Goal: Task Accomplishment & Management: Use online tool/utility

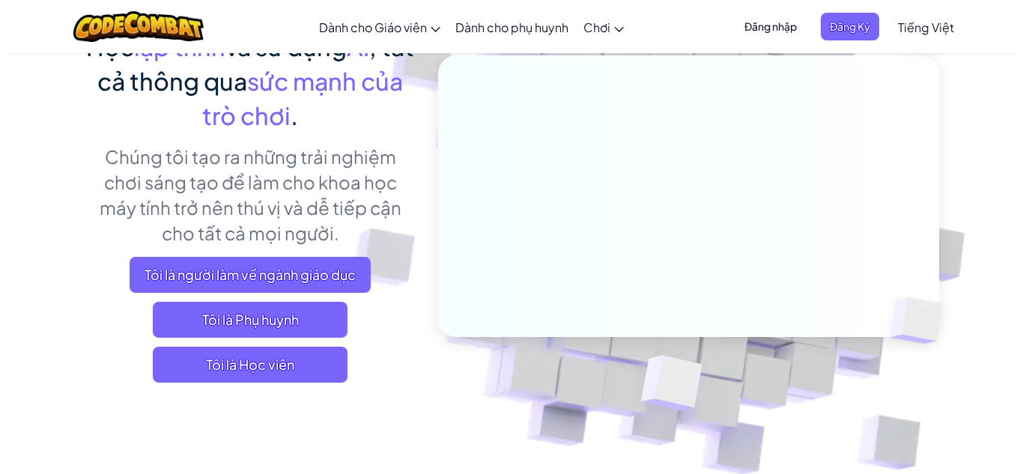
scroll to position [150, 0]
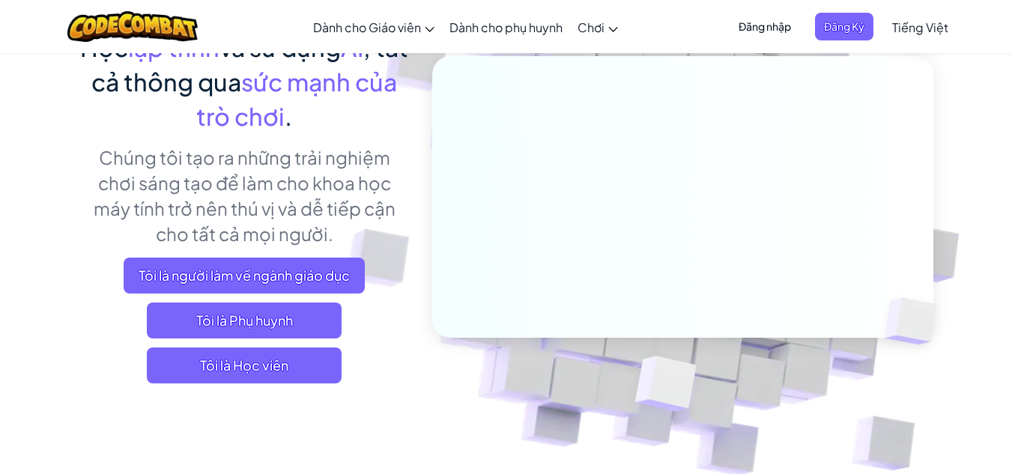
click at [779, 31] on span "Đăng nhập" at bounding box center [765, 27] width 70 height 28
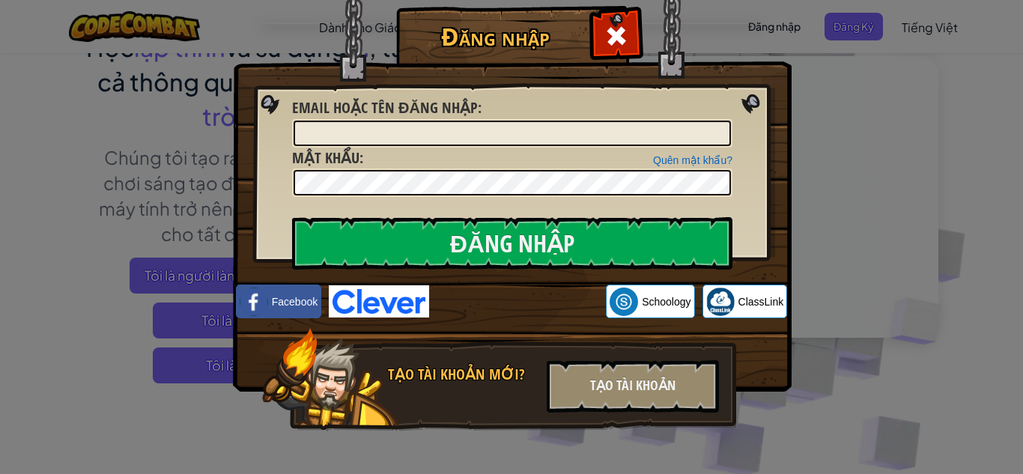
drag, startPoint x: 577, startPoint y: 36, endPoint x: 595, endPoint y: 37, distance: 18.0
click at [583, 36] on h1 "Đăng nhập" at bounding box center [495, 36] width 191 height 26
click at [605, 36] on span at bounding box center [617, 36] width 24 height 24
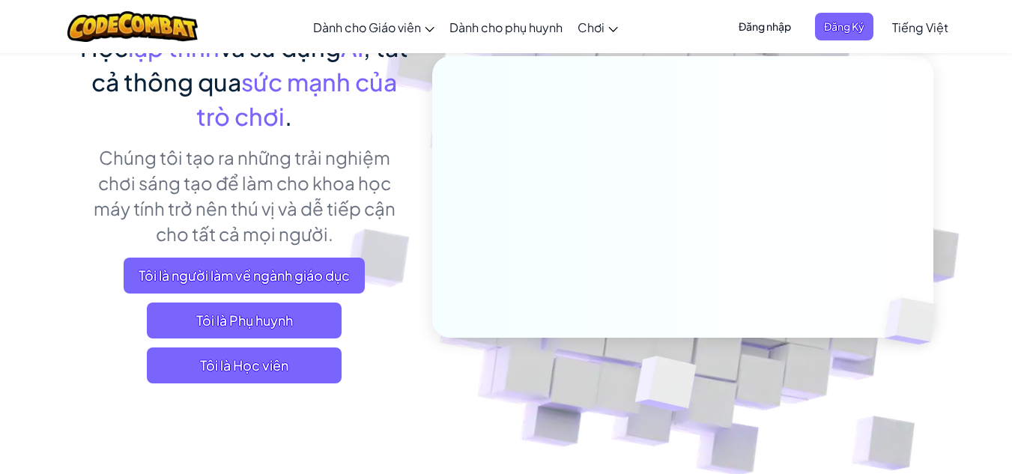
click at [792, 22] on span "Đăng nhập" at bounding box center [765, 27] width 70 height 28
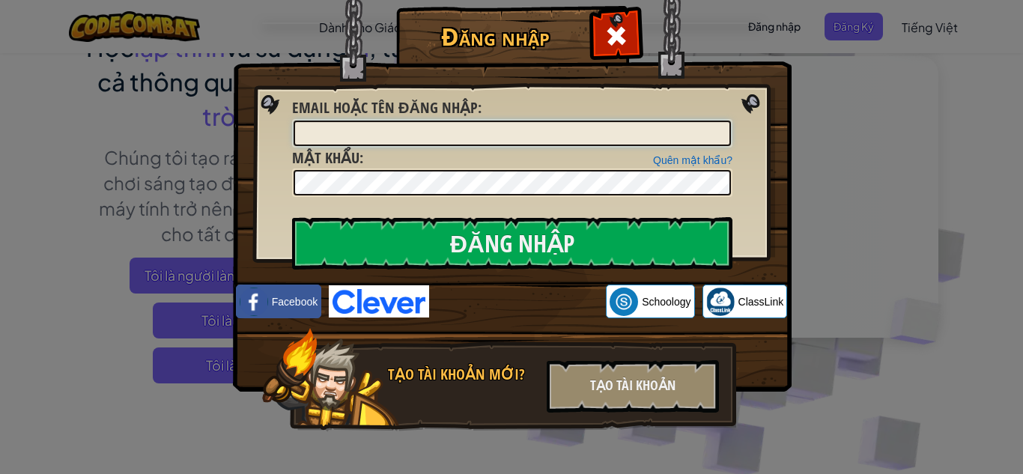
paste input "honglong767a@gmail.com"
type input "honglong767a@gmail.com"
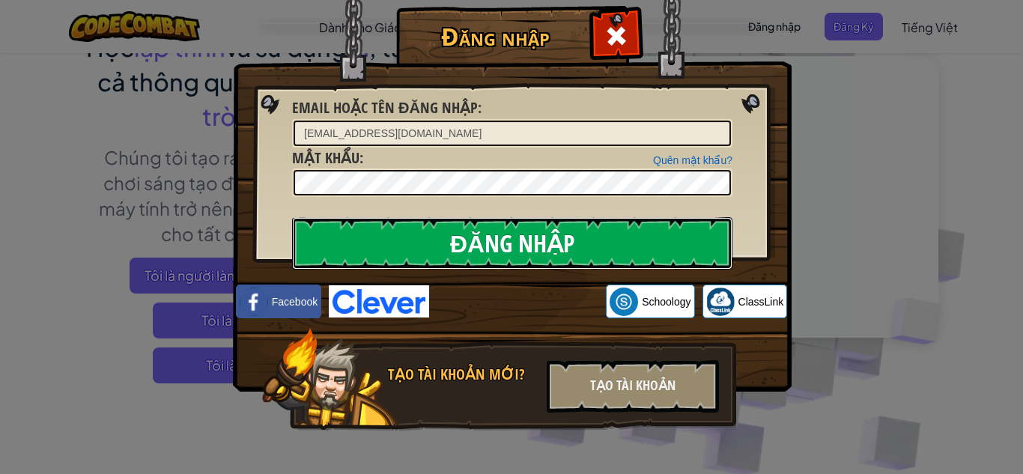
drag, startPoint x: 596, startPoint y: 226, endPoint x: 599, endPoint y: 235, distance: 10.2
click at [599, 235] on input "Đăng nhập" at bounding box center [512, 243] width 441 height 52
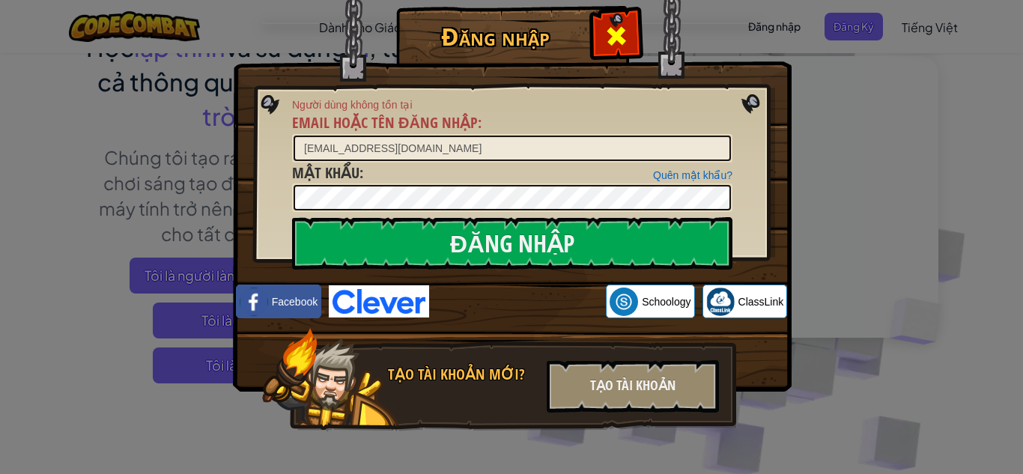
click at [605, 42] on span at bounding box center [617, 36] width 24 height 24
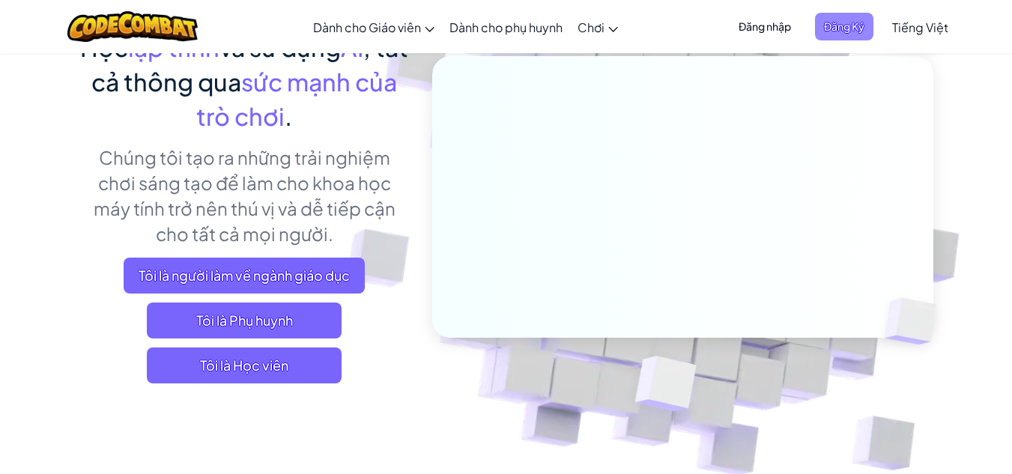
click at [853, 31] on span "Đăng Ký" at bounding box center [844, 27] width 58 height 28
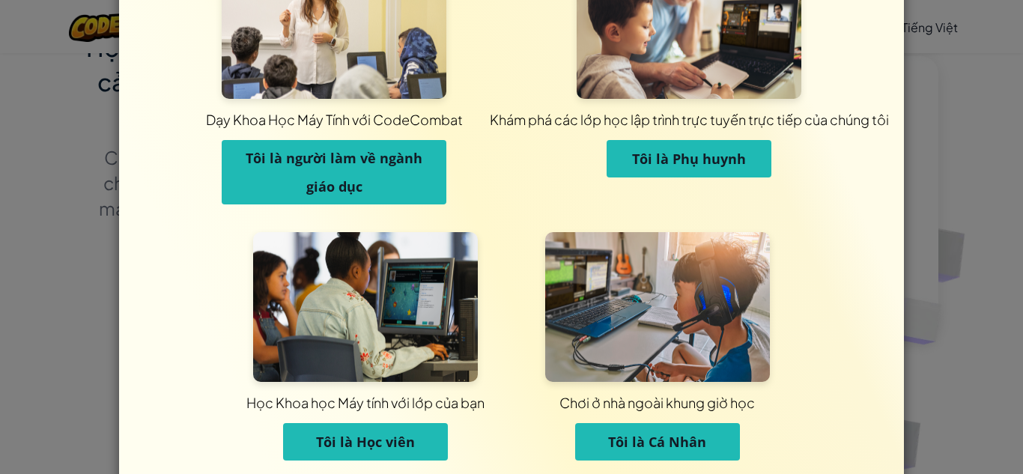
scroll to position [146, 0]
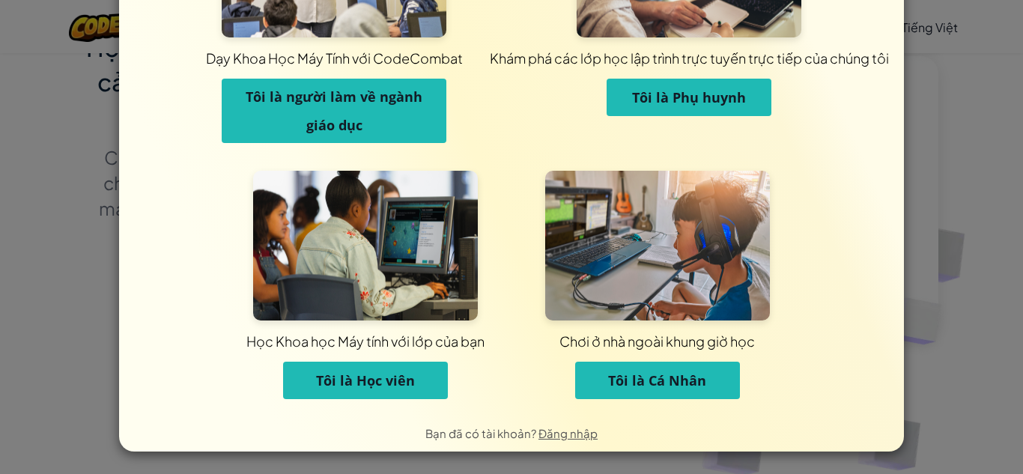
drag, startPoint x: 670, startPoint y: 376, endPoint x: 404, endPoint y: 364, distance: 266.3
click at [404, 364] on div "Học Khoa học Máy tính với lớp của bạn Tôi là Học viên Chơi ở nhà ngoài khung gi…" at bounding box center [512, 293] width 584 height 244
click at [402, 365] on button "Tôi là Học viên" at bounding box center [365, 380] width 165 height 37
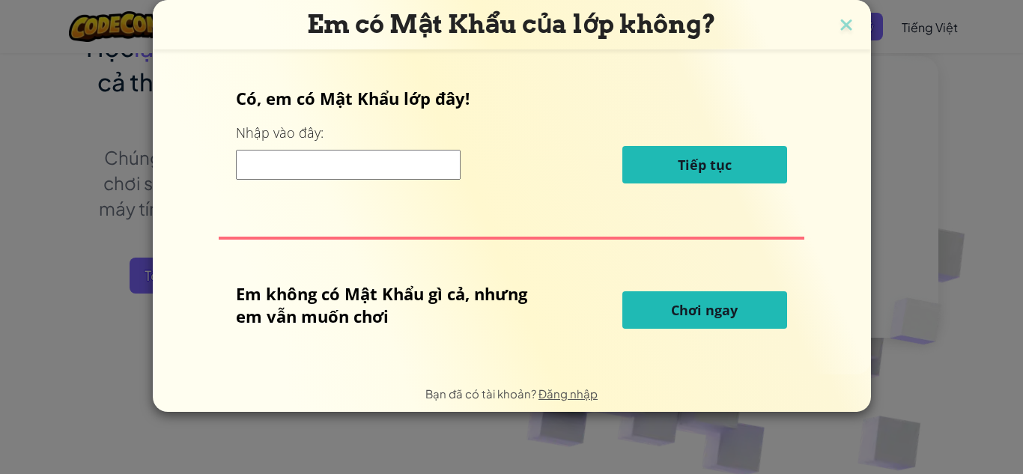
scroll to position [0, 0]
click at [382, 177] on input at bounding box center [348, 165] width 225 height 30
click at [707, 303] on span "Chơi ngay" at bounding box center [704, 310] width 67 height 18
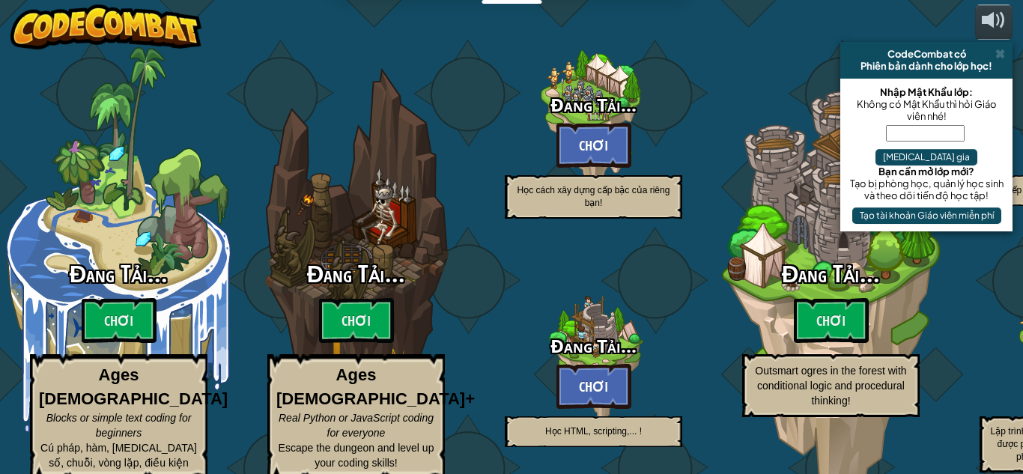
select select "vi"
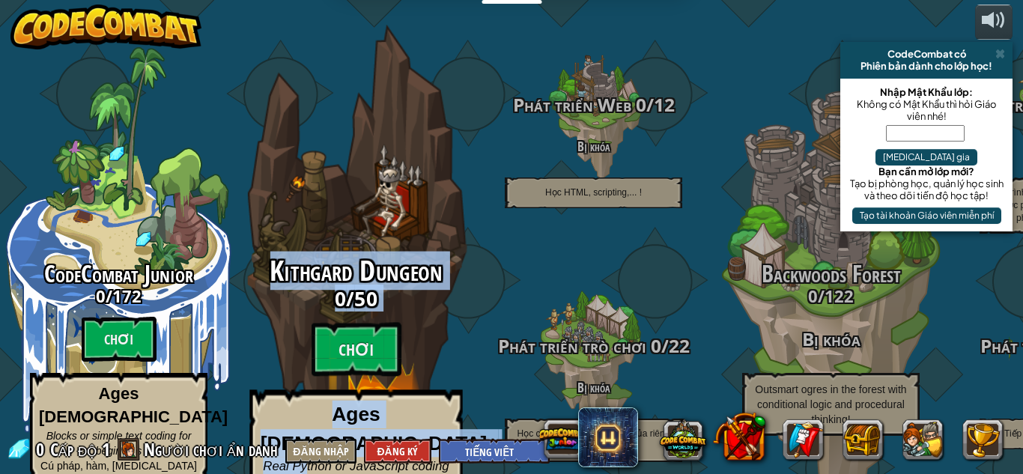
drag, startPoint x: 402, startPoint y: 217, endPoint x: 309, endPoint y: 423, distance: 226.0
click at [309, 423] on div "Kithgard Dungeon 0 / 50 Chơi Ages 8+ Real Python or JavaScript coding for every…" at bounding box center [356, 285] width 285 height 570
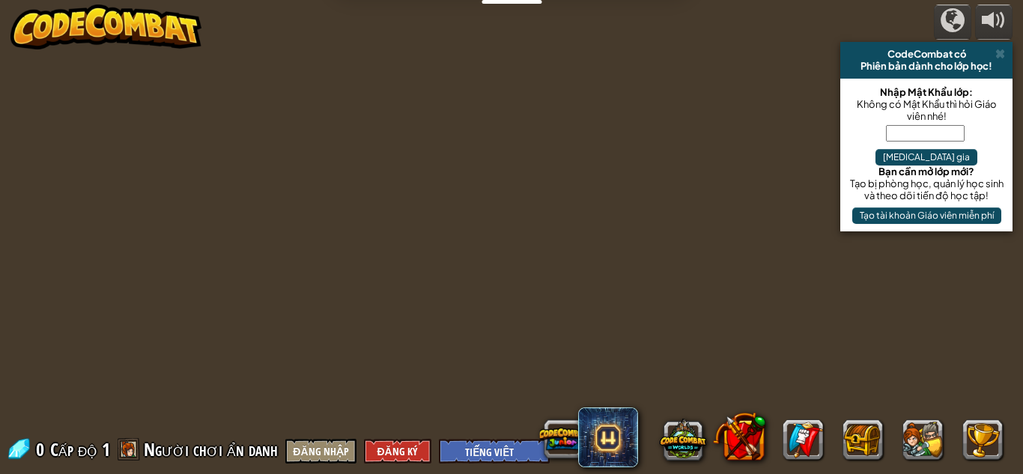
select select "vi"
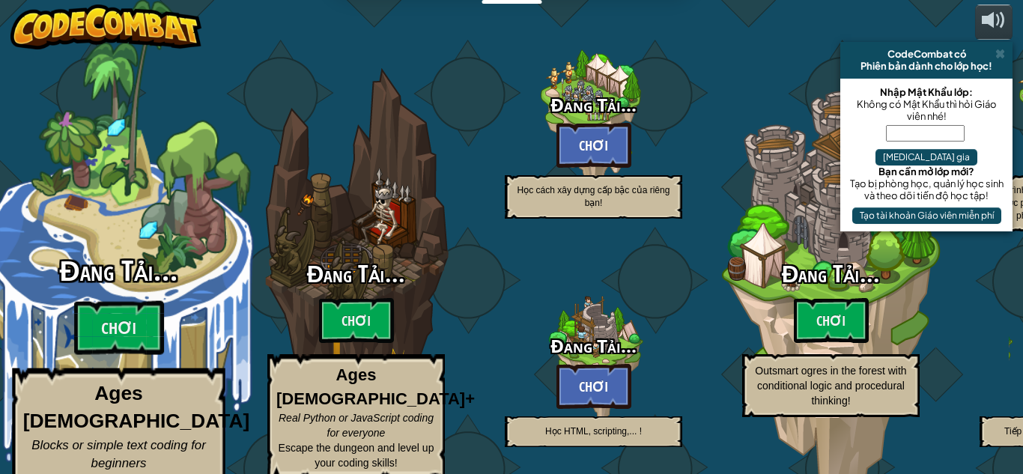
select select "vi"
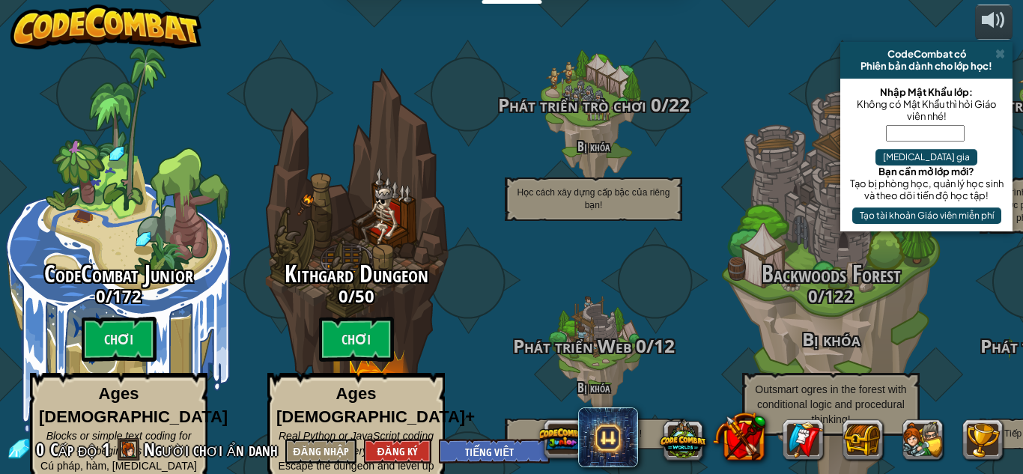
click at [396, 439] on div "0 Cấp độ 1 Người chơi ẩn danh Đăng nhập Đăng Ký English (US) English (UK) 简体中文 …" at bounding box center [278, 451] width 544 height 26
click at [394, 444] on button "Đăng Ký" at bounding box center [397, 451] width 67 height 25
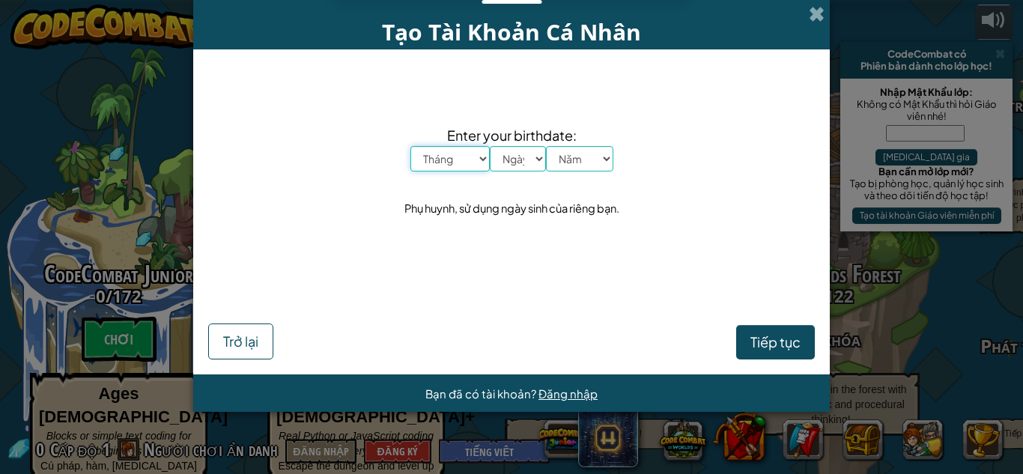
click at [474, 163] on select "Tháng Tháng Một Tháng Hai Tháng Ba Tháng Tư Tháng Năm Tháng Sáu Tháng Bảy Tháng…" at bounding box center [450, 158] width 79 height 25
click at [557, 148] on select "Năm 2025 2024 2023 2022 2021 2020 2019 2018 2017 2016 2015 2014 2013 2012 2011 …" at bounding box center [579, 158] width 67 height 25
select select "1997"
click at [546, 146] on select "Năm 2025 2024 2023 2022 2021 2020 2019 2018 2017 2016 2015 2014 2013 2012 2011 …" at bounding box center [579, 158] width 67 height 25
click at [533, 159] on select "Ngày 1 2 3 4 5 6 7 8 9 10 11 12 13 14 15 16 17 18 19 20 21 22 23 24 25 26 27 28…" at bounding box center [518, 158] width 56 height 25
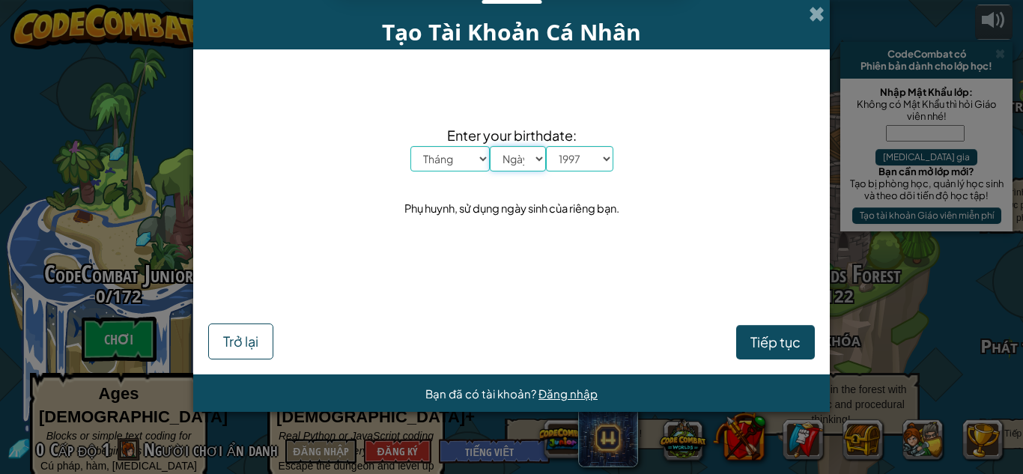
select select "9"
click at [490, 146] on select "Ngày 1 2 3 4 5 6 7 8 9 10 11 12 13 14 15 16 17 18 19 20 21 22 23 24 25 26 27 28…" at bounding box center [518, 158] width 56 height 25
click at [469, 149] on select "Tháng Tháng Một Tháng Hai Tháng Ba Tháng Tư Tháng Năm Tháng Sáu Tháng Bảy Tháng…" at bounding box center [450, 158] width 79 height 25
select select "9"
click at [411, 146] on select "Tháng Tháng Một Tháng Hai Tháng Ba Tháng Tư Tháng Năm Tháng Sáu Tháng Bảy Tháng…" at bounding box center [450, 158] width 79 height 25
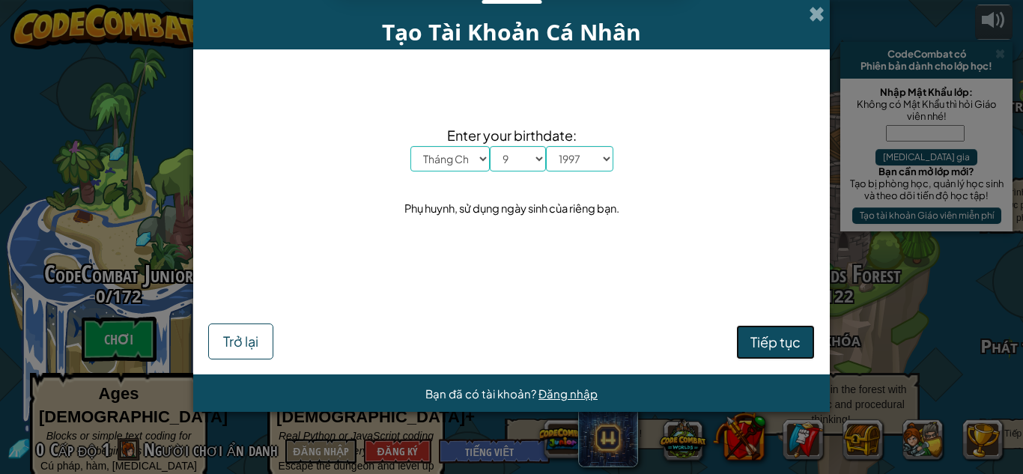
click at [778, 345] on span "Tiếp tục" at bounding box center [776, 341] width 50 height 17
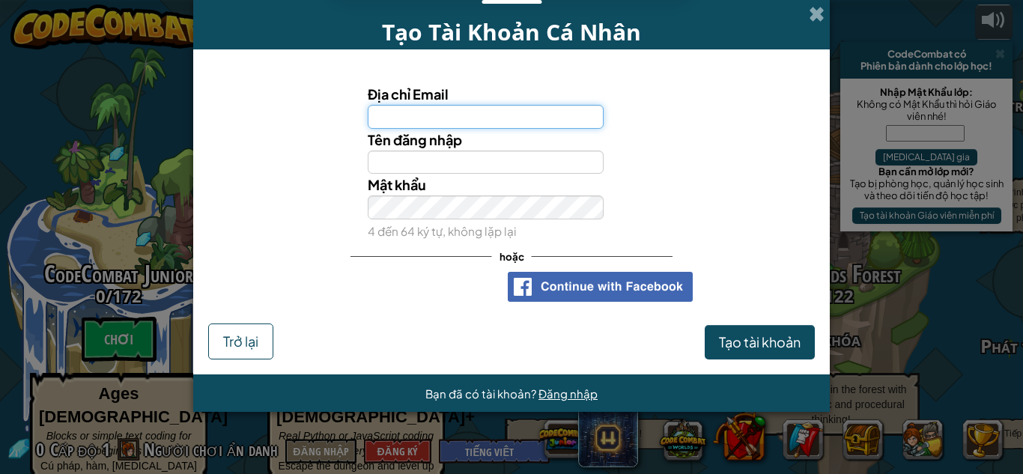
click at [537, 121] on input "Địa chỉ Email" at bounding box center [486, 117] width 237 height 24
paste input "honglong767a@gmail.com"
type input "honglong767a@gmail.com"
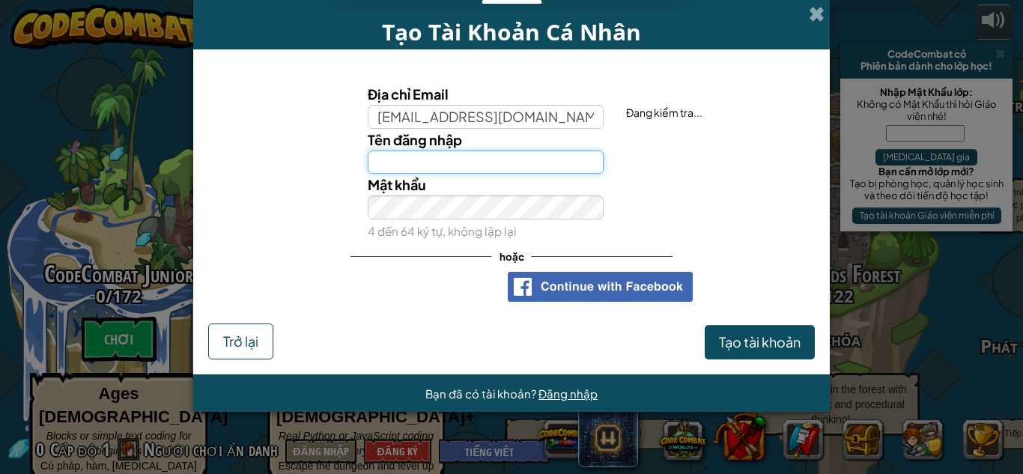
click at [447, 158] on input "Tên đăng nhập" at bounding box center [486, 163] width 237 height 24
paste input "@190797Hl"
type input "@"
type input "long767"
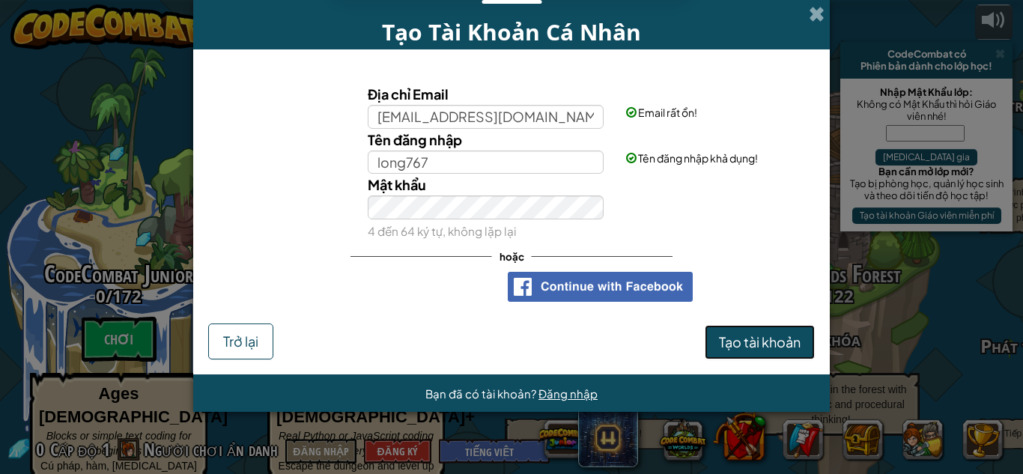
click at [749, 351] on span "Tạo tài khoản" at bounding box center [760, 341] width 82 height 17
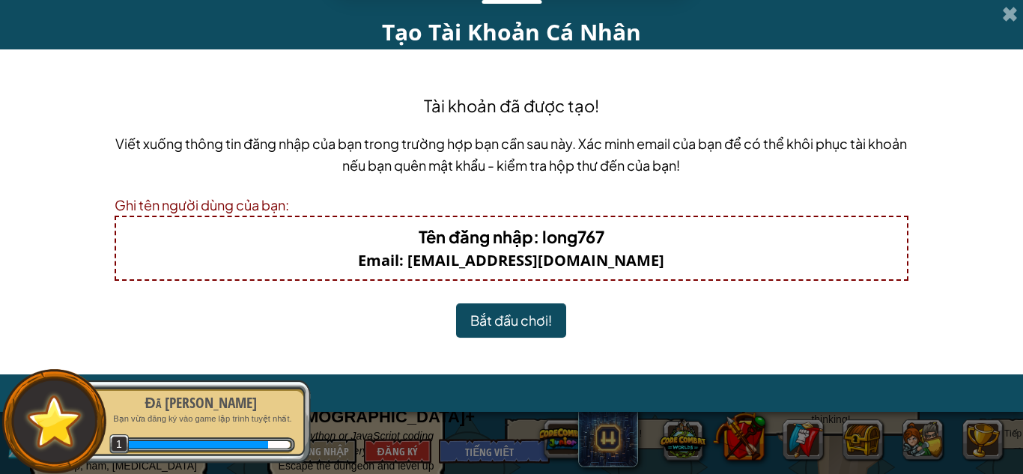
click at [553, 327] on button "Bắt đầu chơi!" at bounding box center [511, 320] width 110 height 34
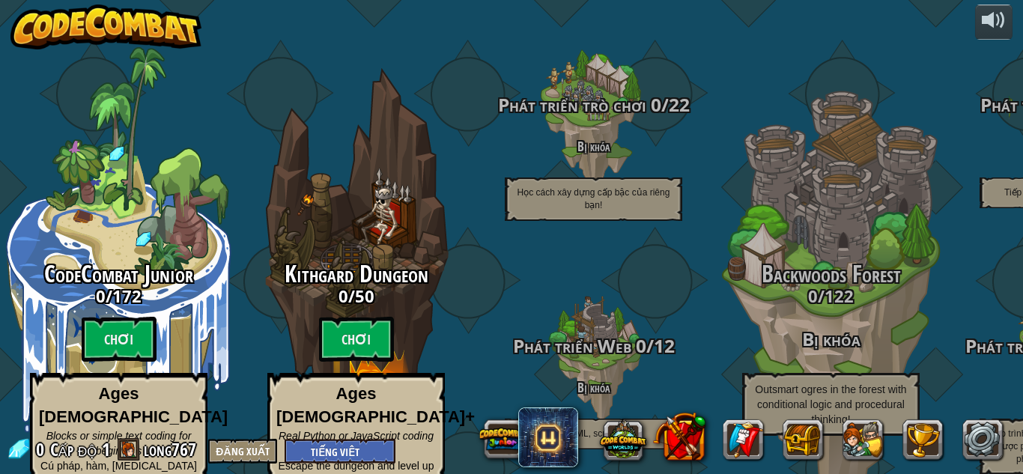
select select "vi"
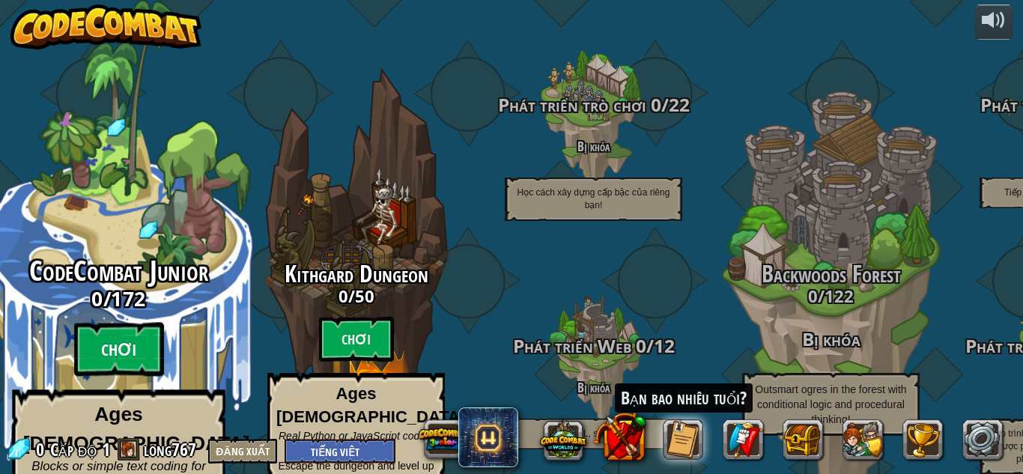
click at [121, 323] on btn "Chơi" at bounding box center [119, 350] width 90 height 54
select select "vi"
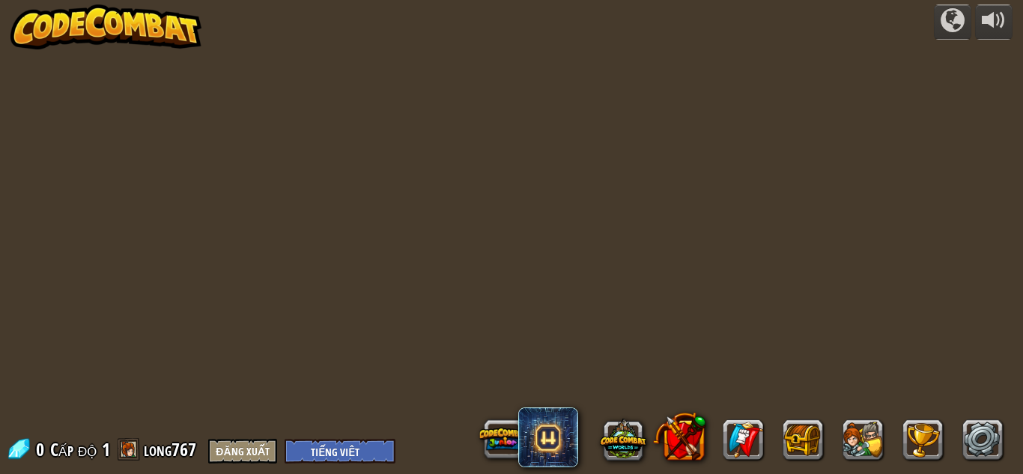
select select "vi"
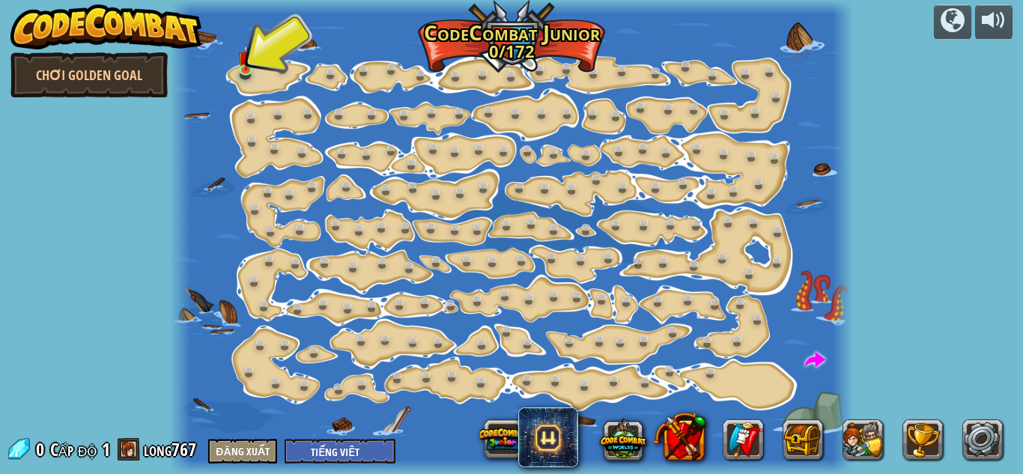
click at [266, 79] on div at bounding box center [511, 237] width 683 height 474
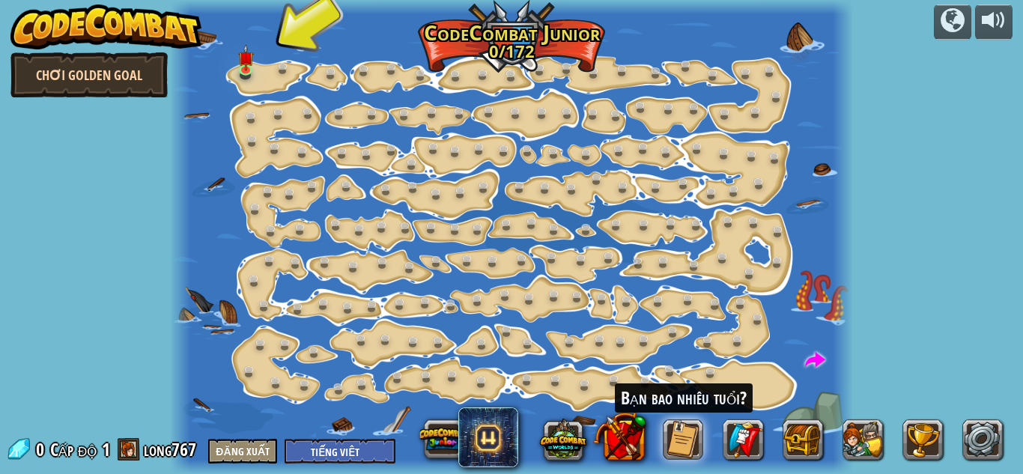
click at [87, 74] on link "Chơi Golden Goal" at bounding box center [88, 74] width 157 height 45
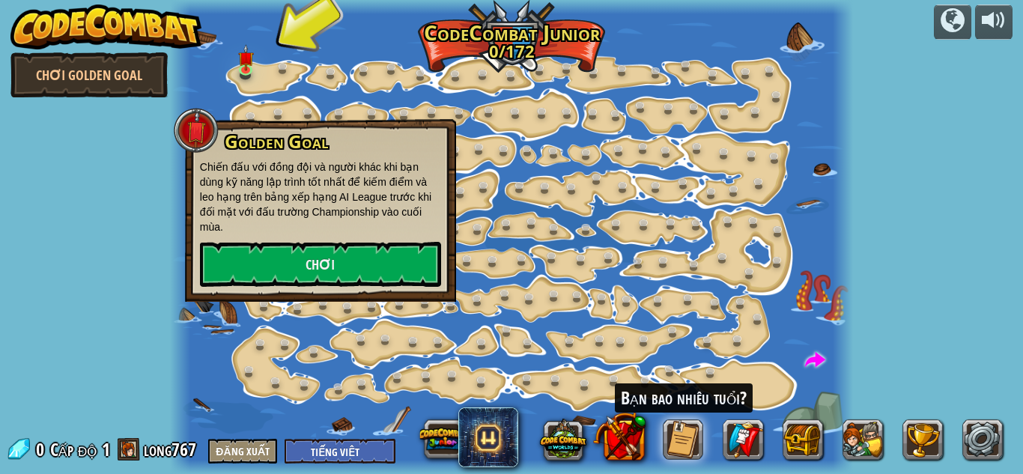
click at [102, 25] on img at bounding box center [106, 26] width 192 height 45
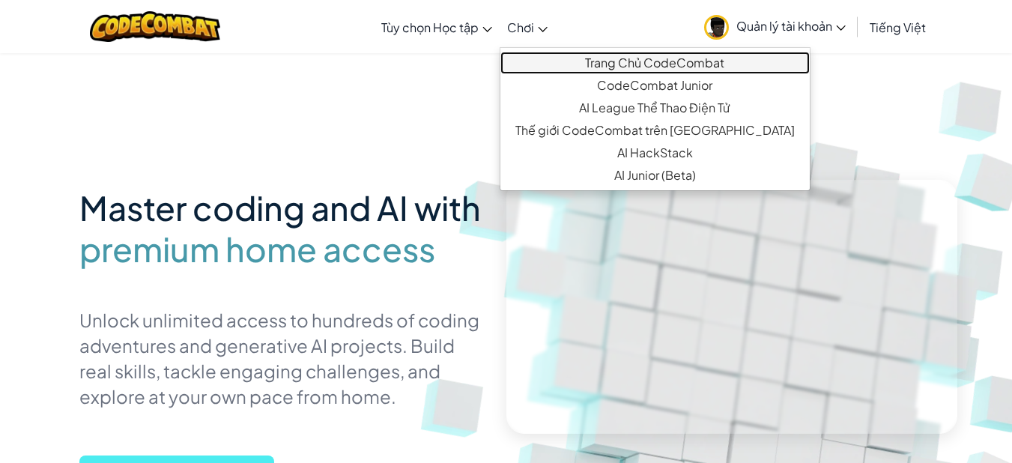
click at [555, 55] on link "Trang Chủ CodeCombat" at bounding box center [655, 63] width 309 height 22
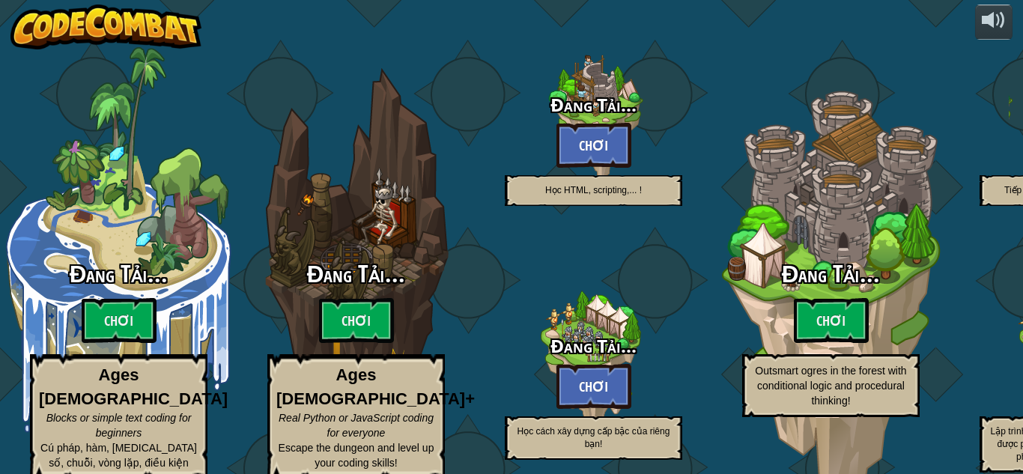
select select "vi"
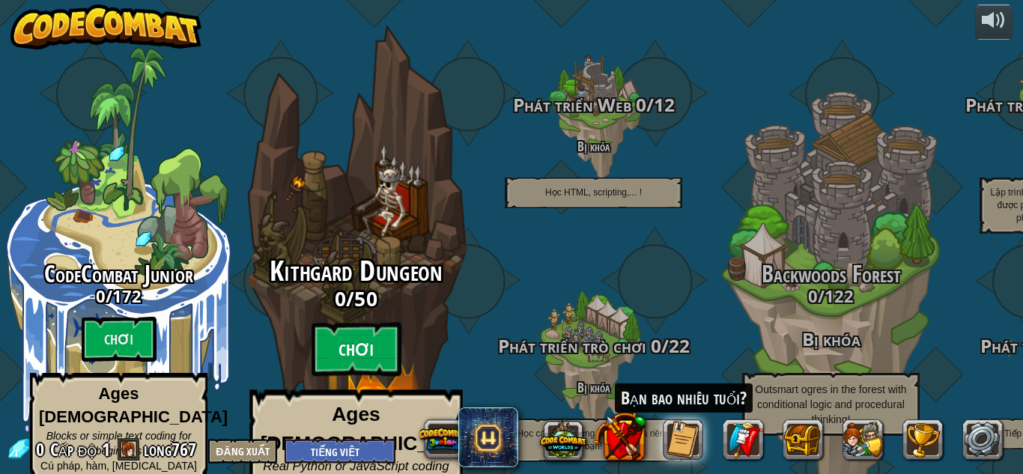
drag, startPoint x: 339, startPoint y: 318, endPoint x: 352, endPoint y: 330, distance: 17.5
click at [352, 330] on btn "Chơi" at bounding box center [357, 350] width 90 height 54
select select "vi"
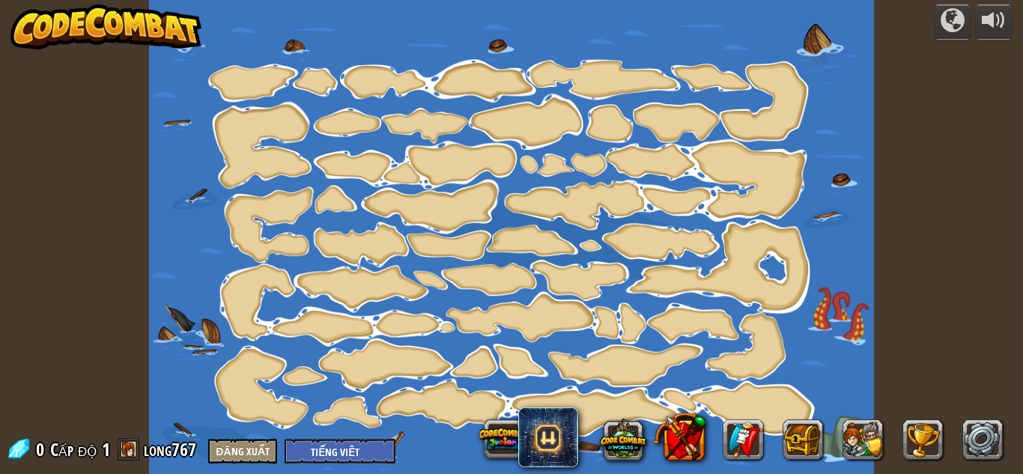
select select "vi"
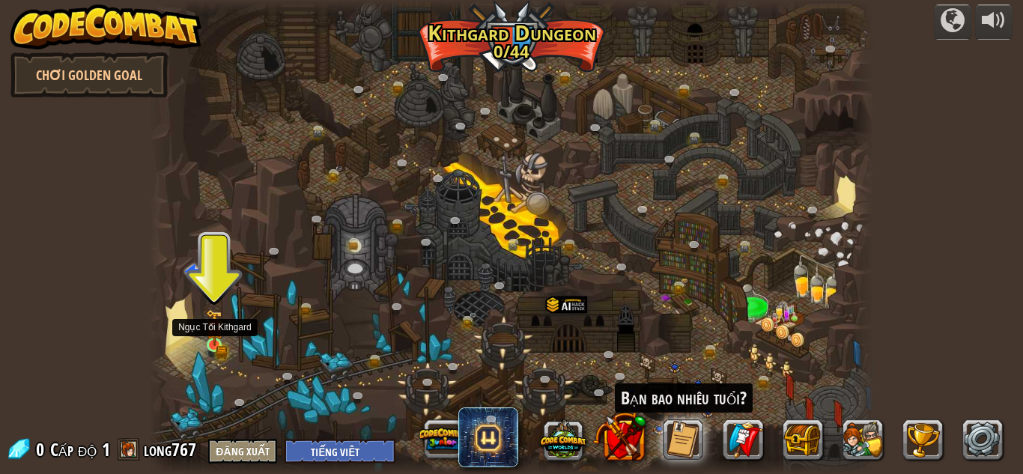
click at [212, 333] on img at bounding box center [214, 328] width 10 height 10
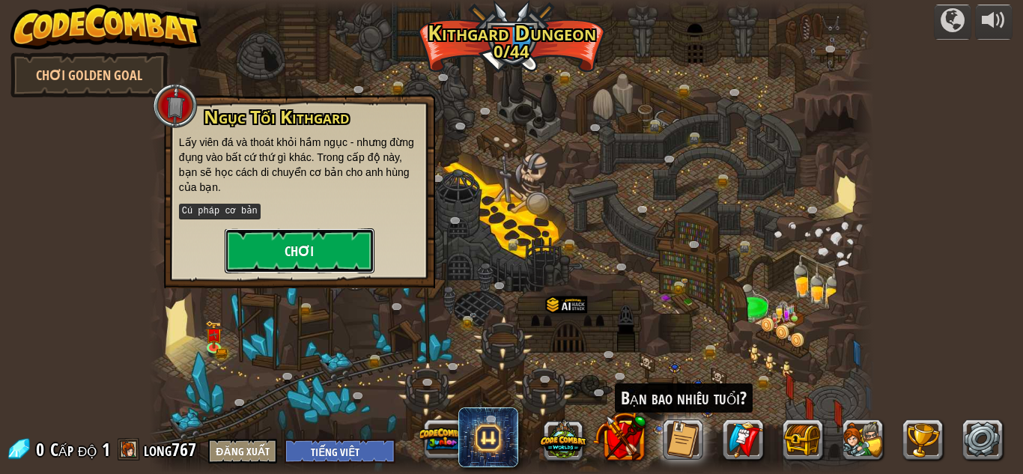
click at [325, 250] on button "Chơi" at bounding box center [300, 251] width 150 height 45
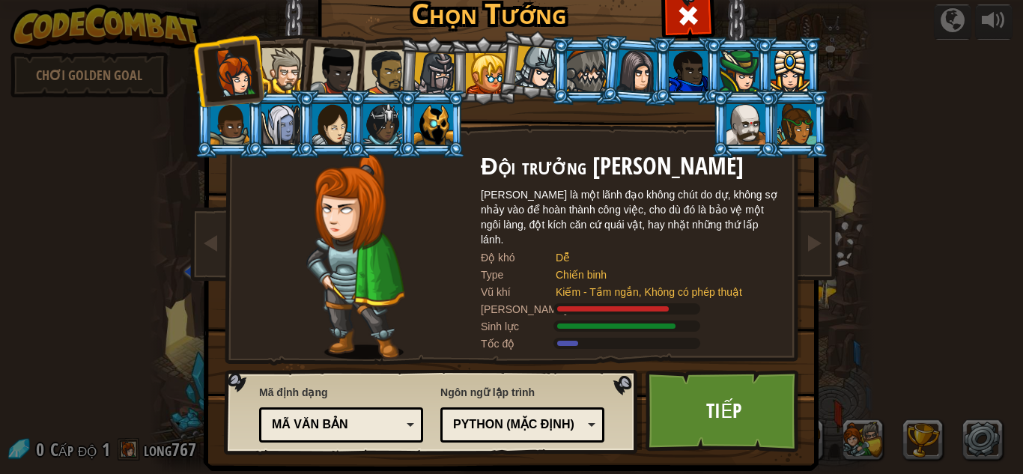
click at [279, 82] on div at bounding box center [284, 71] width 46 height 46
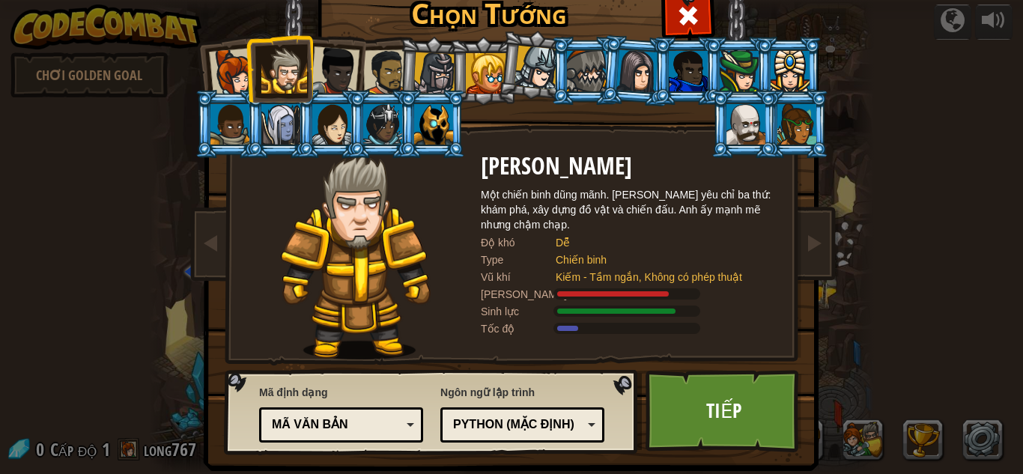
click at [437, 70] on div at bounding box center [435, 73] width 43 height 43
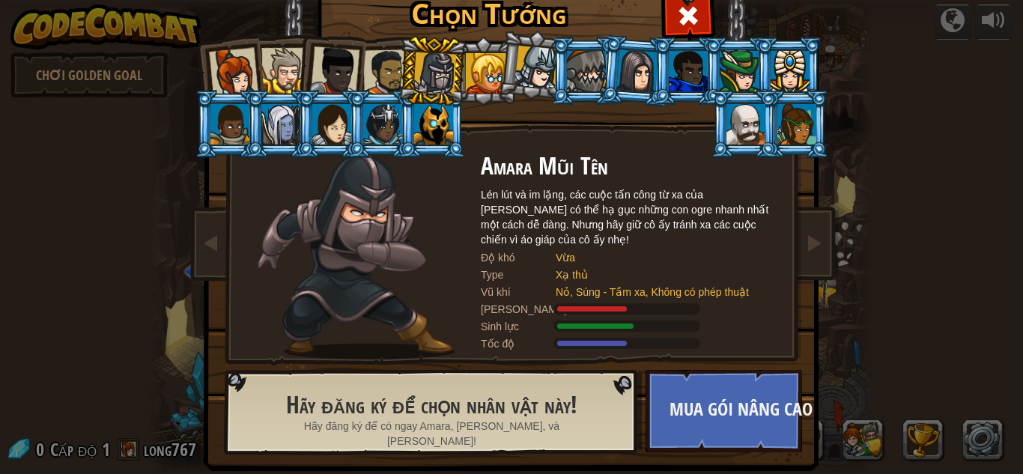
click at [343, 66] on div at bounding box center [334, 70] width 49 height 49
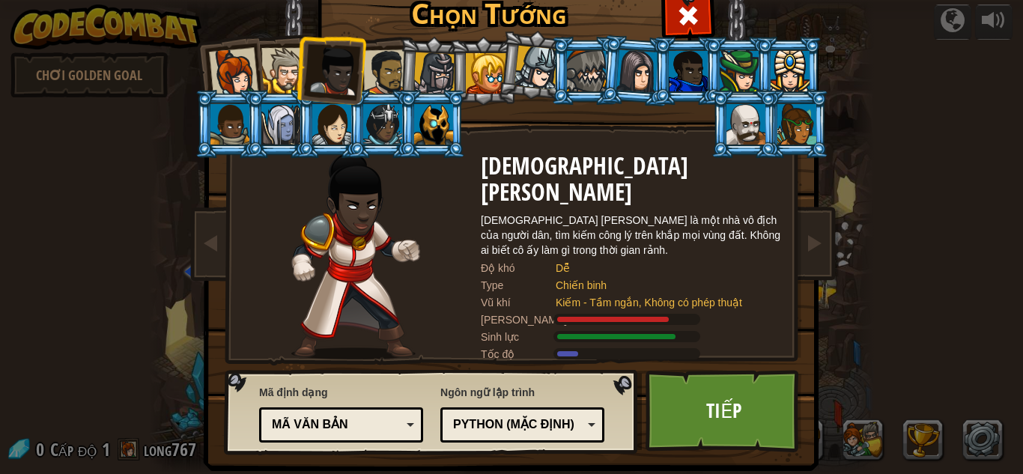
click at [282, 64] on div at bounding box center [284, 71] width 46 height 46
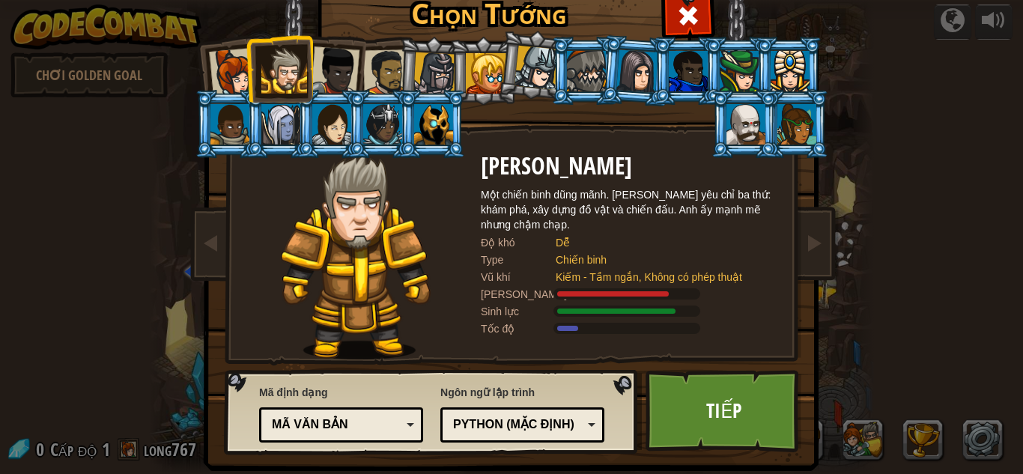
click at [336, 65] on div at bounding box center [334, 70] width 49 height 49
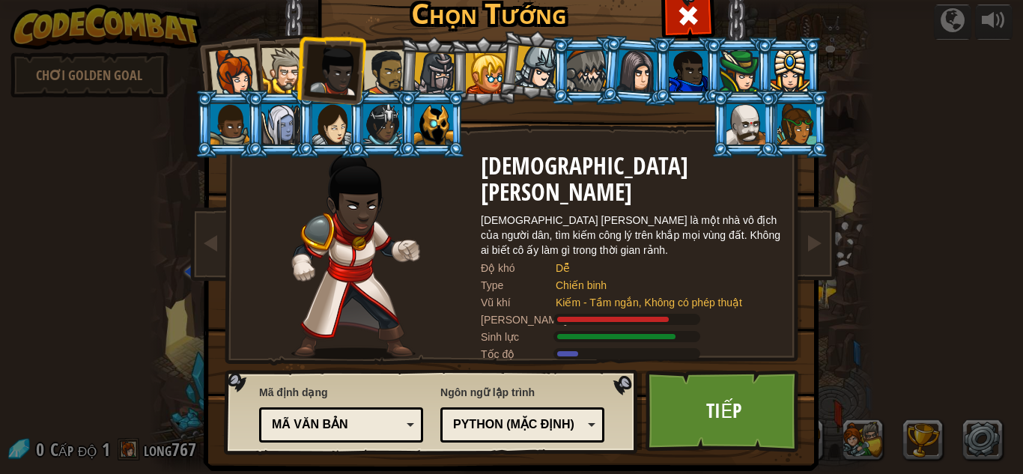
click at [433, 78] on div at bounding box center [435, 73] width 43 height 43
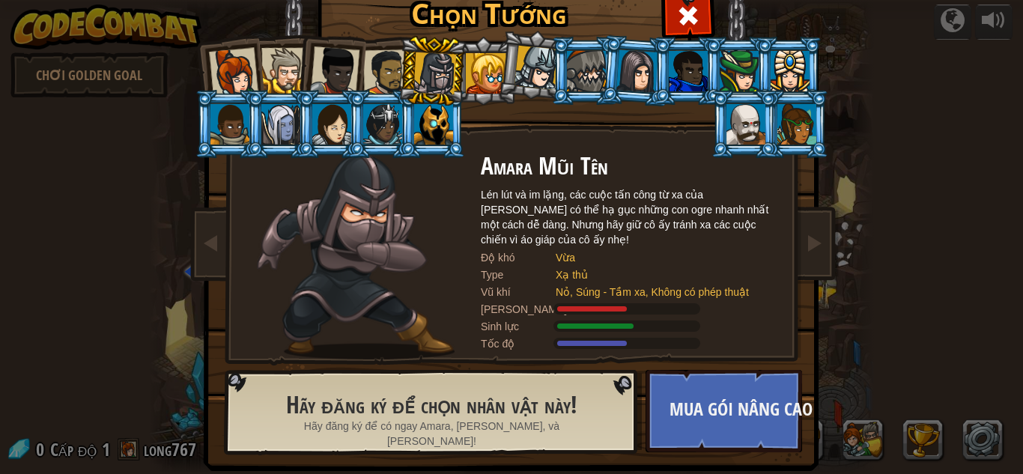
click at [348, 70] on div at bounding box center [334, 70] width 49 height 49
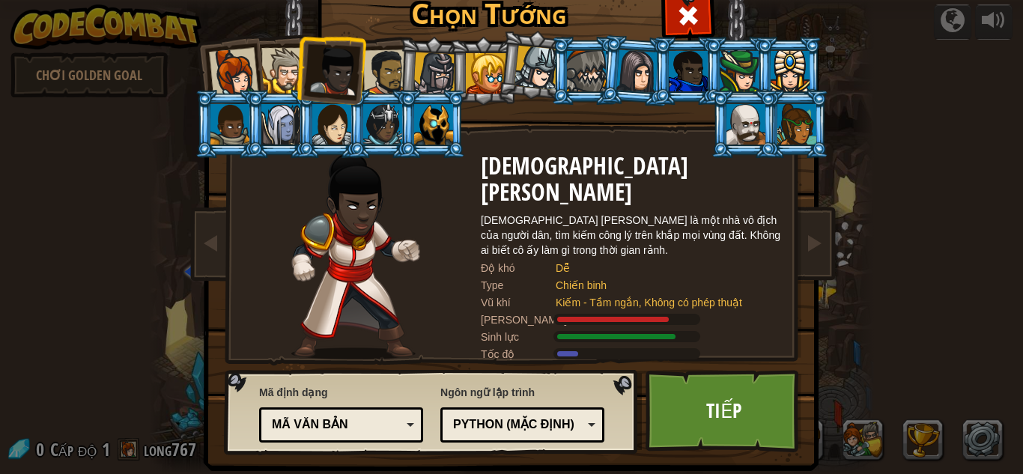
click at [386, 70] on div at bounding box center [386, 72] width 46 height 46
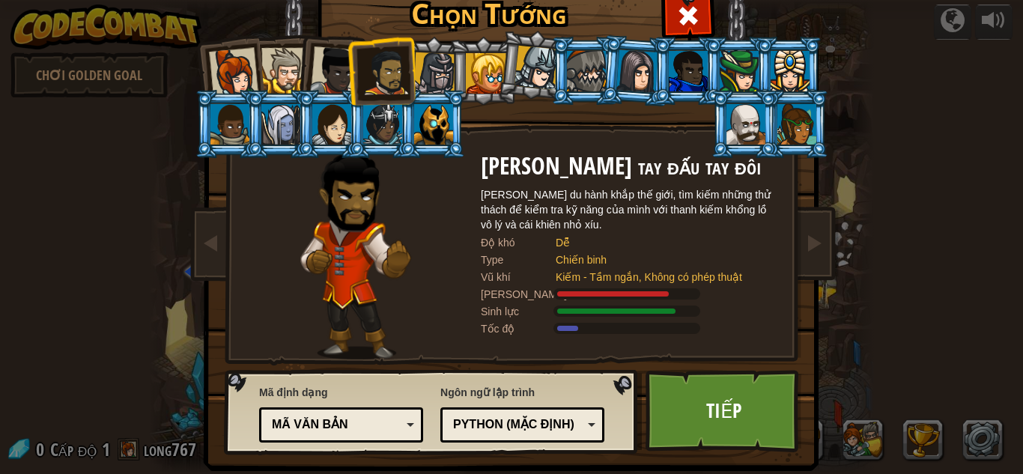
click at [324, 62] on div at bounding box center [334, 70] width 49 height 49
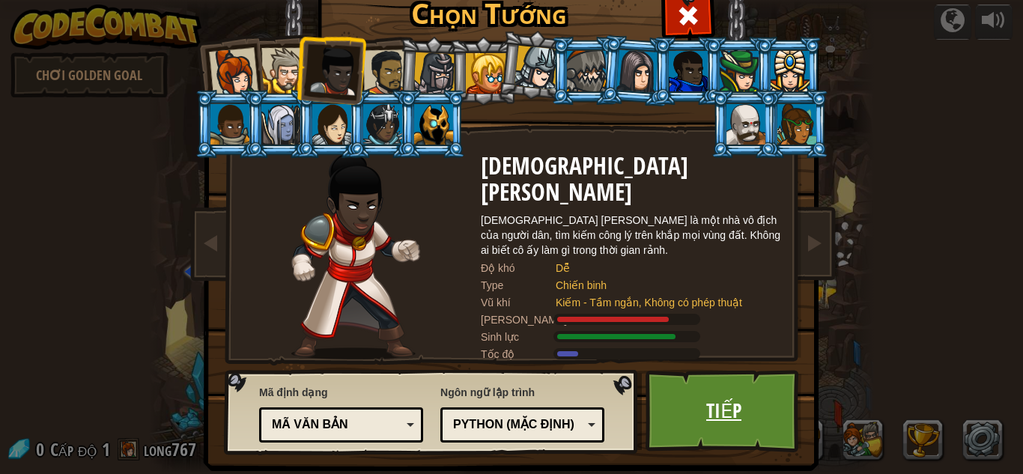
click at [718, 423] on link "Tiếp" at bounding box center [724, 411] width 157 height 82
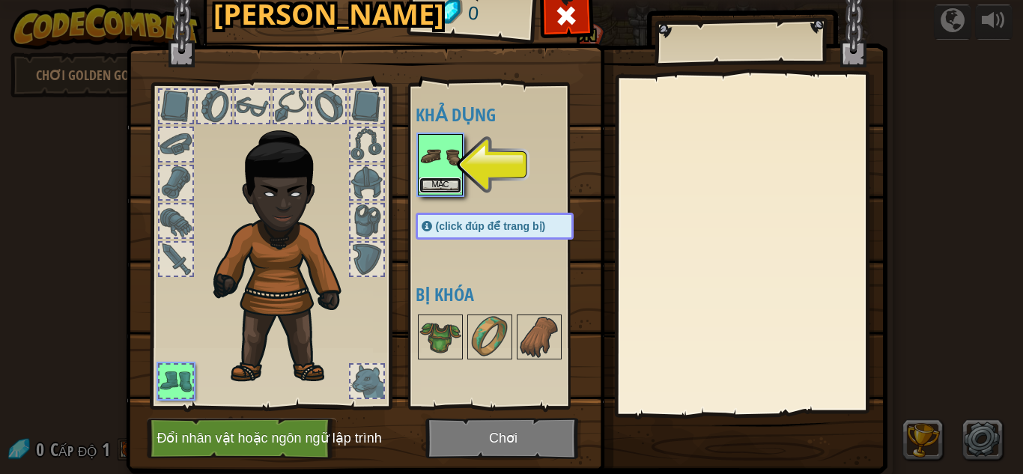
click at [434, 182] on button "Mặc" at bounding box center [441, 186] width 42 height 16
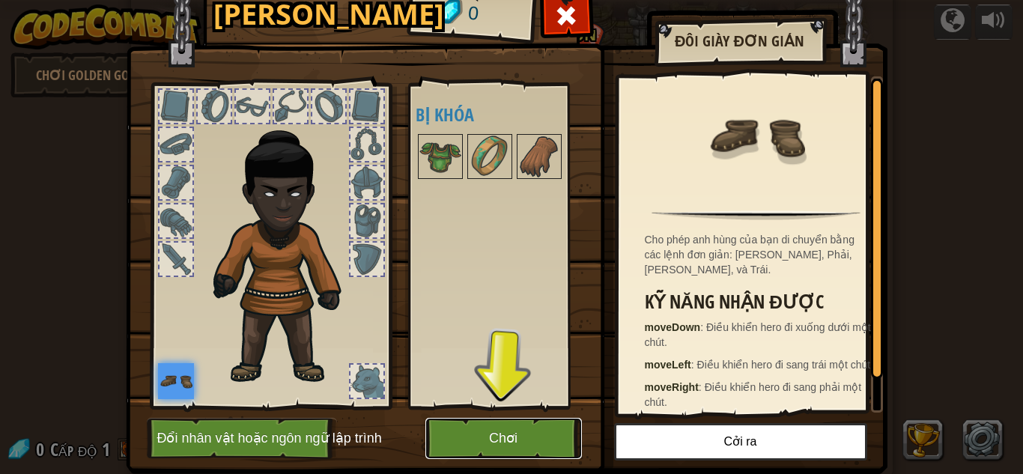
click at [456, 432] on button "Chơi" at bounding box center [504, 438] width 157 height 41
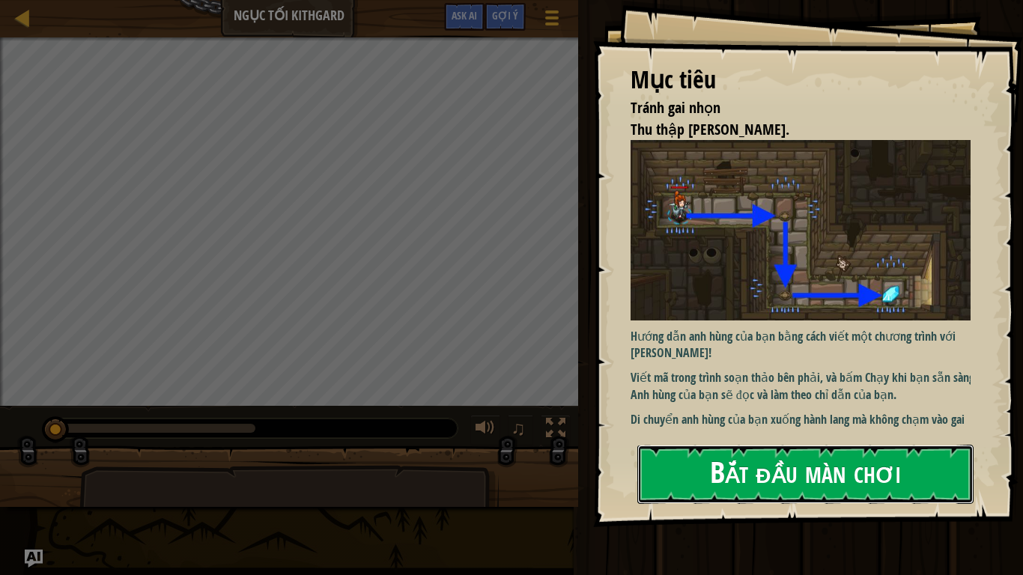
click at [740, 468] on button "Bắt đầu màn chơi" at bounding box center [806, 474] width 336 height 59
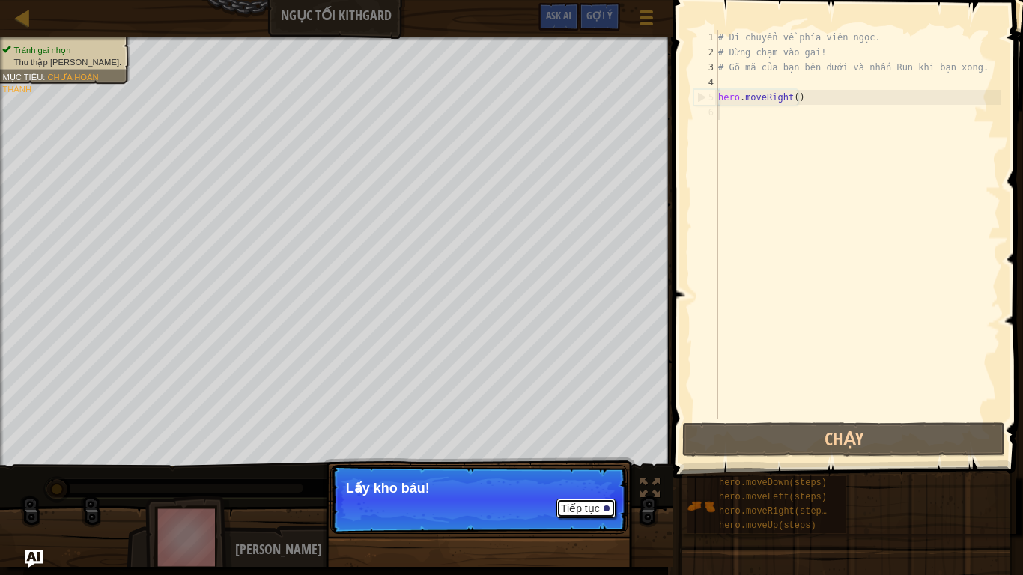
click at [569, 474] on button "Tiếp tục" at bounding box center [586, 508] width 59 height 19
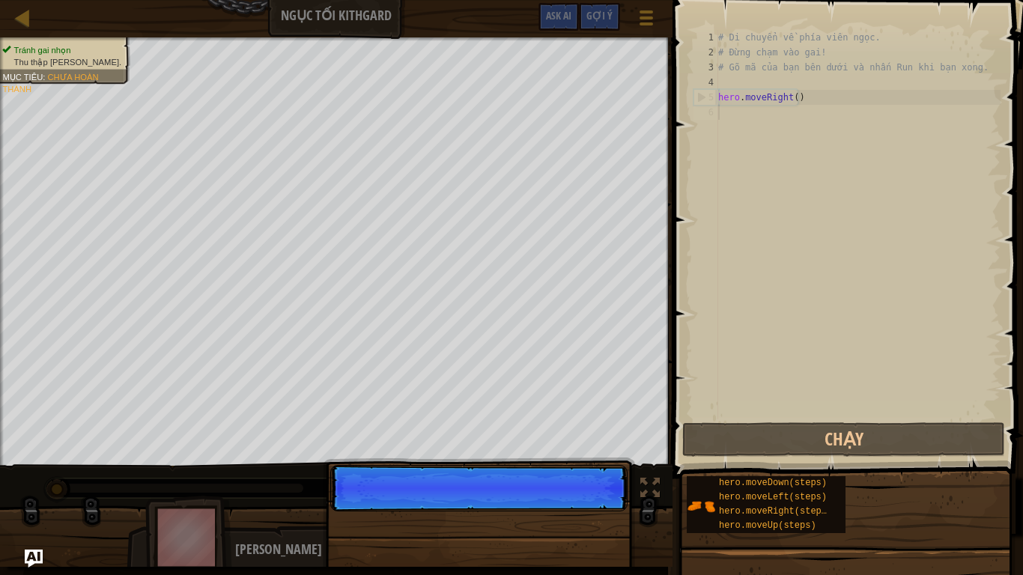
scroll to position [7, 0]
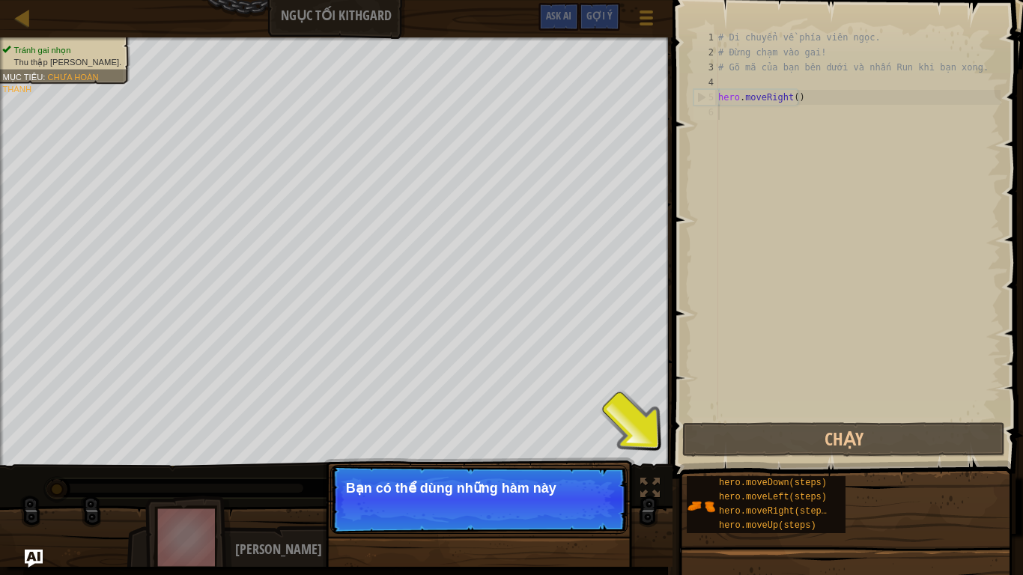
click at [560, 474] on p "Tiếp tục Bạn có thể dùng những hàm này" at bounding box center [478, 499] width 297 height 69
click at [560, 474] on p "Tiếp tục Bạn có thể dùng những hàm này." at bounding box center [478, 499] width 297 height 69
click at [573, 474] on button "Tiếp tục" at bounding box center [586, 508] width 59 height 19
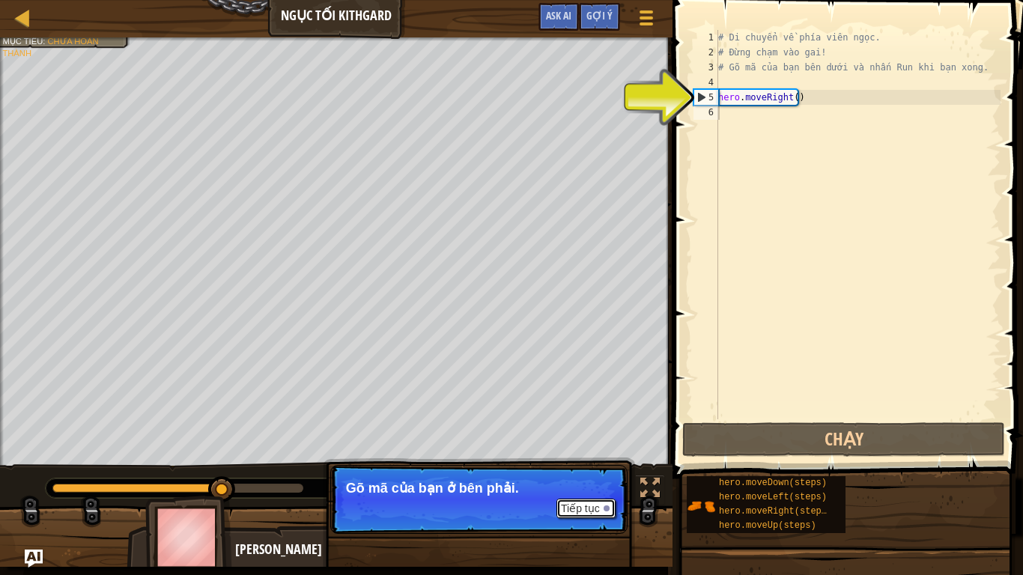
click at [598, 474] on button "Tiếp tục" at bounding box center [586, 508] width 59 height 19
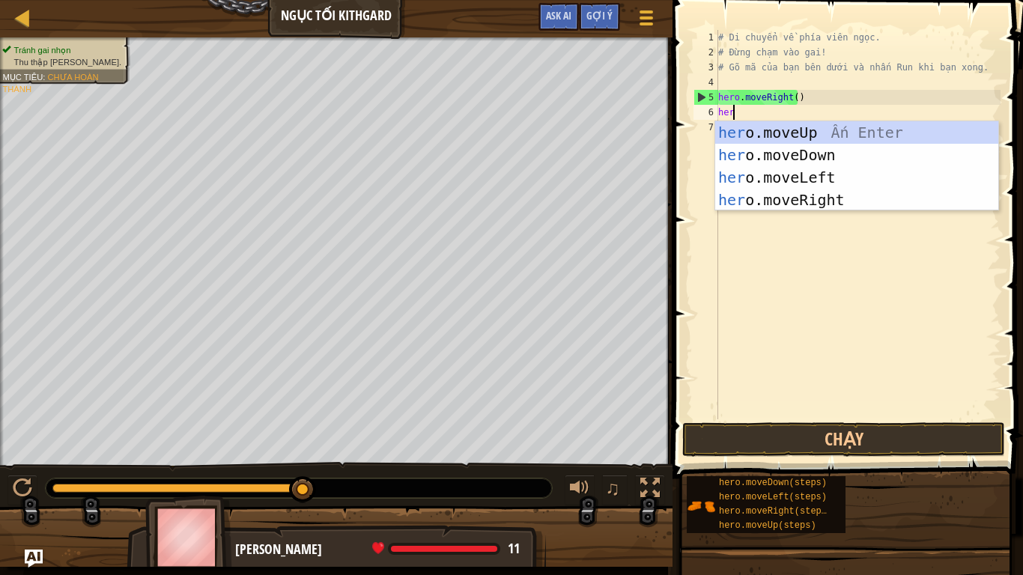
type textarea "here"
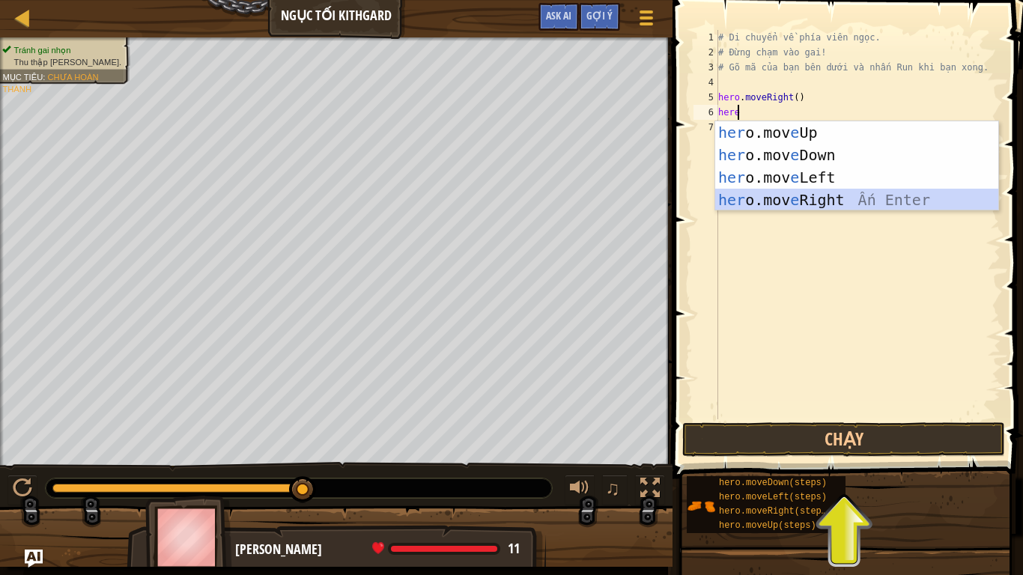
click at [780, 204] on div "her o.mov e Up Ấn Enter her o.mov e Down Ấn Enter her o.mov e Left Ấn Enter her…" at bounding box center [857, 188] width 283 height 135
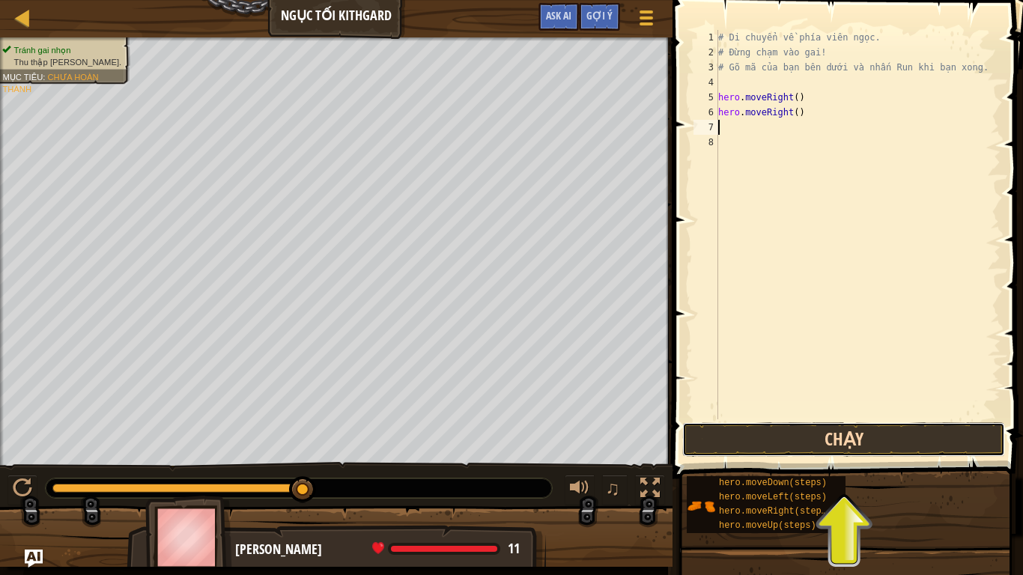
click at [776, 443] on button "Chạy" at bounding box center [844, 440] width 323 height 34
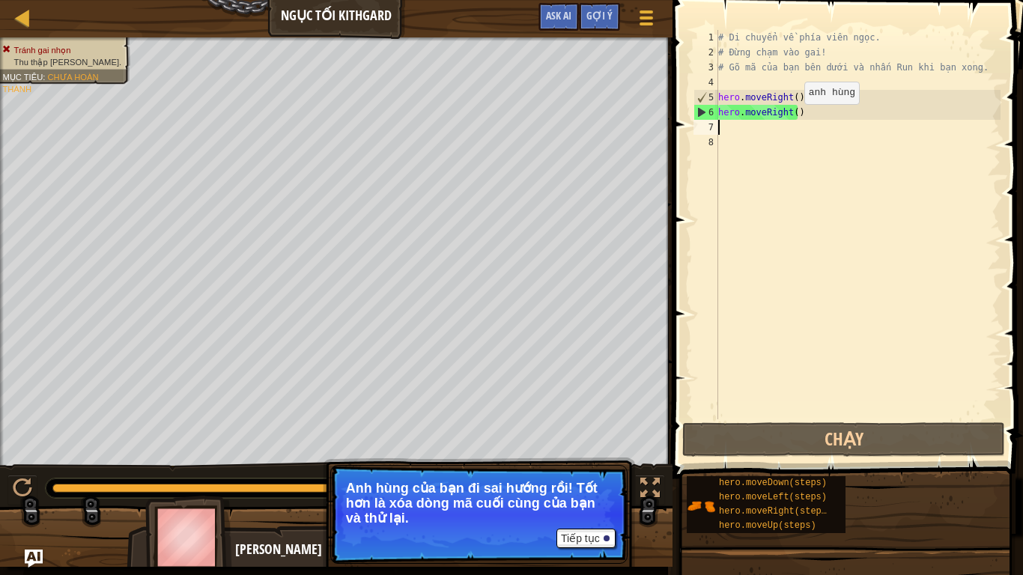
click at [792, 119] on div "# Di chuyển về phía viên ngọc. # Đừng chạm vào gai! # Gõ mã của bạn bên dưới và…" at bounding box center [858, 240] width 285 height 420
click at [796, 118] on div "# Di chuyển về phía viên ngọc. # Đừng chạm vào gai! # Gõ mã của bạn bên dưới và…" at bounding box center [858, 240] width 285 height 420
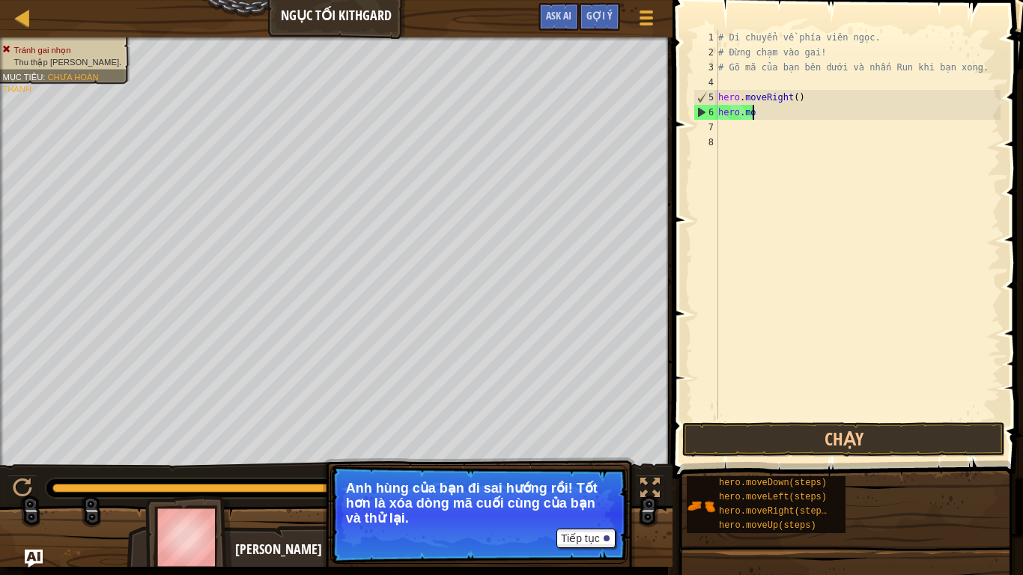
type textarea "h"
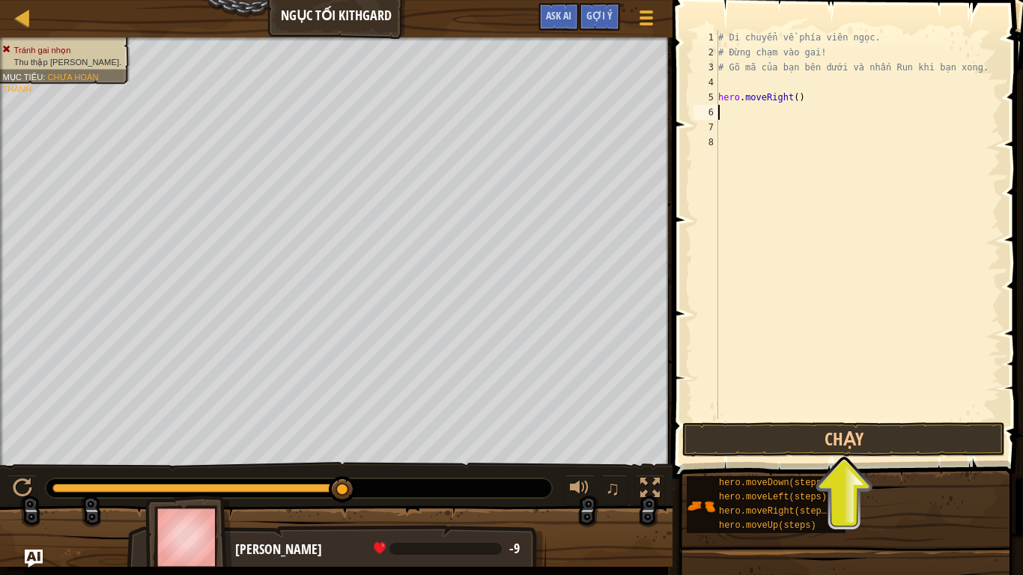
click at [727, 146] on div "# Di chuyển về phía viên ngọc. # Đừng chạm vào gai! # Gõ mã của bạn bên dưới và…" at bounding box center [858, 240] width 285 height 420
click at [723, 118] on div "# Di chuyển về phía viên ngọc. # Đừng chạm vào gai! # Gõ mã của bạn bên dưới và…" at bounding box center [858, 240] width 285 height 420
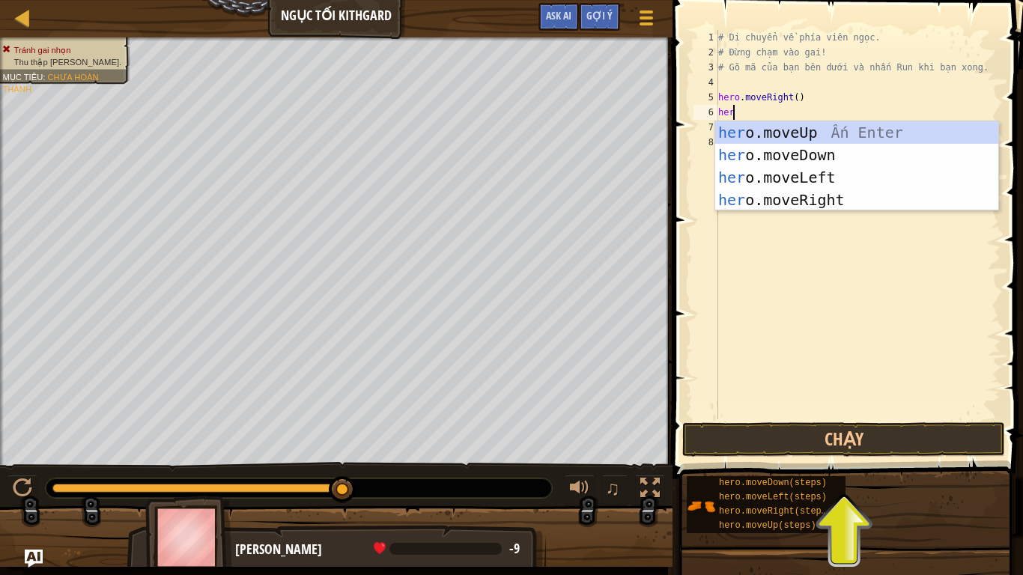
type textarea "hero"
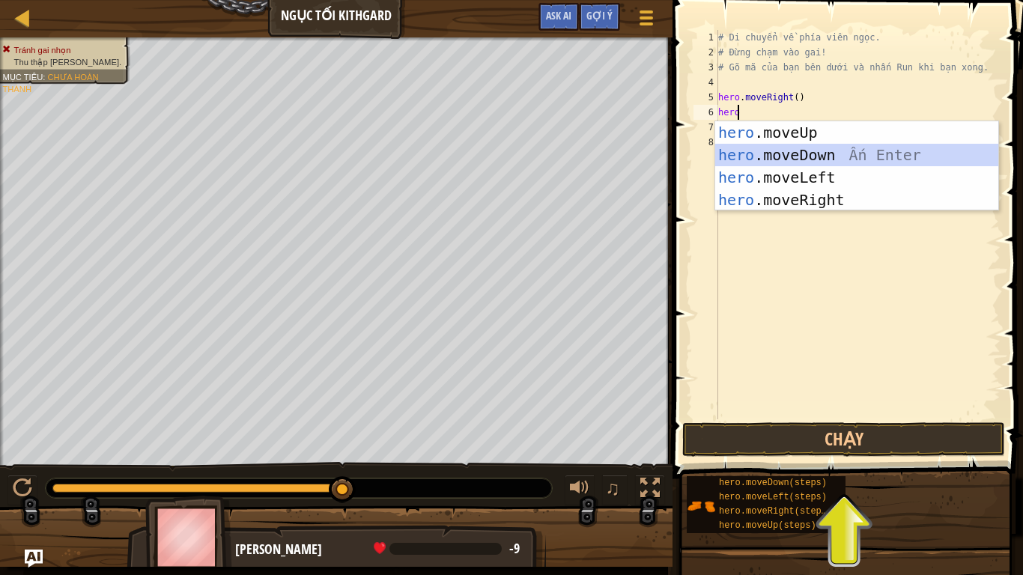
click at [751, 154] on div "hero .moveUp Ấn Enter hero .moveDown Ấn Enter hero .moveLeft Ấn Enter hero .mov…" at bounding box center [857, 188] width 283 height 135
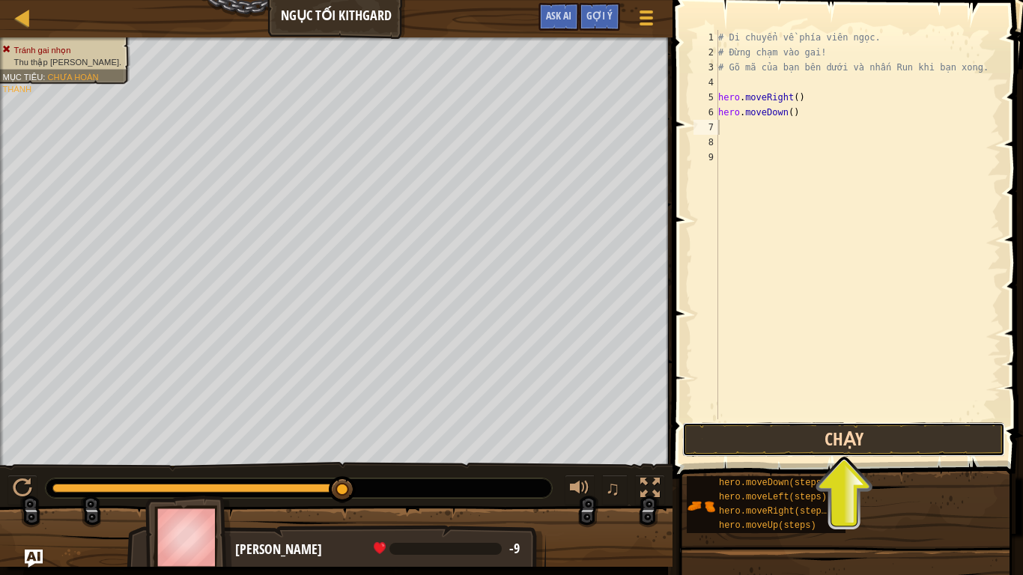
click at [756, 443] on button "Chạy" at bounding box center [844, 440] width 323 height 34
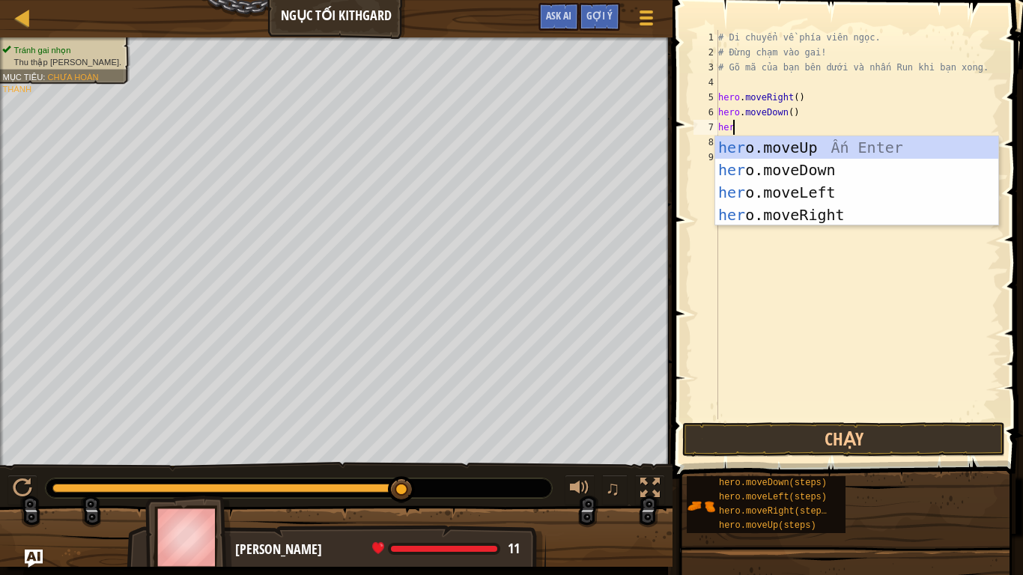
type textarea "hero"
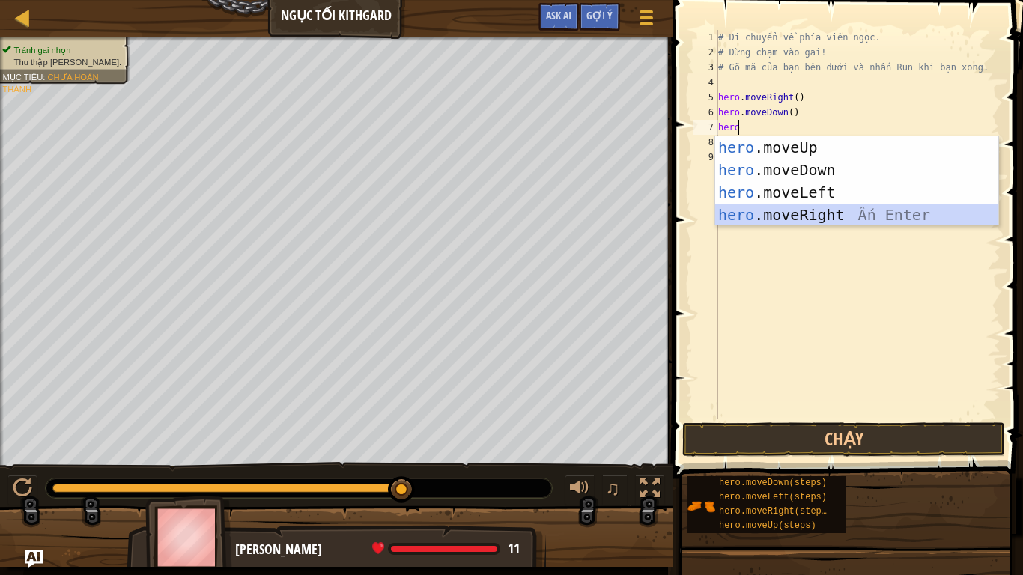
click at [813, 215] on div "hero .moveUp Ấn Enter hero .moveDown Ấn Enter hero .moveLeft Ấn Enter hero .mov…" at bounding box center [857, 203] width 283 height 135
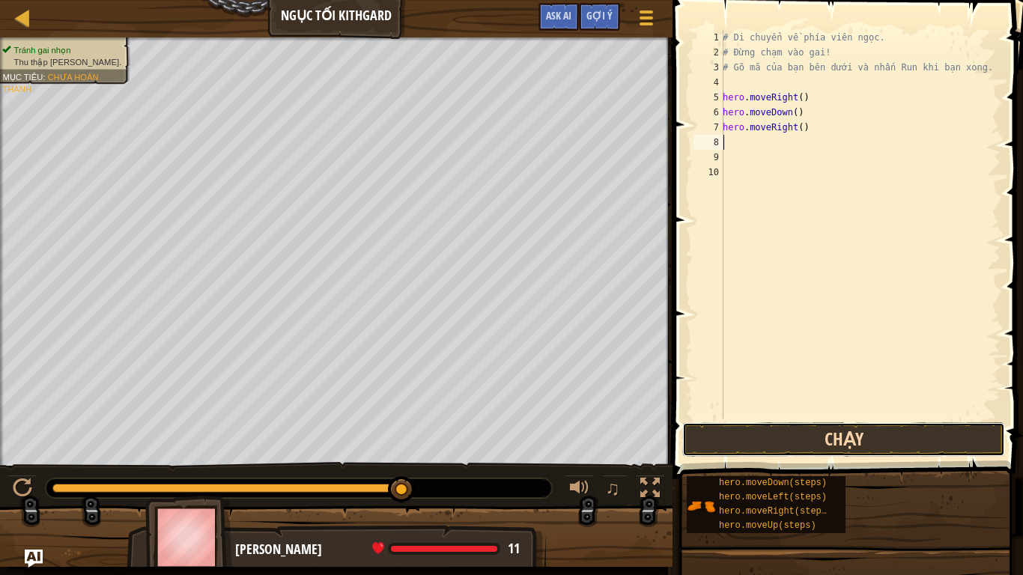
click at [802, 434] on button "Chạy" at bounding box center [844, 440] width 323 height 34
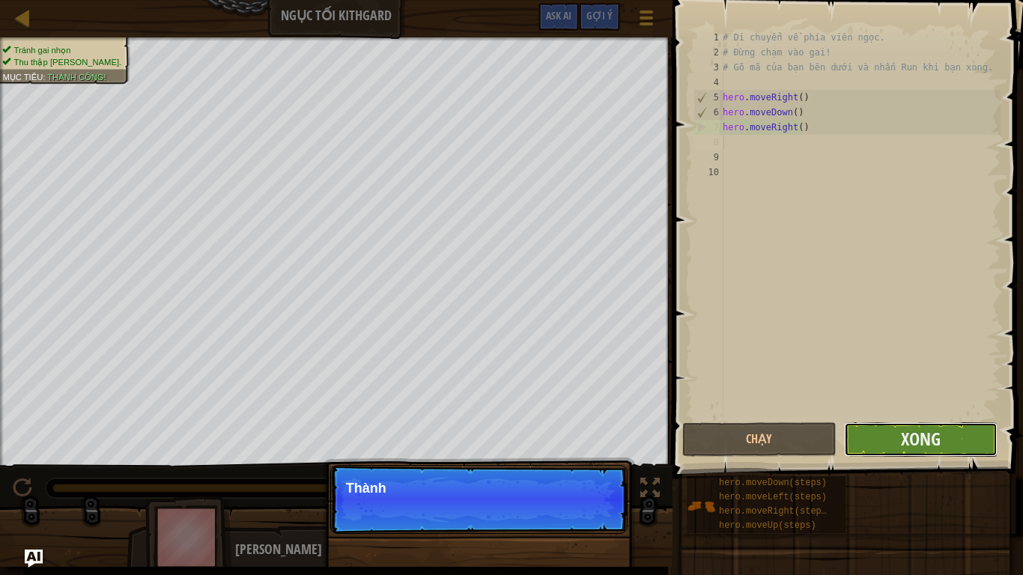
click at [873, 435] on button "Xong" at bounding box center [921, 440] width 154 height 34
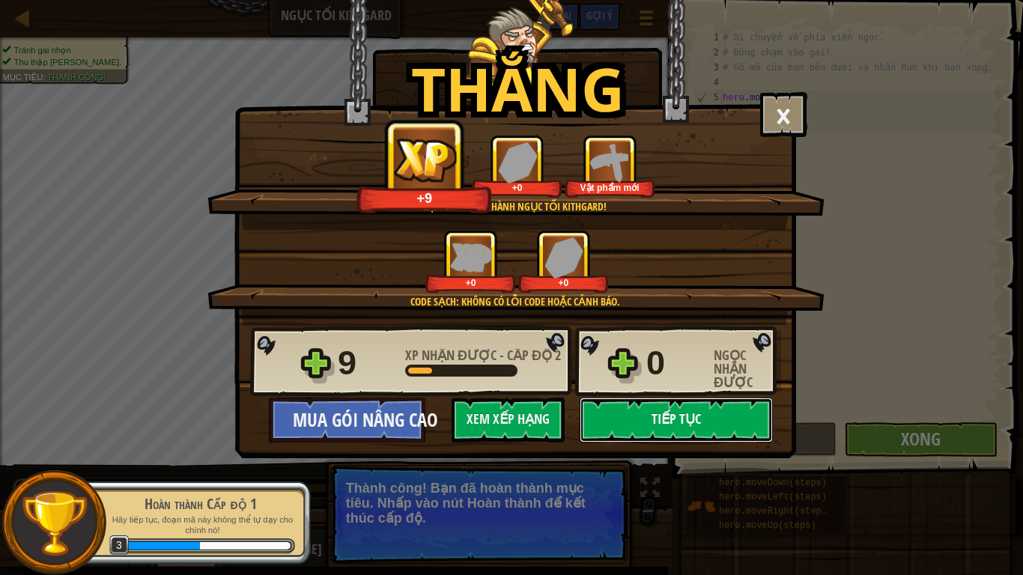
click at [623, 412] on button "Tiếp tục" at bounding box center [676, 420] width 193 height 45
select select "vi"
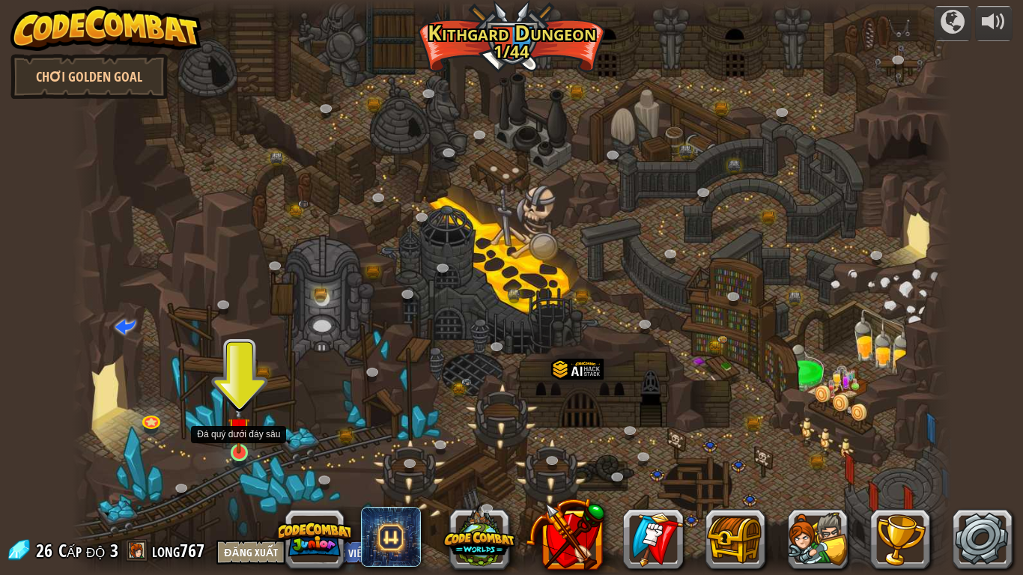
click at [236, 453] on img at bounding box center [239, 428] width 22 height 51
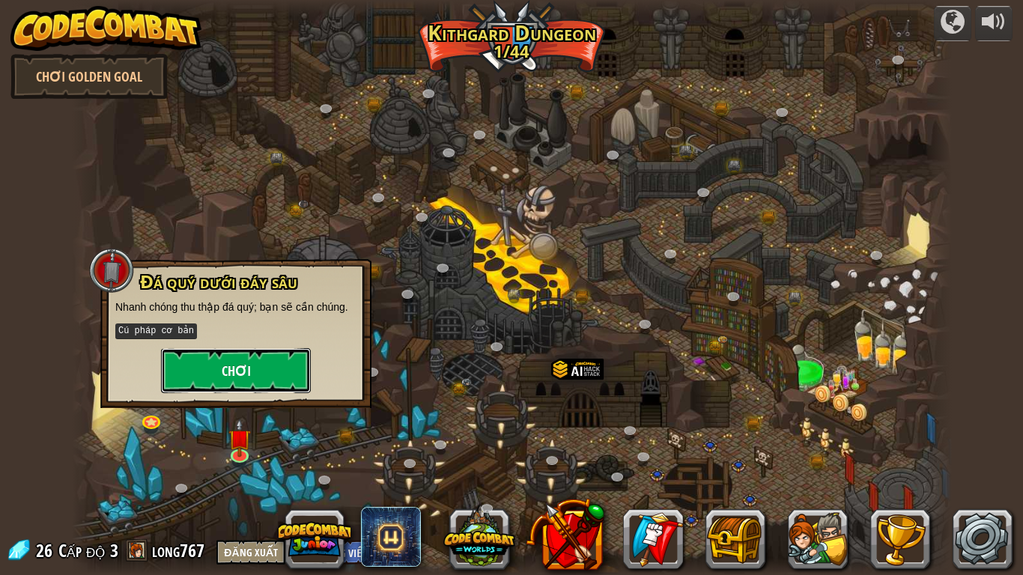
click at [254, 369] on button "Chơi" at bounding box center [236, 370] width 150 height 45
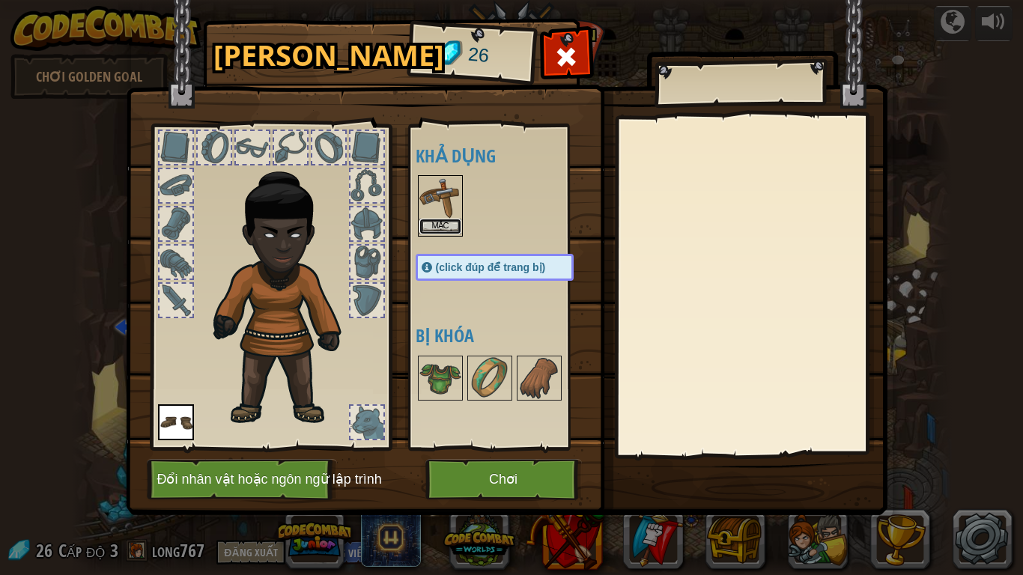
click at [444, 221] on button "Mặc" at bounding box center [441, 227] width 42 height 16
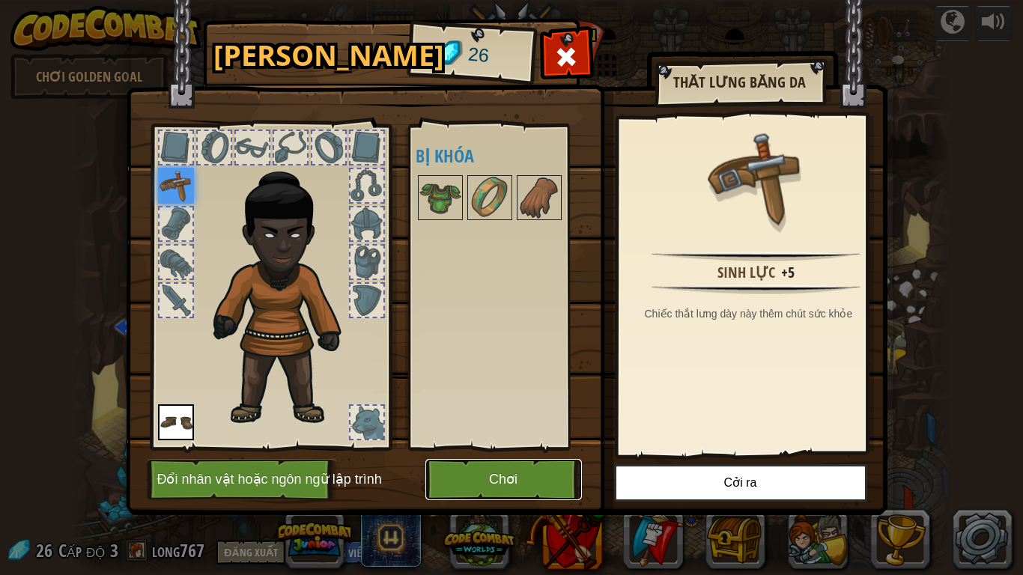
click at [542, 474] on button "Chơi" at bounding box center [504, 479] width 157 height 41
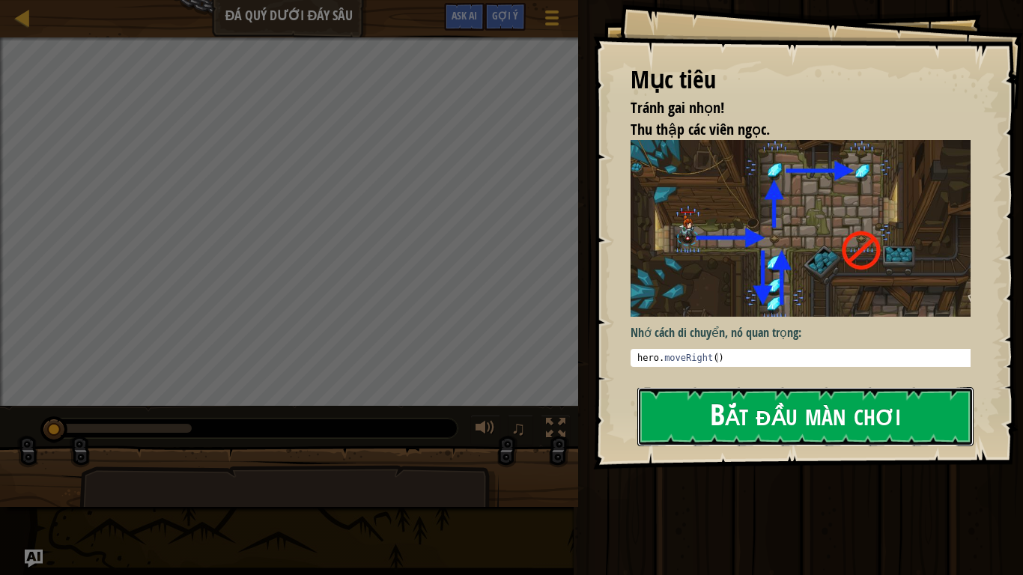
click at [684, 406] on button "Bắt đầu màn chơi" at bounding box center [806, 416] width 336 height 59
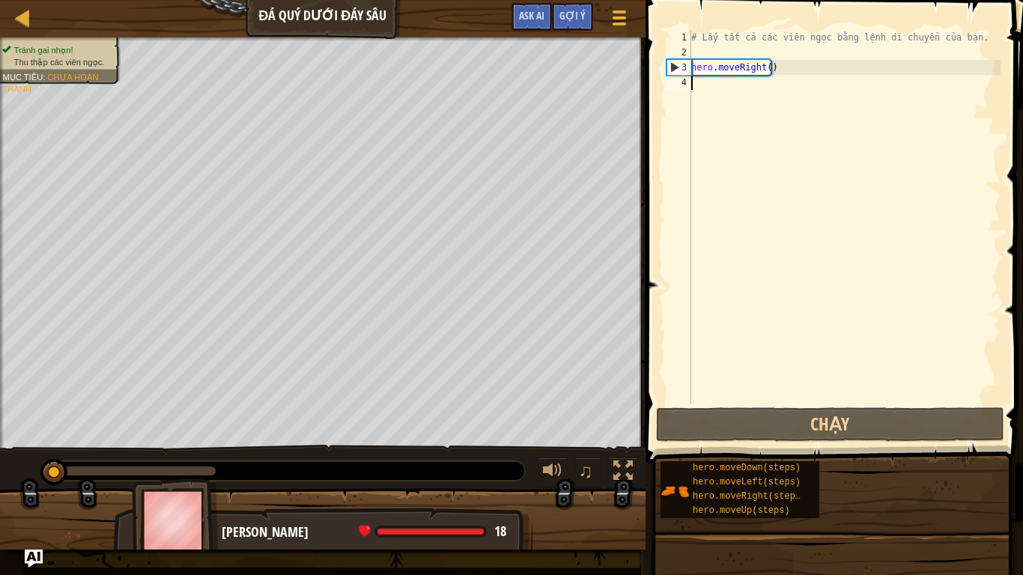
scroll to position [7, 0]
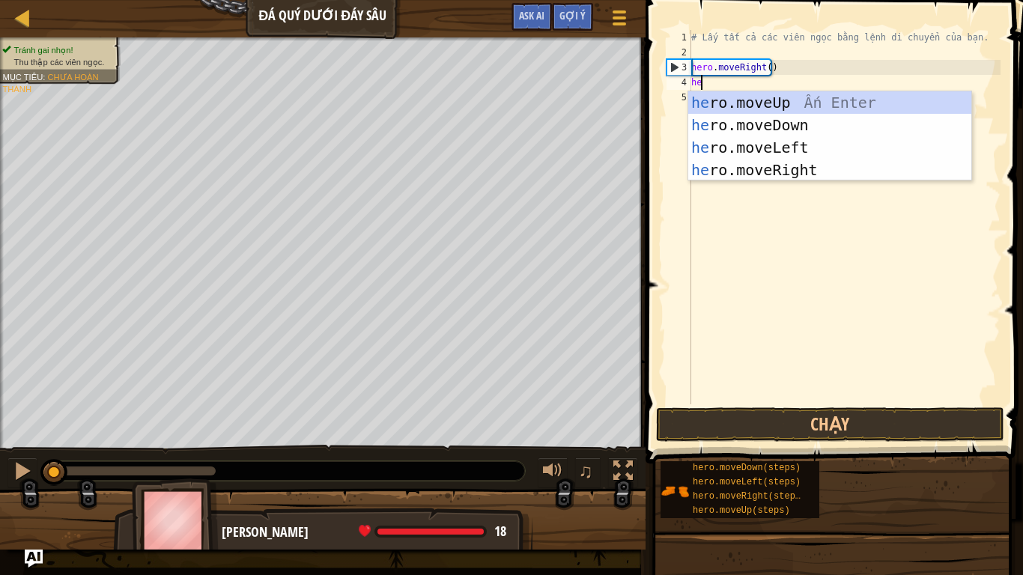
type textarea "her"
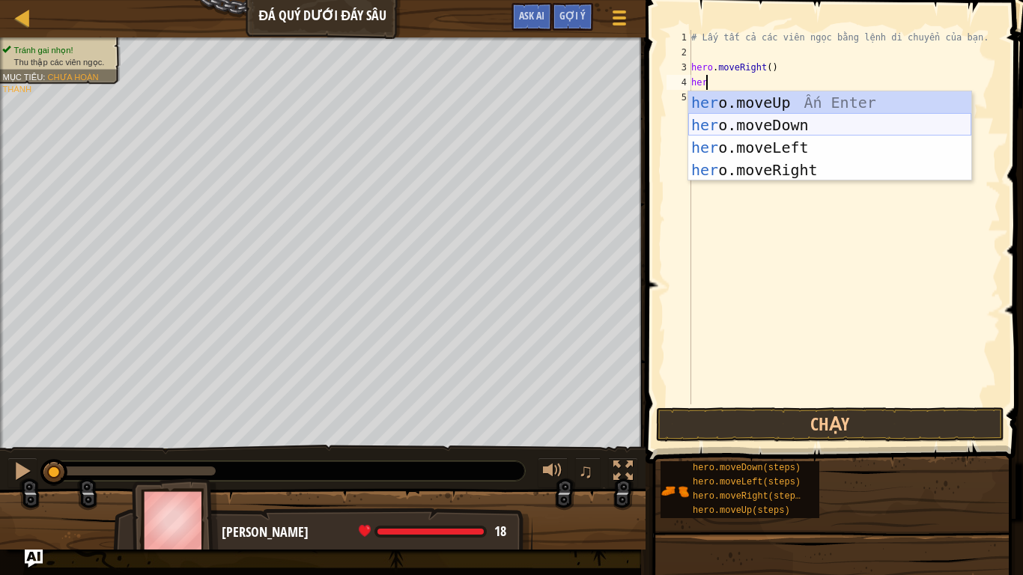
click at [777, 122] on div "her o.moveUp Ấn Enter her o.moveDown Ấn Enter her o.moveLeft Ấn Enter her o.mov…" at bounding box center [830, 158] width 283 height 135
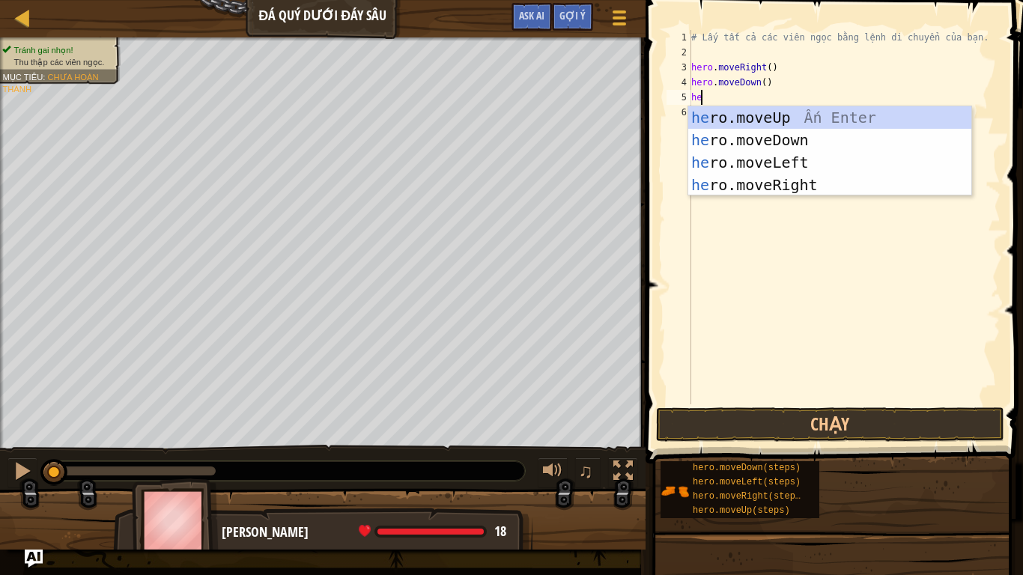
type textarea "her"
click at [792, 114] on div "her o.moveUp Ấn Enter her o.moveDown Ấn Enter her o.moveLeft Ấn Enter her o.mov…" at bounding box center [830, 173] width 283 height 135
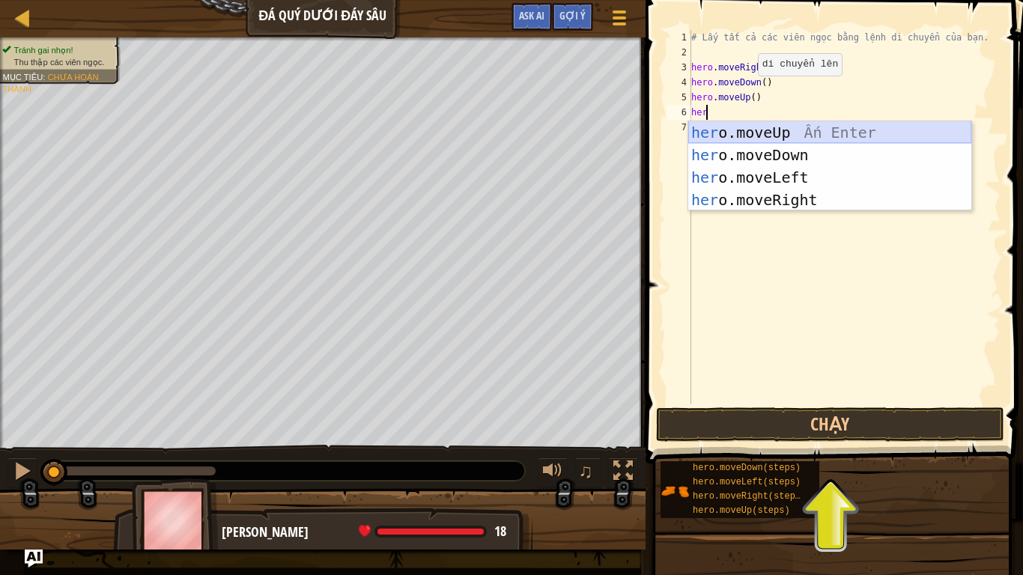
type textarea "hero"
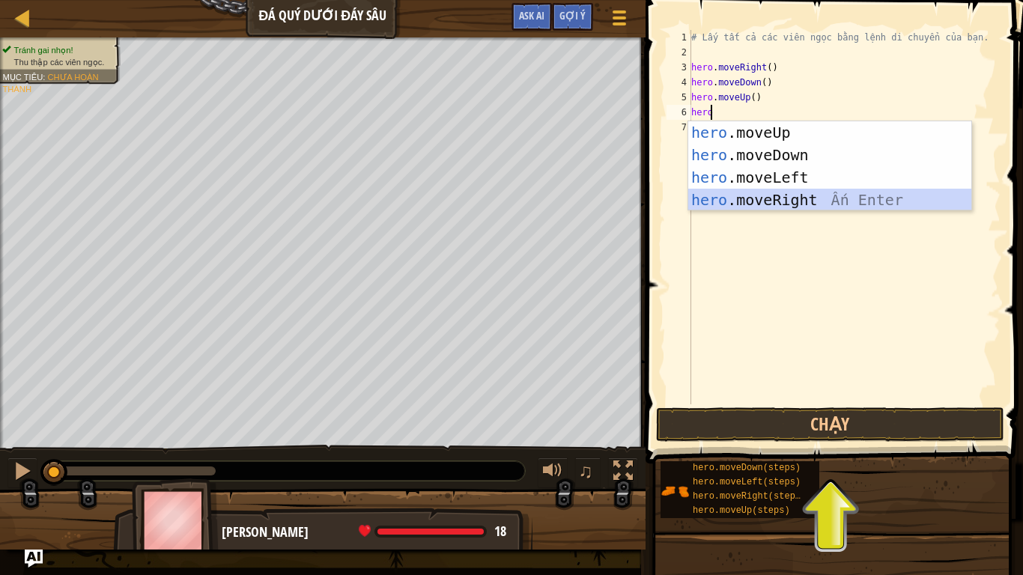
click at [740, 193] on div "hero .moveUp Ấn Enter hero .moveDown Ấn Enter hero .moveLeft Ấn Enter hero .mov…" at bounding box center [830, 188] width 283 height 135
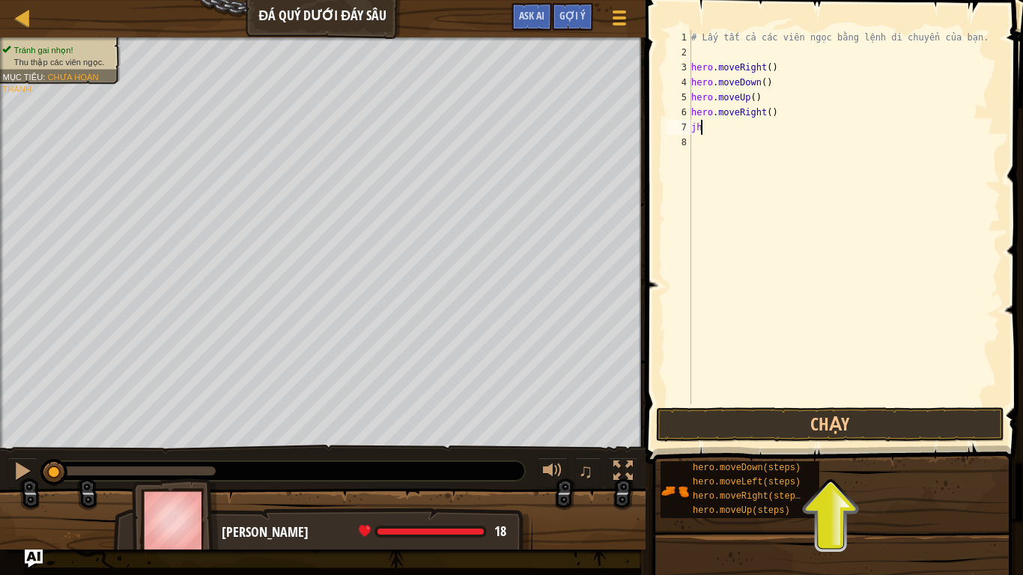
type textarea "j"
type textarea "he"
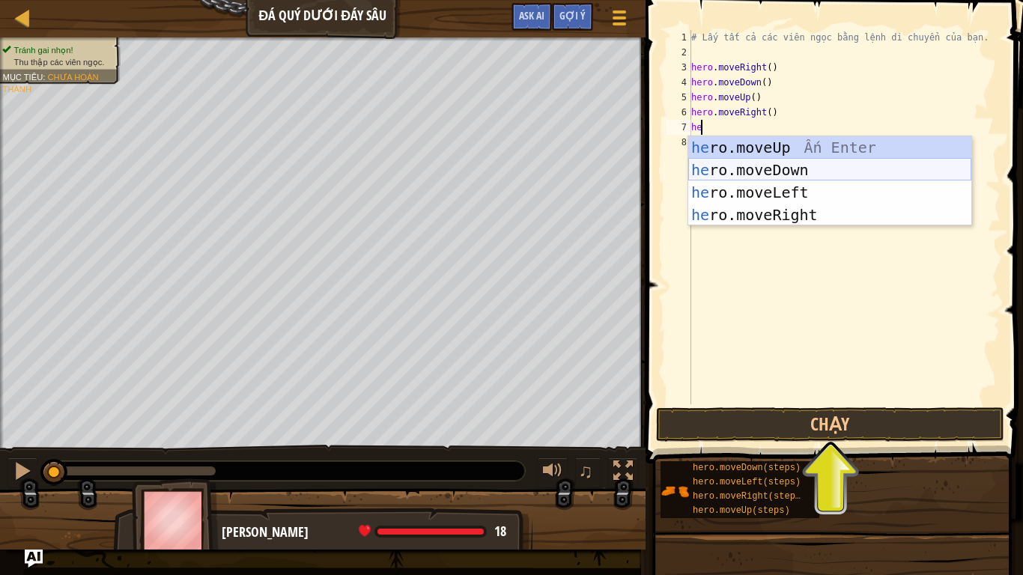
click at [755, 166] on div "he ro.moveUp Ấn Enter he ro.moveDown Ấn Enter he ro.moveLeft Ấn Enter he ro.mov…" at bounding box center [830, 203] width 283 height 135
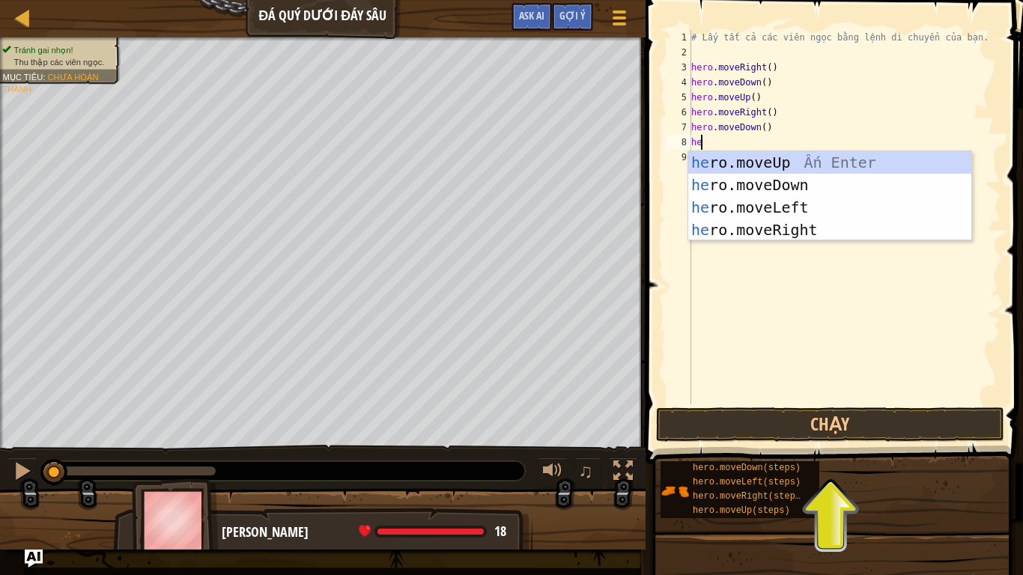
type textarea "her"
click at [803, 159] on div "her o.moveUp Ấn Enter her o.moveDown Ấn Enter her o.moveLeft Ấn Enter her o.mov…" at bounding box center [830, 218] width 283 height 135
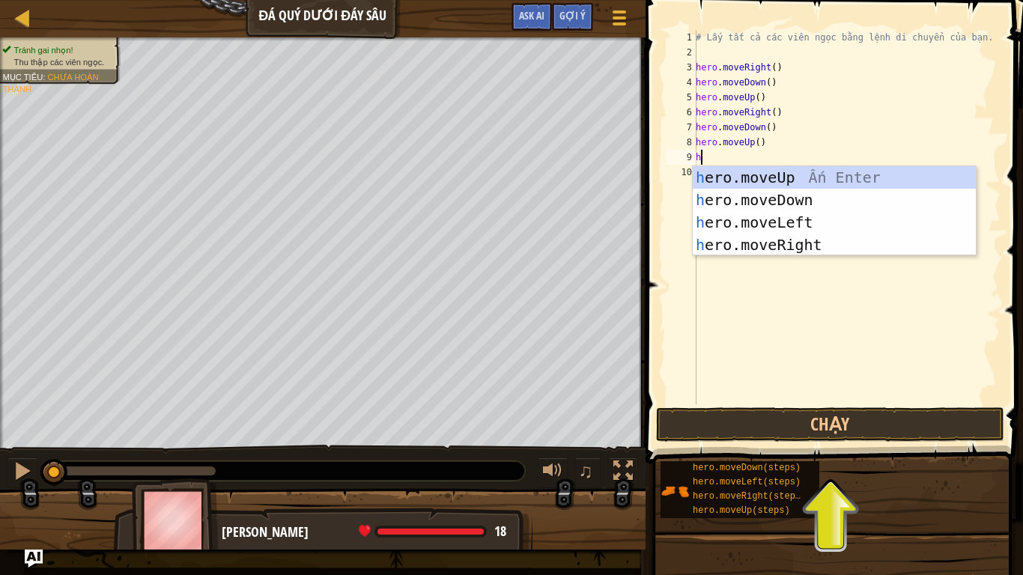
type textarea "he"
click at [778, 238] on div "he ro.moveUp Ấn Enter he ro.moveDown Ấn Enter he ro.moveLeft Ấn Enter he ro.mov…" at bounding box center [834, 233] width 283 height 135
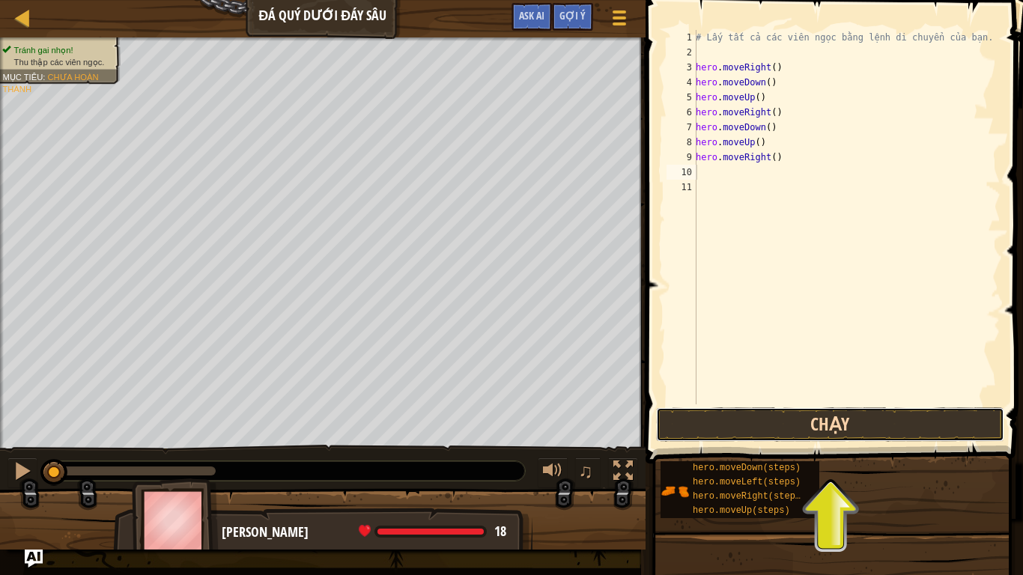
click at [699, 426] on button "Chạy" at bounding box center [830, 425] width 349 height 34
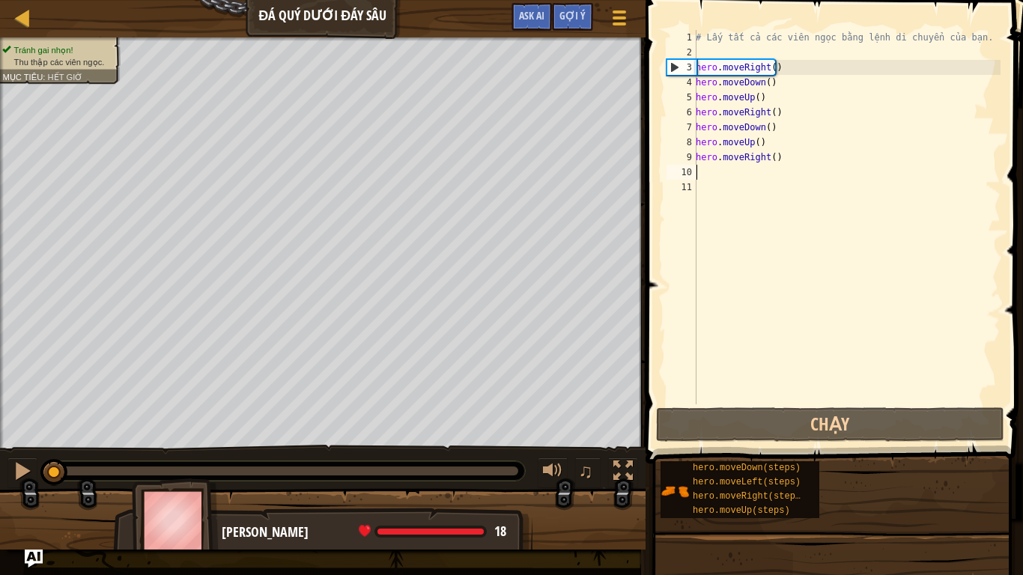
click at [675, 63] on div "3" at bounding box center [682, 67] width 29 height 15
click at [21, 473] on div at bounding box center [22, 471] width 19 height 19
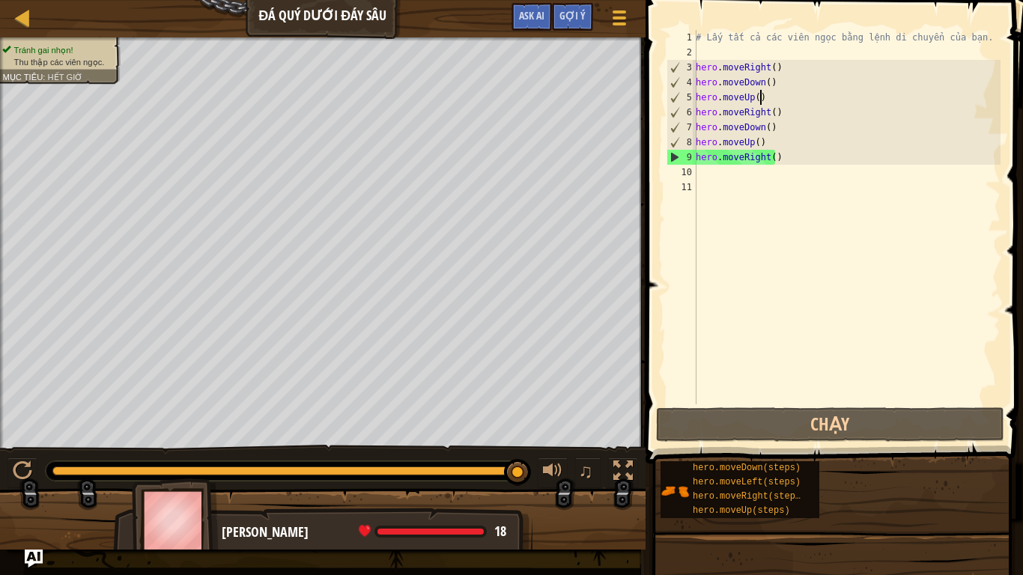
click at [760, 101] on div "# Lấy tất cả các viên ngọc bằng lệnh di chuyển của bạn. hero . moveRight ( ) he…" at bounding box center [847, 232] width 308 height 405
type textarea "hero.moveUp()"
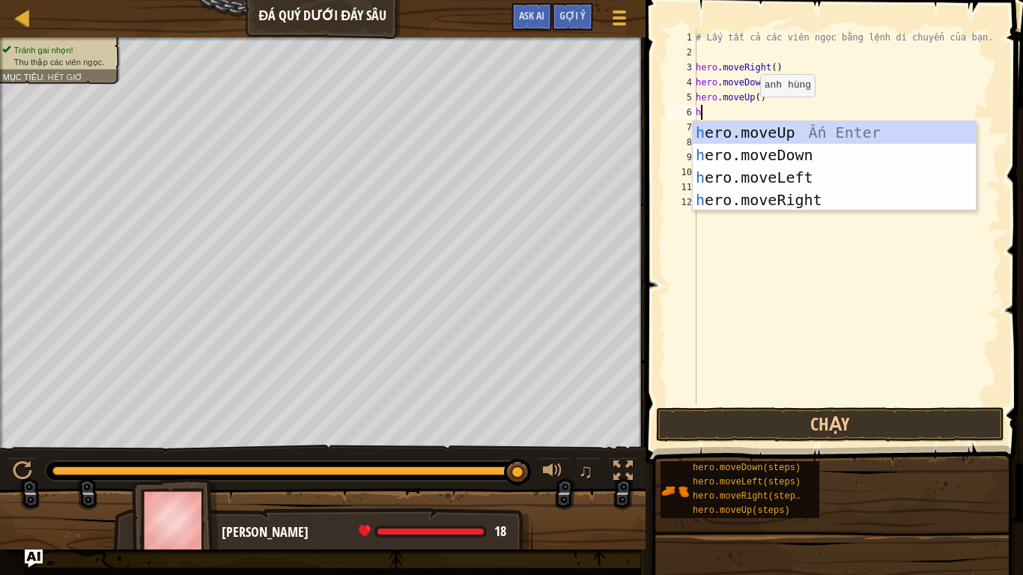
type textarea "he"
click at [780, 135] on div "he ro.moveUp Ấn Enter he ro.moveDown Ấn Enter he ro.moveLeft Ấn Enter he ro.mov…" at bounding box center [834, 188] width 283 height 135
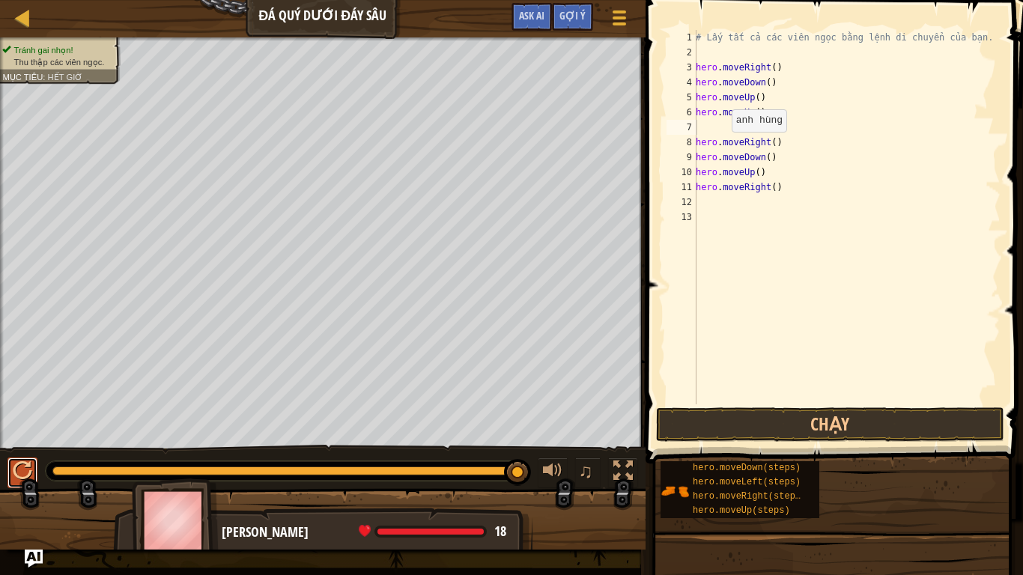
click at [28, 468] on div at bounding box center [22, 471] width 19 height 19
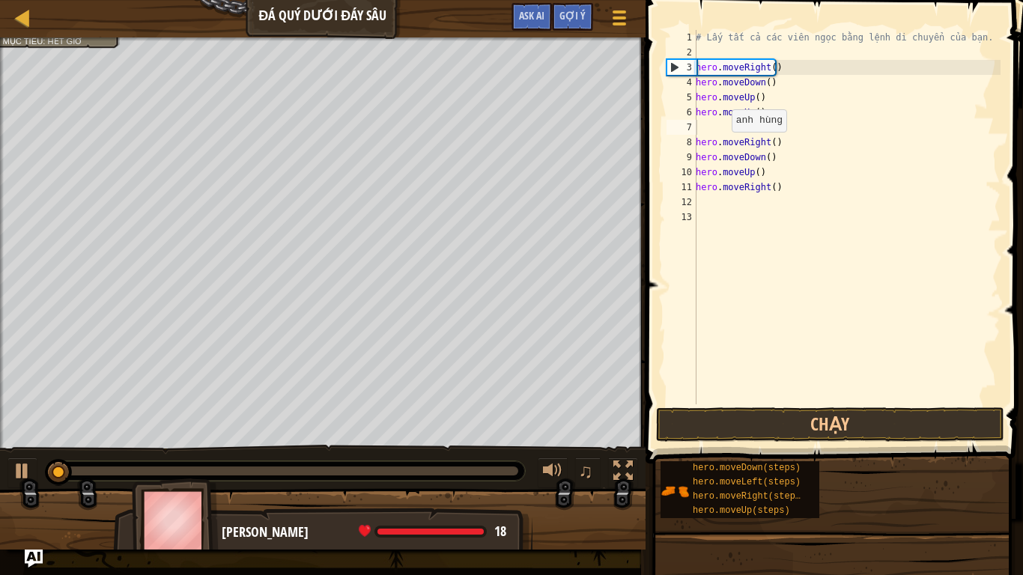
click at [22, 456] on div "♫" at bounding box center [323, 467] width 646 height 45
drag, startPoint x: 273, startPoint y: 466, endPoint x: 55, endPoint y: 474, distance: 218.2
click at [57, 474] on div "Tránh gai nhọn! Thu thập các viên ngọc. Mục tiêu : Hết giờ ♫ Ida 18 x: 11 y: 26…" at bounding box center [511, 293] width 1023 height 512
drag, startPoint x: 65, startPoint y: 474, endPoint x: 31, endPoint y: 476, distance: 33.8
click at [31, 474] on div "♫" at bounding box center [323, 467] width 646 height 45
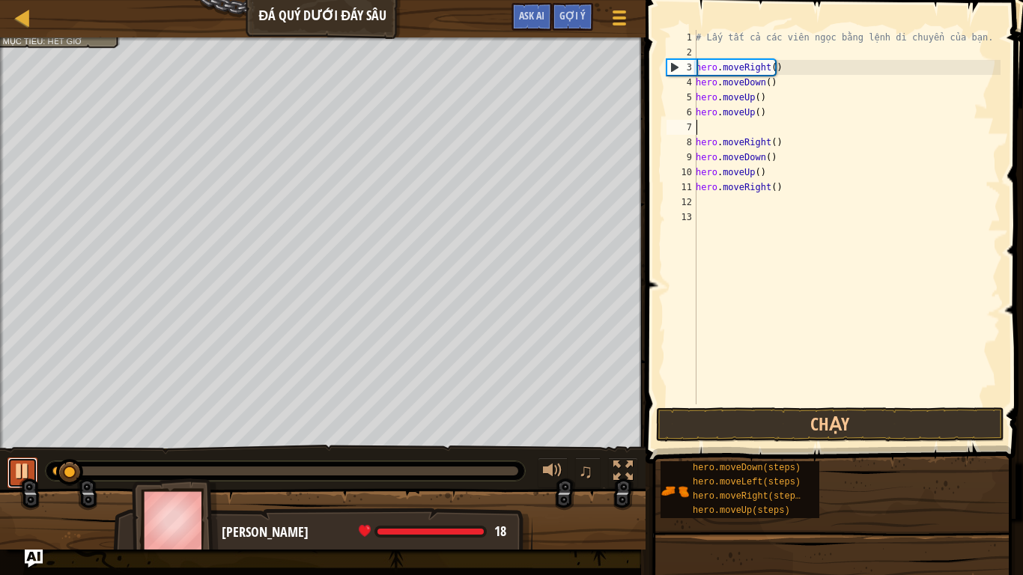
click at [31, 474] on div at bounding box center [22, 471] width 19 height 19
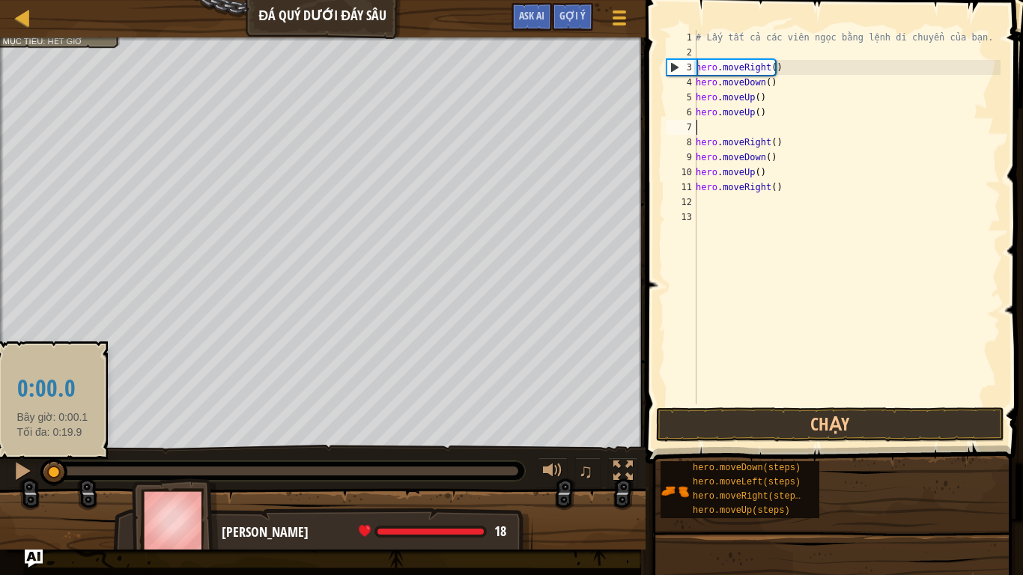
drag, startPoint x: 61, startPoint y: 468, endPoint x: 52, endPoint y: 470, distance: 9.3
click at [52, 470] on div at bounding box center [53, 472] width 27 height 27
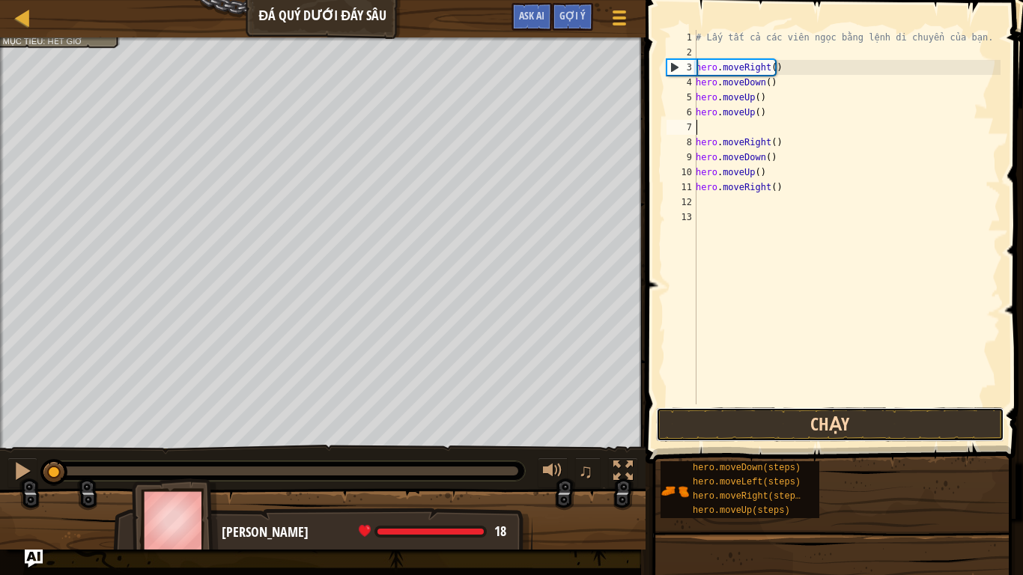
click at [781, 440] on button "Chạy" at bounding box center [830, 425] width 349 height 34
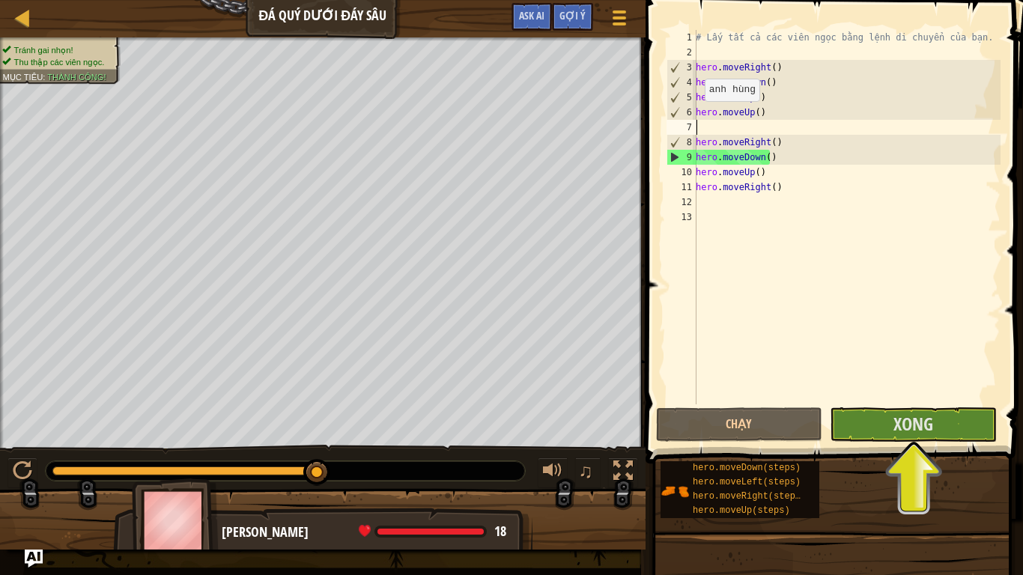
click at [681, 184] on div "11" at bounding box center [682, 187] width 30 height 15
click at [710, 187] on div "# Lấy tất cả các viên ngọc bằng lệnh di chuyển của bạn. hero . moveRight ( ) he…" at bounding box center [847, 232] width 308 height 405
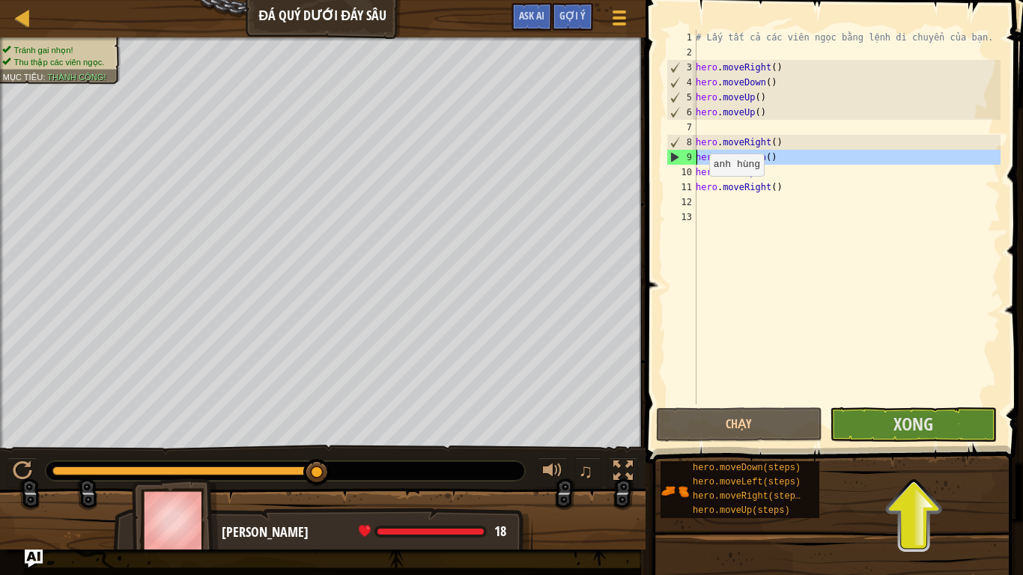
click at [680, 155] on div "9" at bounding box center [682, 157] width 29 height 15
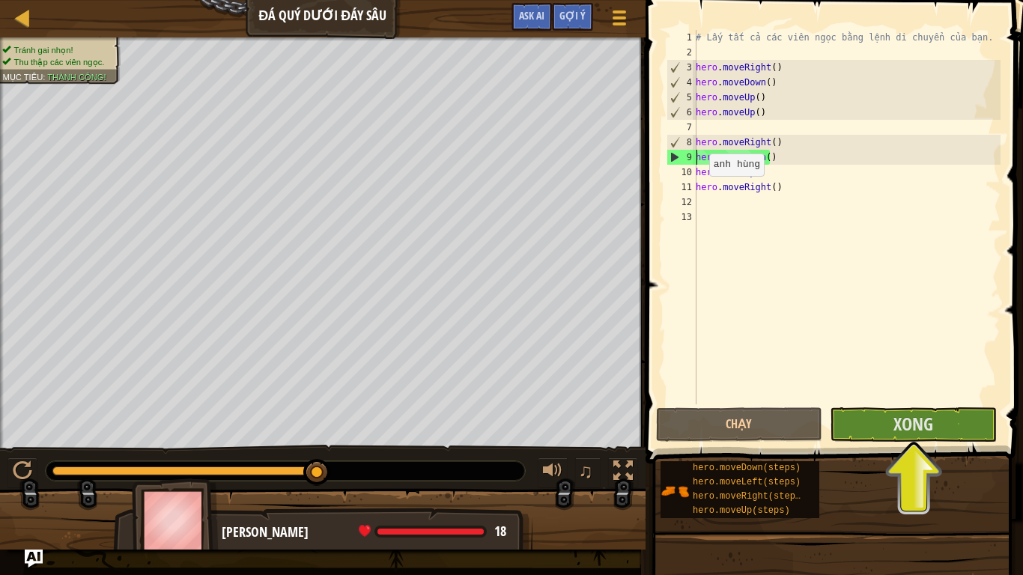
click at [677, 156] on div "9" at bounding box center [682, 157] width 29 height 15
click at [671, 157] on div "9" at bounding box center [682, 157] width 29 height 15
type textarea "hero.moveDown()"
click at [732, 257] on div "# Lấy tất cả các viên ngọc bằng lệnh di chuyển của bạn. hero . moveRight ( ) he…" at bounding box center [847, 232] width 308 height 405
click at [726, 130] on div "# Lấy tất cả các viên ngọc bằng lệnh di chuyển của bạn. hero . moveRight ( ) he…" at bounding box center [847, 232] width 308 height 405
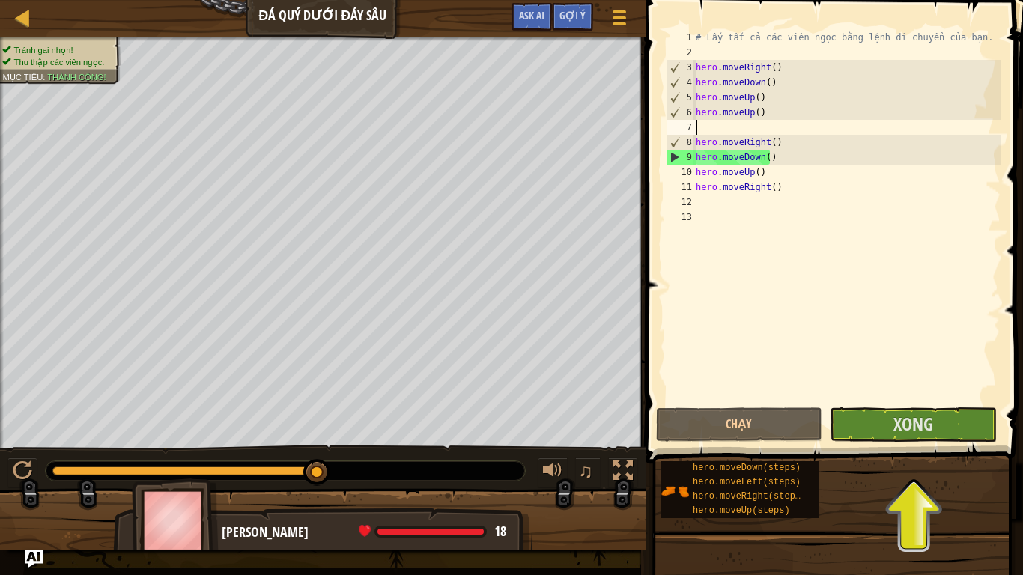
type textarea "hero.moveUp()"
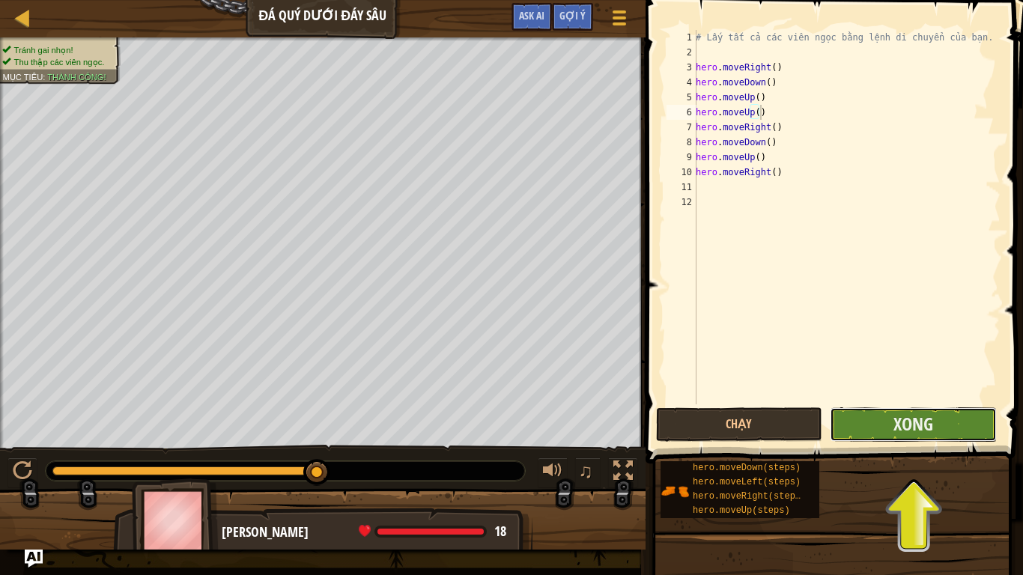
click at [940, 427] on button "Xong" at bounding box center [913, 425] width 167 height 34
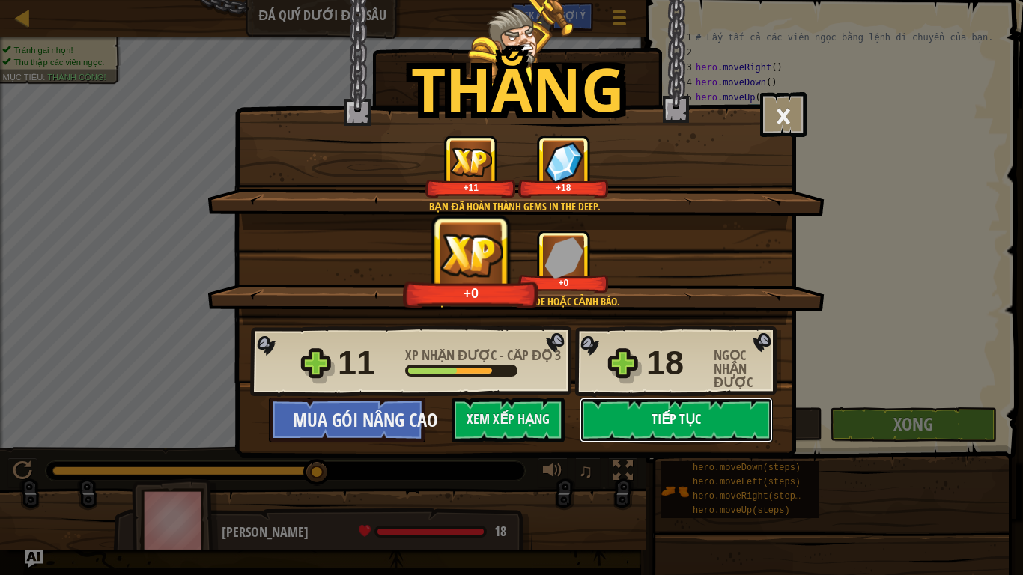
click at [627, 409] on button "Tiếp tục" at bounding box center [676, 420] width 193 height 45
select select "vi"
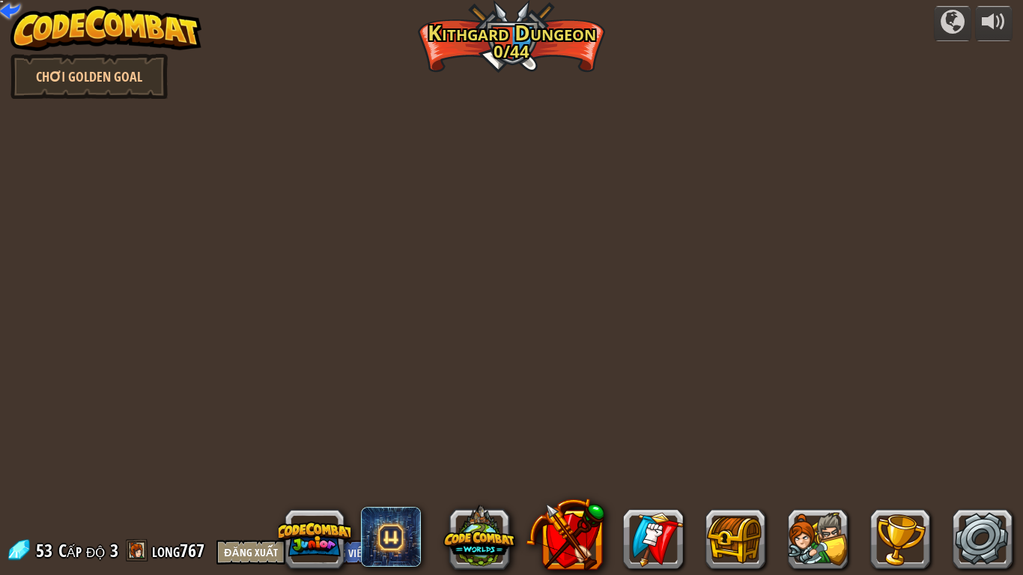
select select "vi"
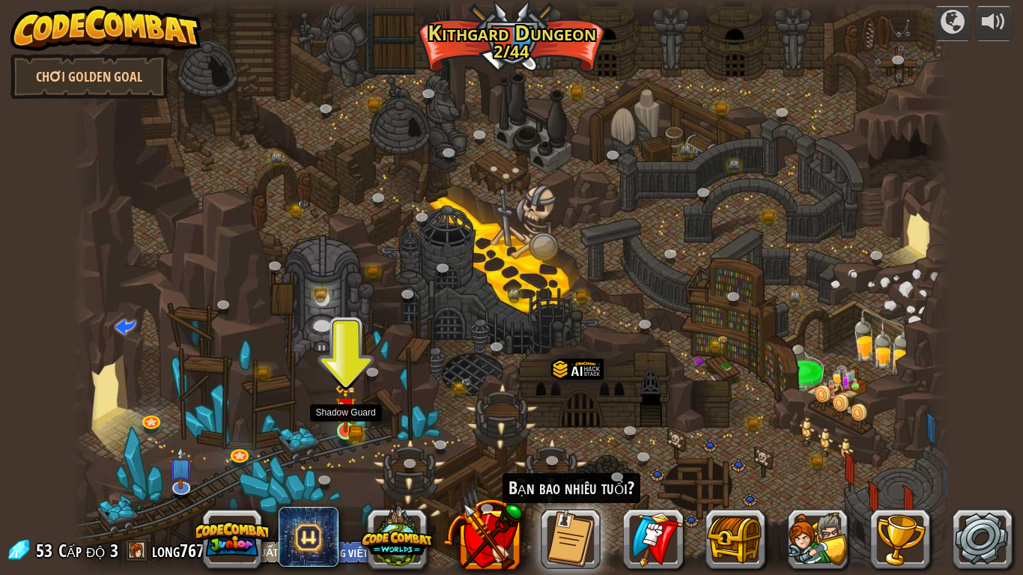
click at [355, 433] on div at bounding box center [346, 432] width 18 height 18
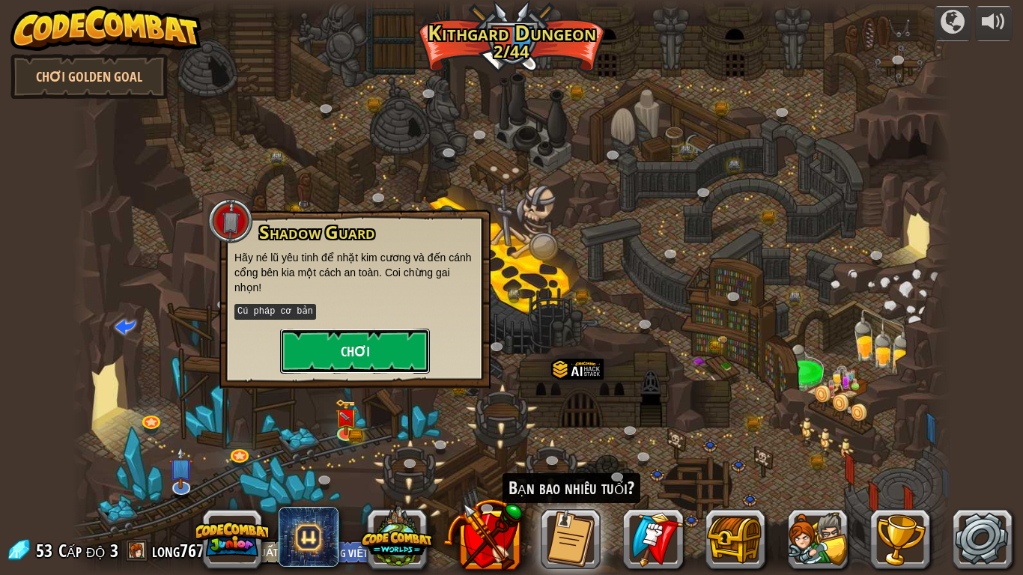
click at [366, 361] on button "Chơi" at bounding box center [355, 351] width 150 height 45
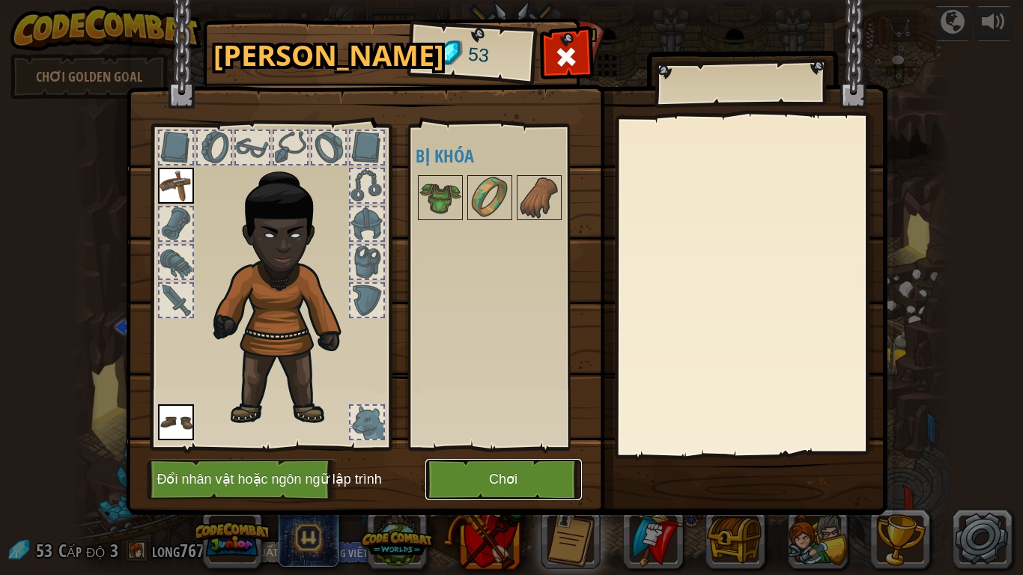
click at [506, 474] on button "Chơi" at bounding box center [504, 479] width 157 height 41
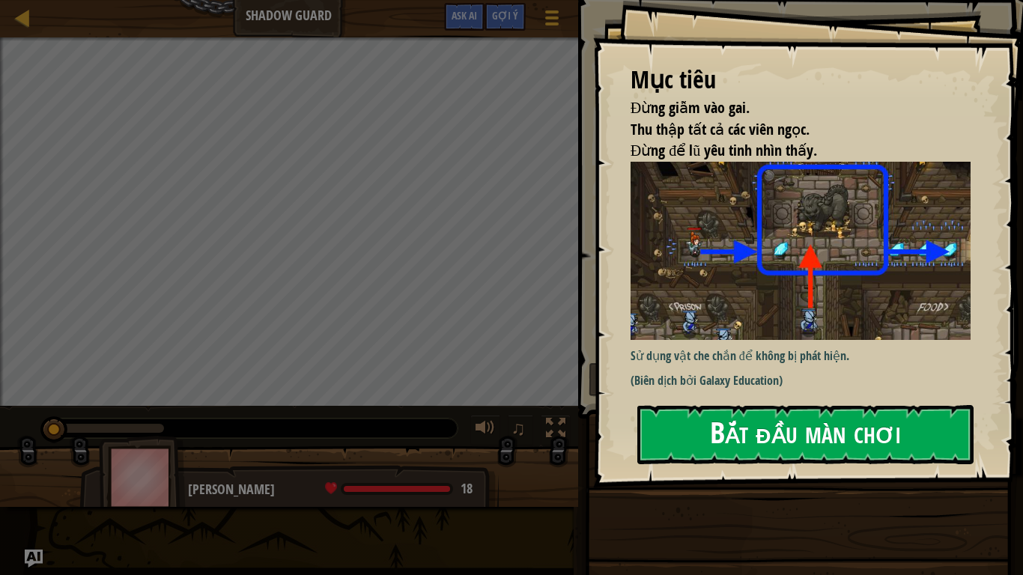
click at [659, 431] on button "Bắt đầu màn chơi" at bounding box center [806, 434] width 336 height 59
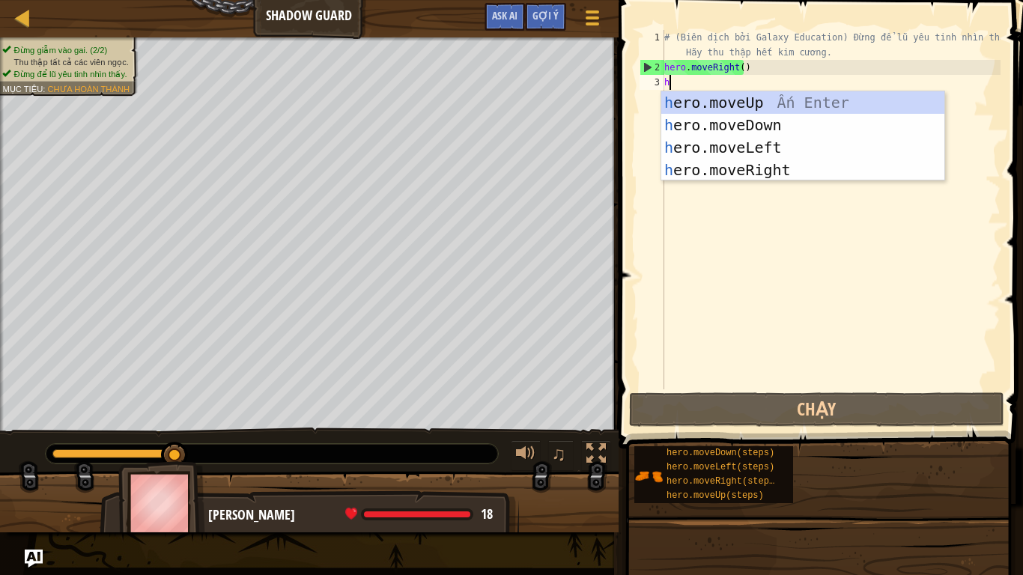
scroll to position [7, 0]
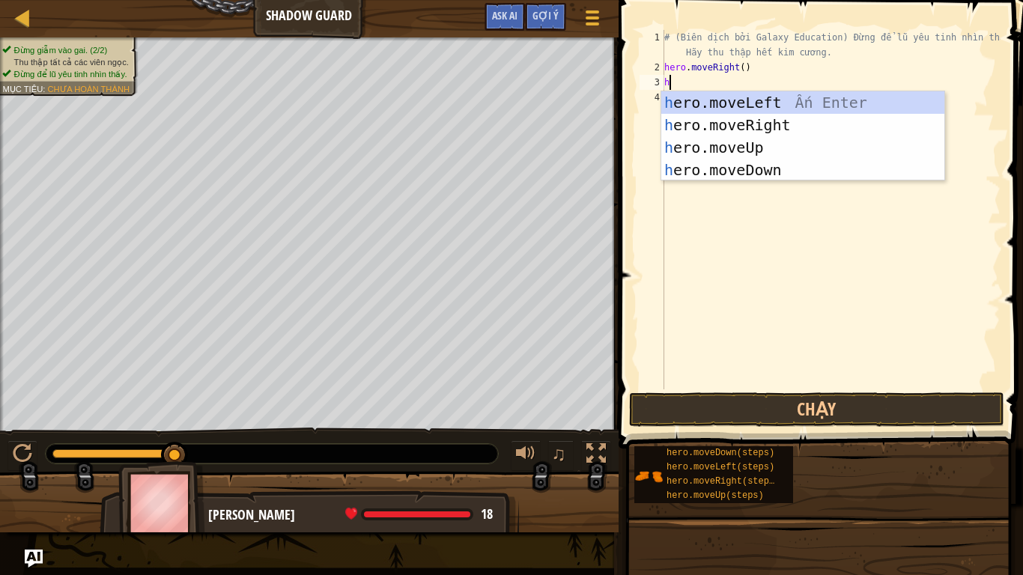
type textarea "he"
click at [764, 100] on div "he ro.moveUp Ấn Enter he ro.moveDown Ấn Enter he ro.moveLeft Ấn Enter he ro.mov…" at bounding box center [803, 158] width 283 height 135
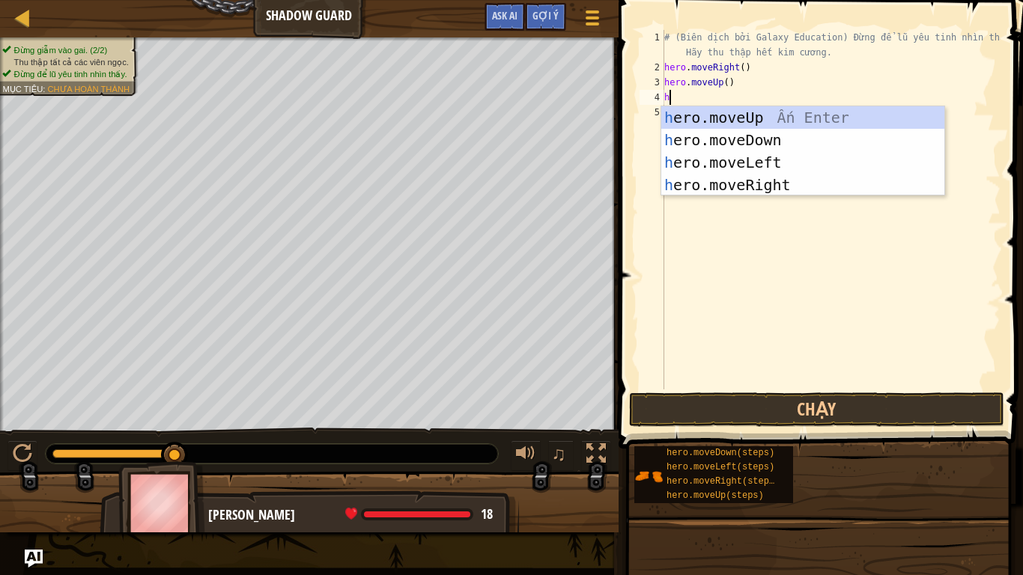
type textarea "he"
click at [772, 175] on div "he ro.moveUp Ấn Enter he ro.moveDown Ấn Enter he ro.moveLeft Ấn Enter he ro.mov…" at bounding box center [803, 173] width 283 height 135
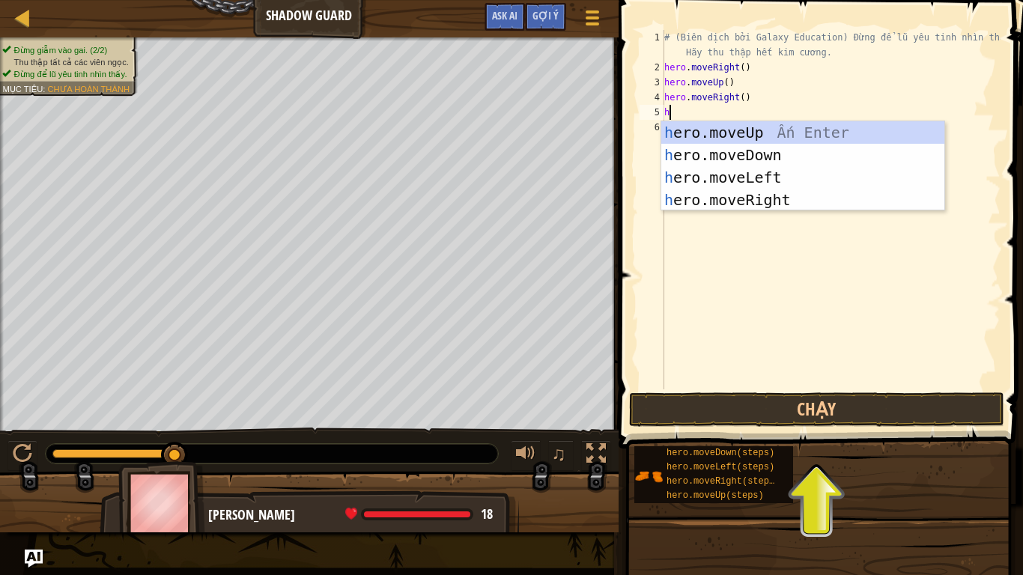
type textarea "he"
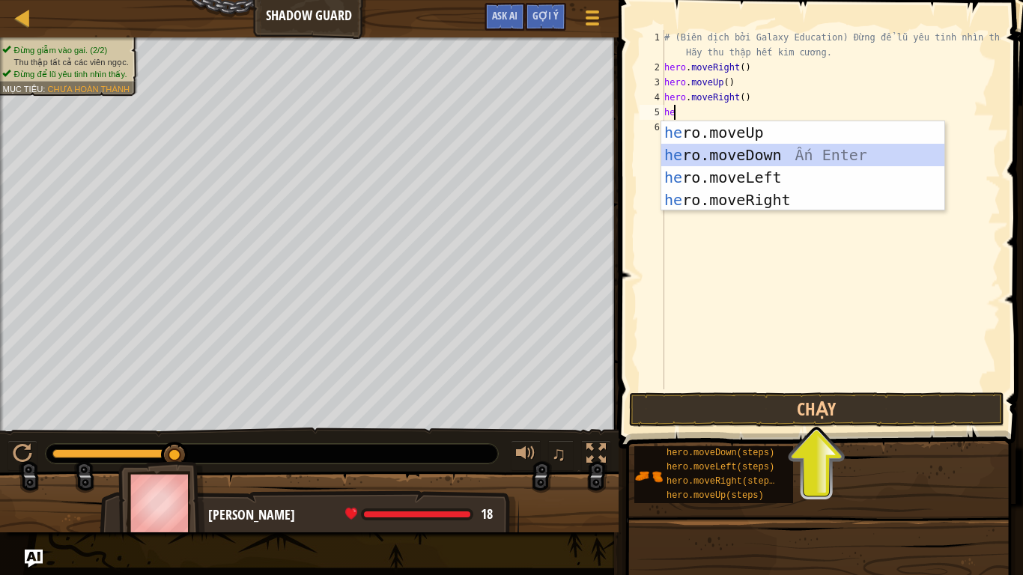
click at [781, 154] on div "he ro.moveUp Ấn Enter he ro.moveDown Ấn Enter he ro.moveLeft Ấn Enter he ro.mov…" at bounding box center [803, 188] width 283 height 135
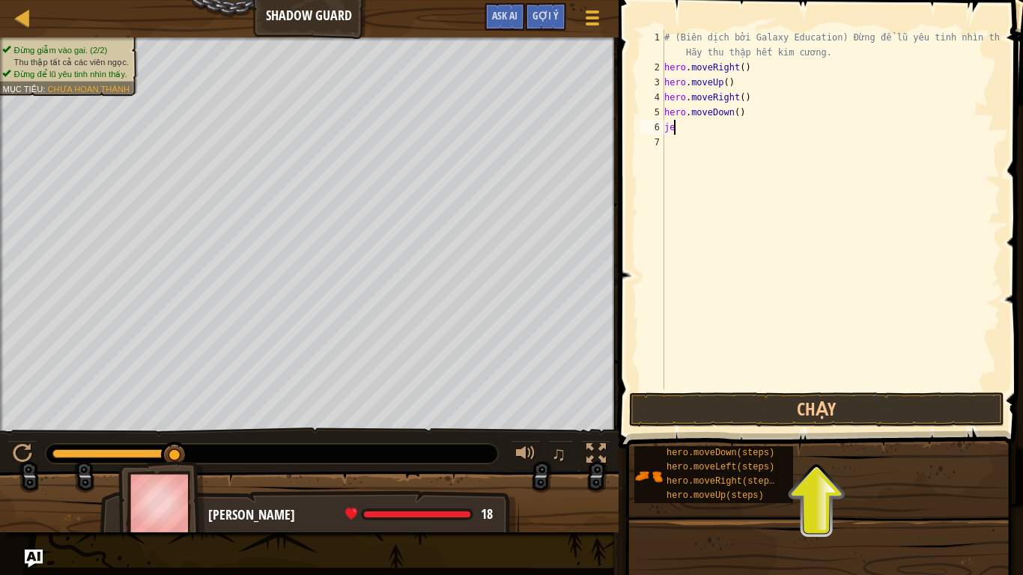
type textarea "j"
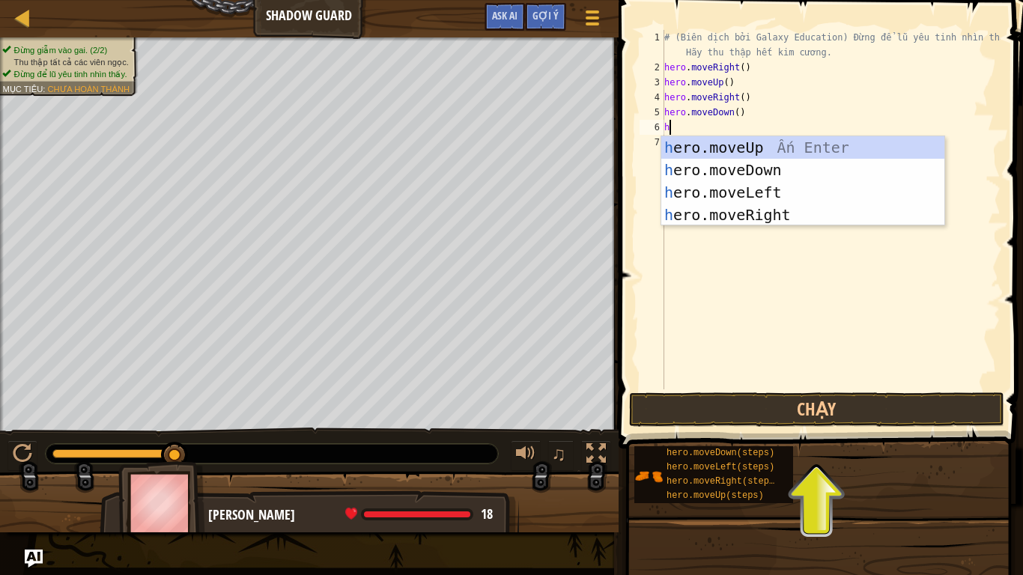
type textarea "he"
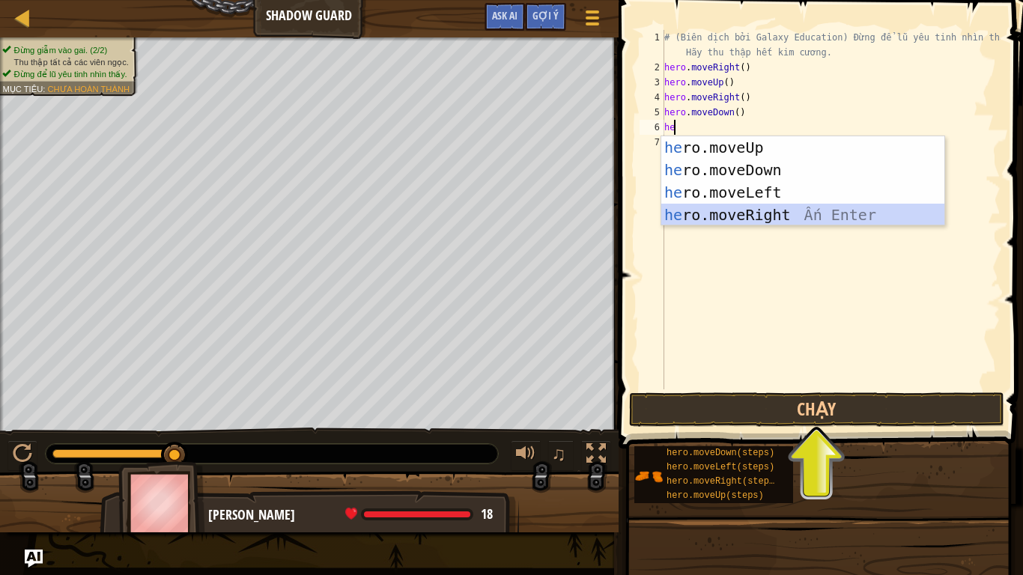
click at [728, 211] on div "he ro.moveUp Ấn Enter he ro.moveDown Ấn Enter he ro.moveLeft Ấn Enter he ro.mov…" at bounding box center [803, 203] width 283 height 135
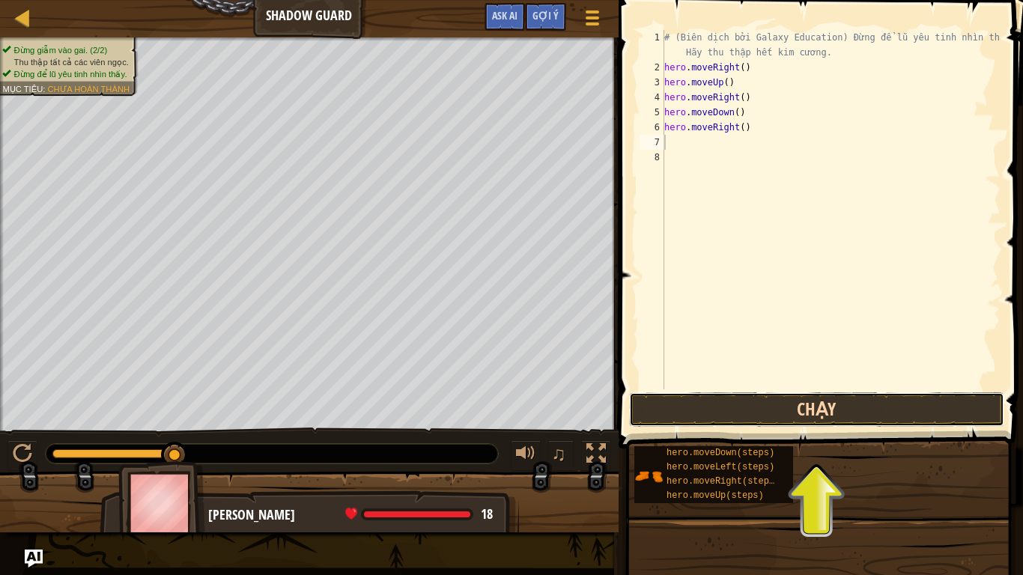
click at [739, 414] on button "Chạy" at bounding box center [816, 410] width 375 height 34
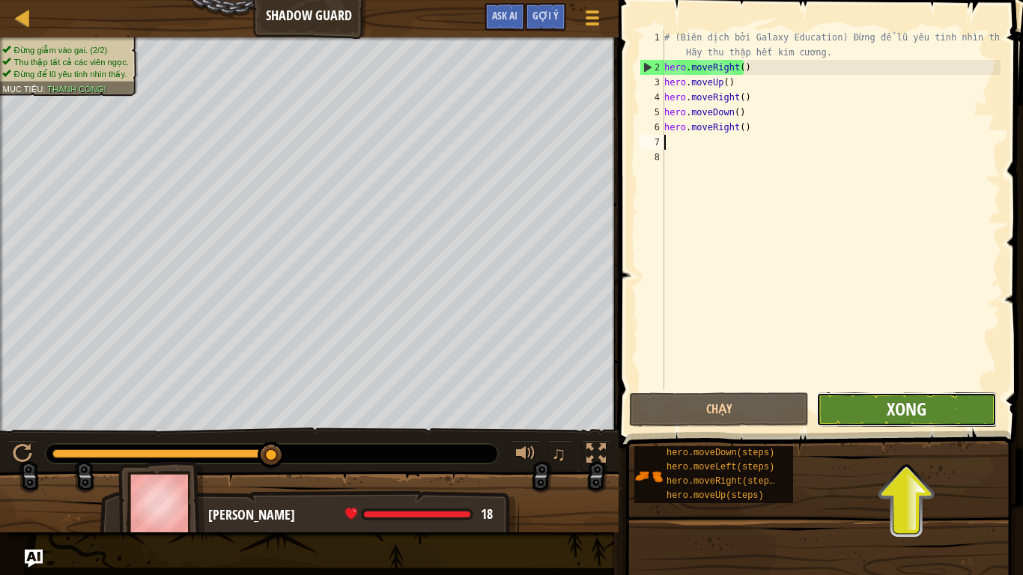
click at [908, 404] on span "Xong" at bounding box center [907, 409] width 40 height 24
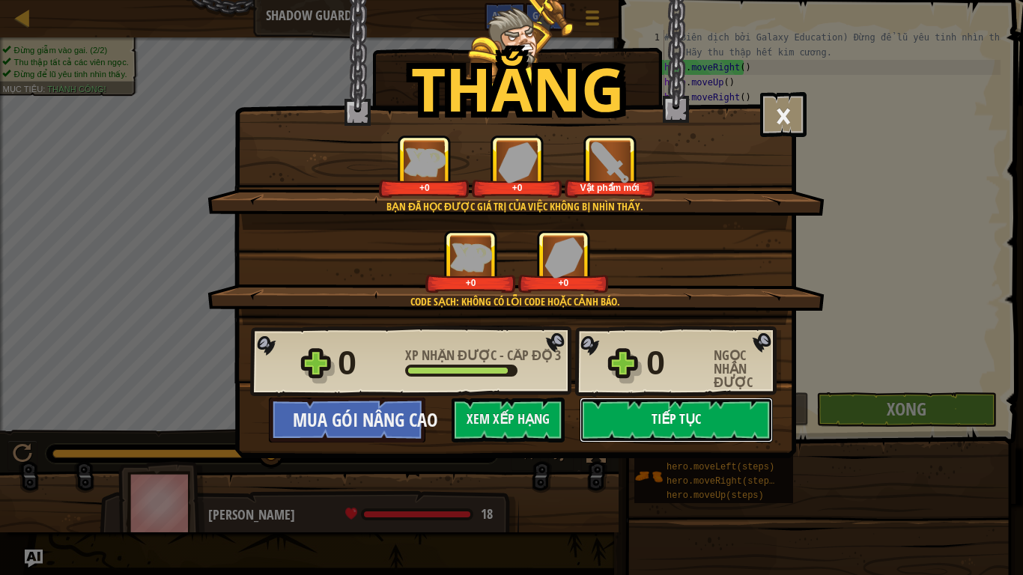
click at [722, 425] on button "Tiếp tục" at bounding box center [676, 420] width 193 height 45
select select "vi"
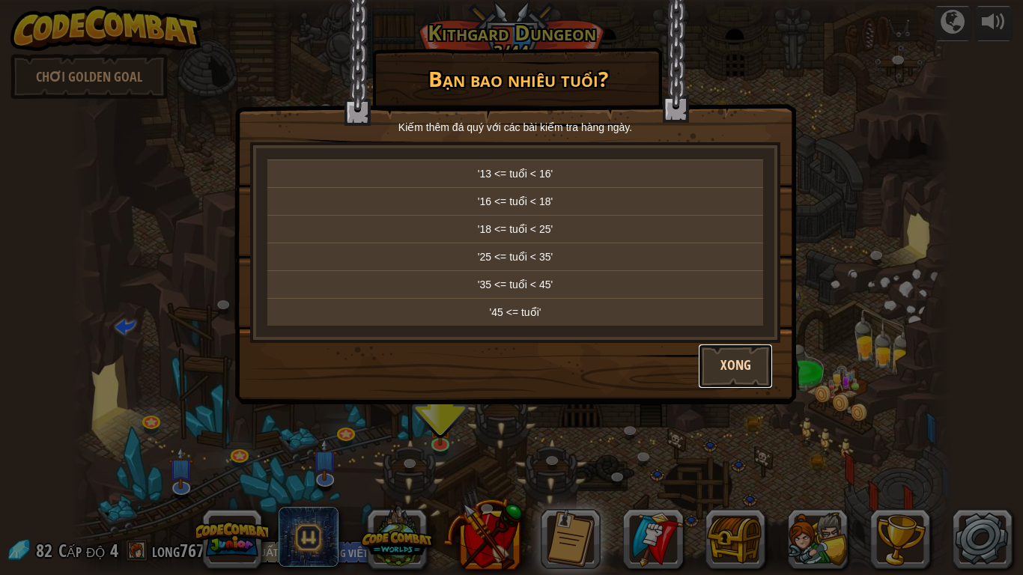
click at [754, 384] on button "Xong" at bounding box center [735, 366] width 75 height 45
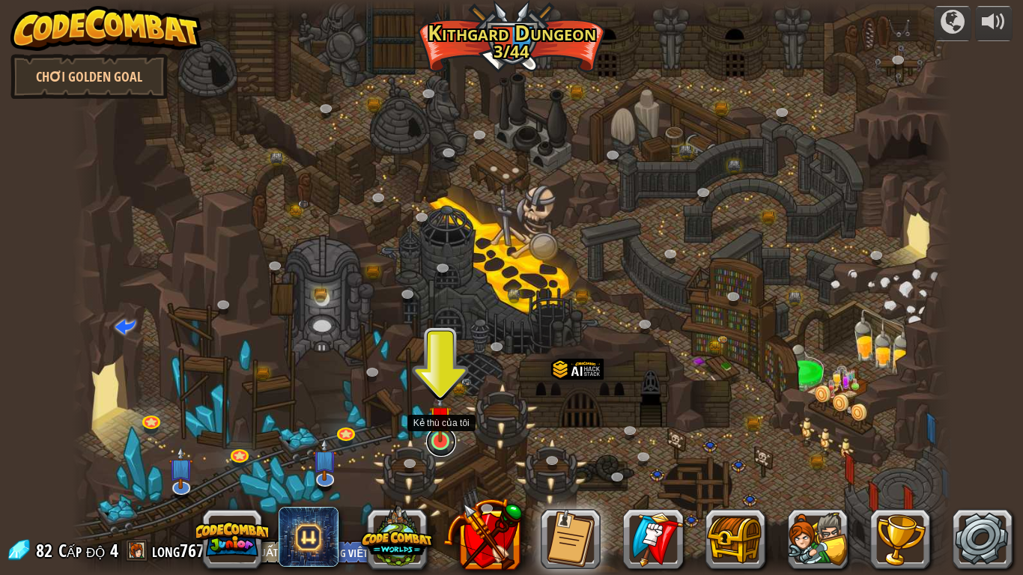
click at [441, 453] on link at bounding box center [441, 442] width 30 height 30
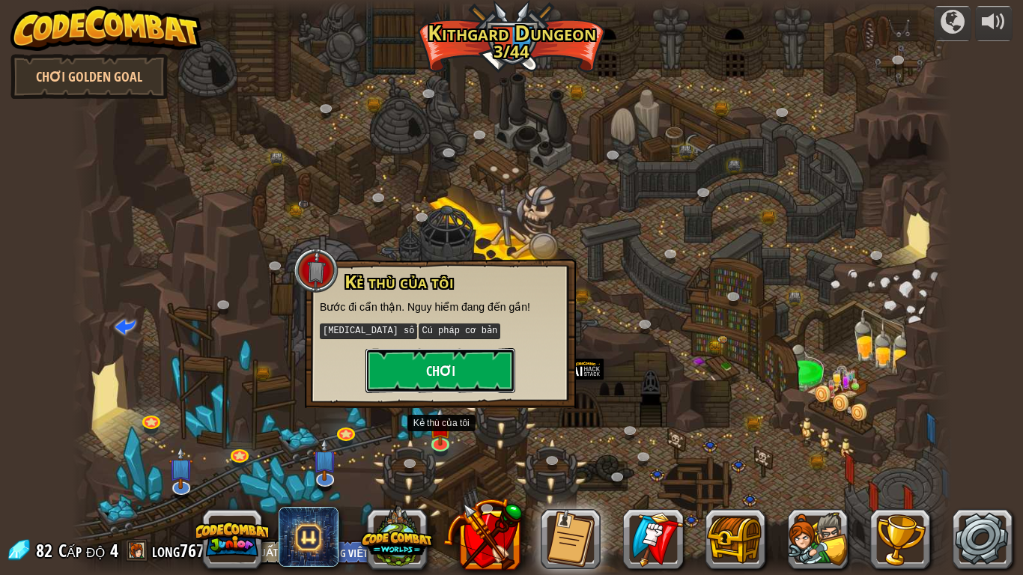
click at [408, 374] on button "Chơi" at bounding box center [441, 370] width 150 height 45
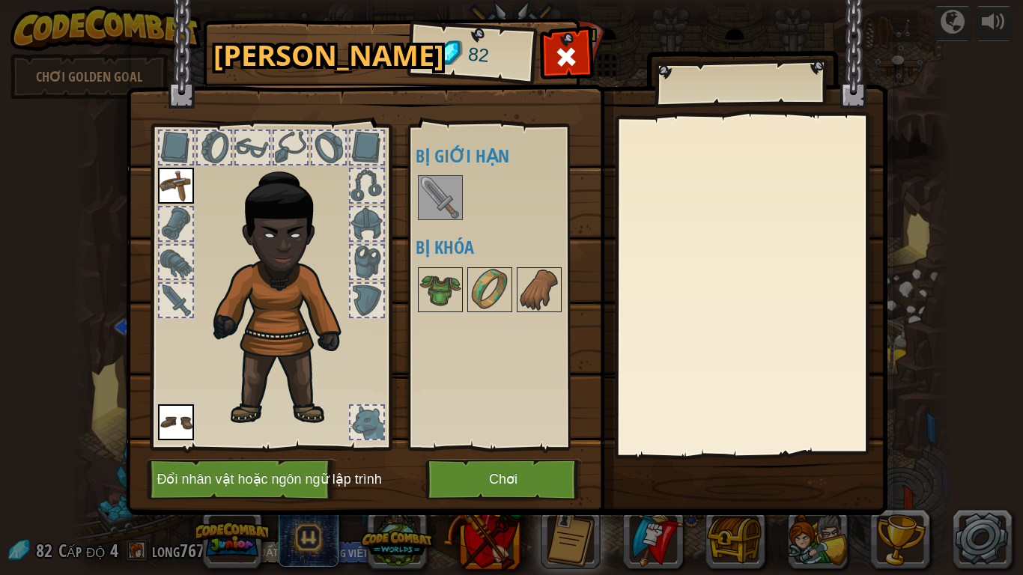
click at [465, 221] on div at bounding box center [510, 197] width 188 height 49
click at [462, 208] on div at bounding box center [440, 197] width 45 height 45
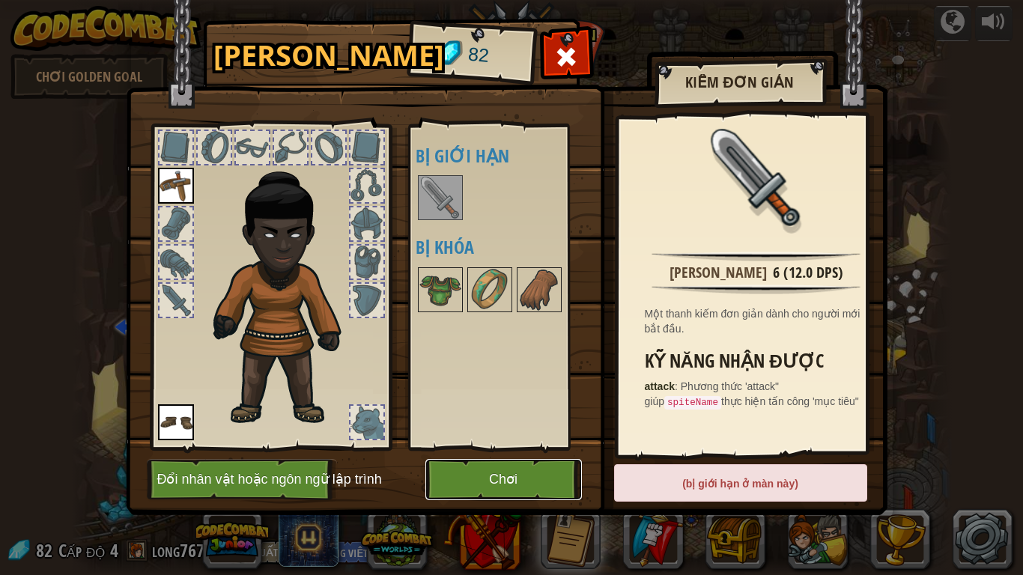
click at [514, 474] on button "Chơi" at bounding box center [504, 479] width 157 height 41
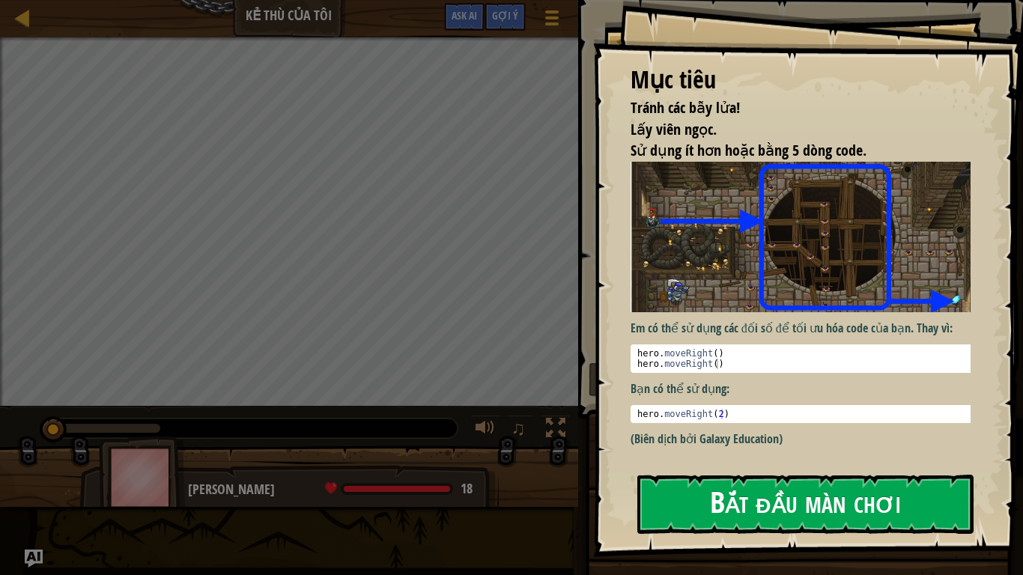
click at [678, 474] on button "Bắt đầu màn chơi" at bounding box center [806, 504] width 336 height 59
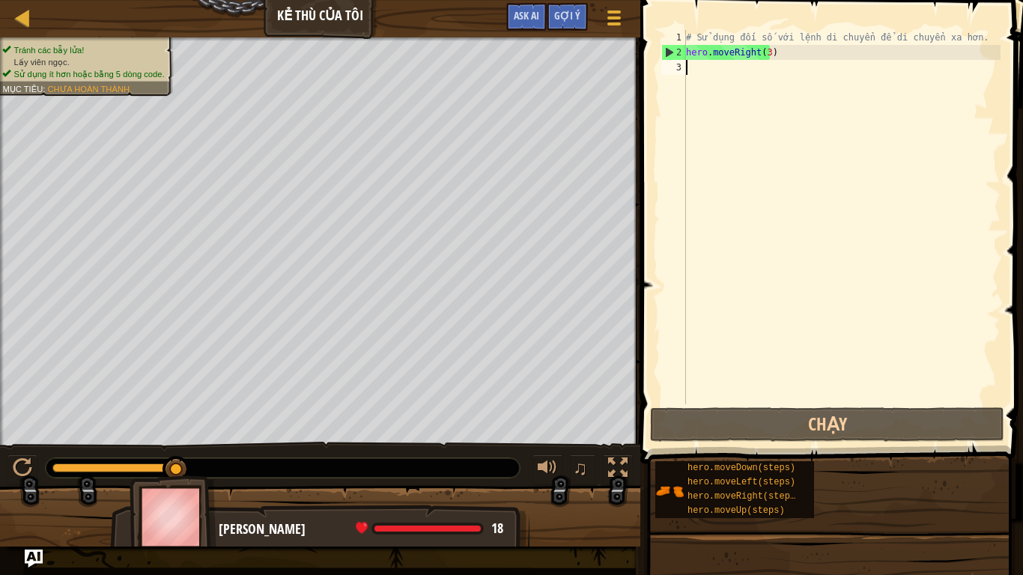
scroll to position [7, 0]
type textarea "he"
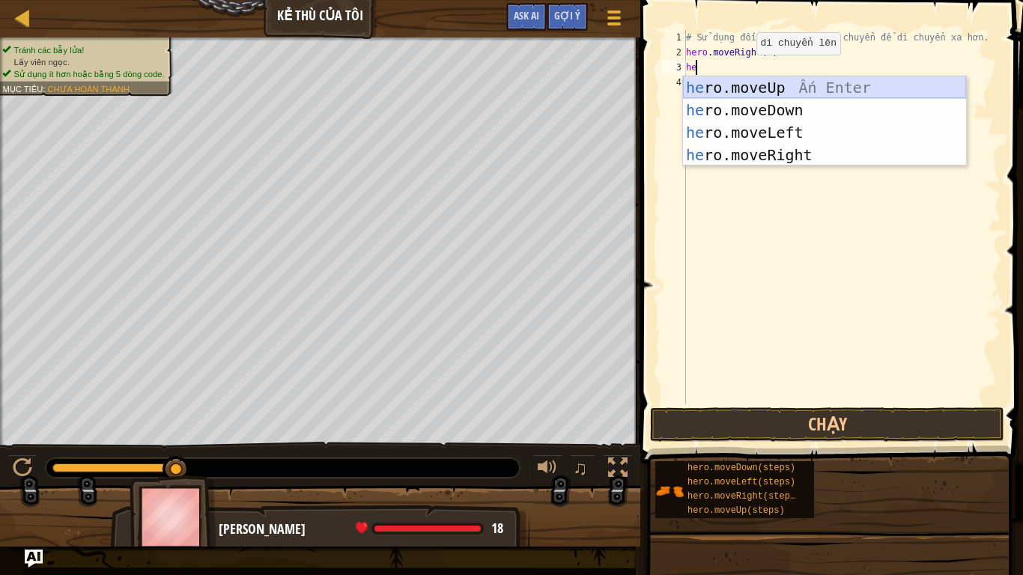
click at [752, 89] on div "he ro.moveUp Ấn Enter he ro.moveDown Ấn Enter he ro.moveLeft Ấn Enter he ro.mov…" at bounding box center [824, 143] width 283 height 135
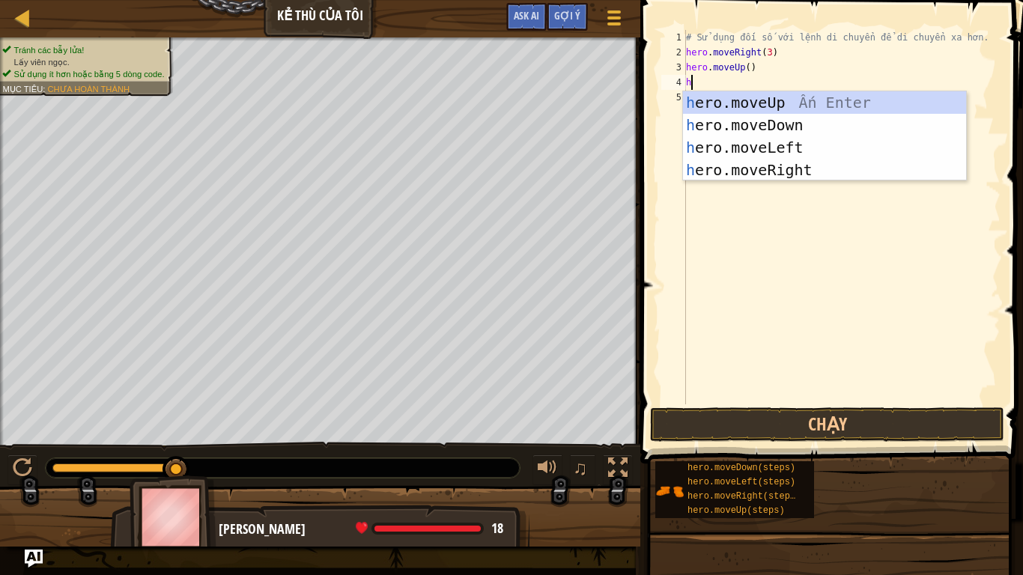
type textarea "he"
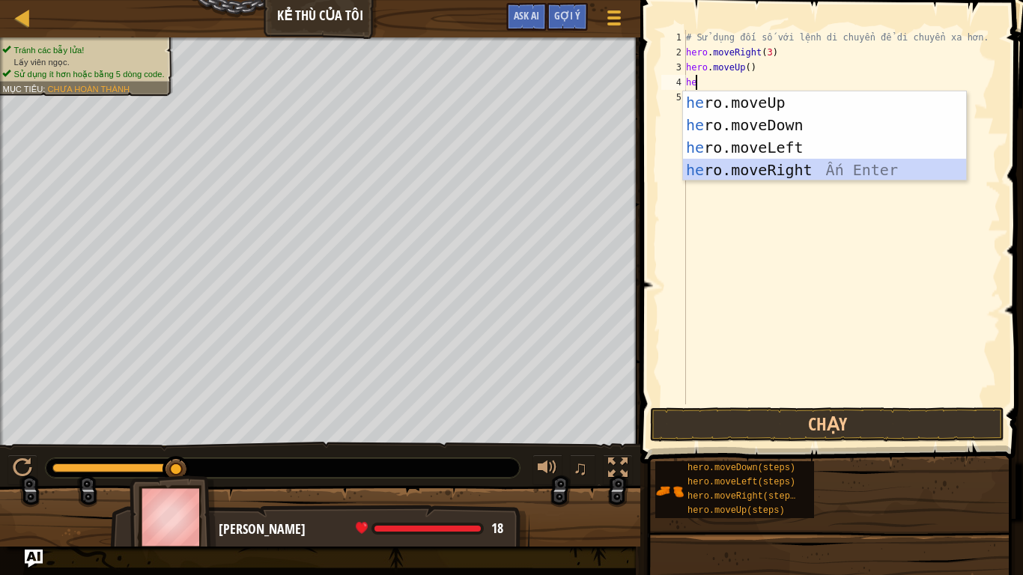
click at [799, 165] on div "he ro.moveUp Ấn Enter he ro.moveDown Ấn Enter he ro.moveLeft Ấn Enter he ro.mov…" at bounding box center [824, 158] width 283 height 135
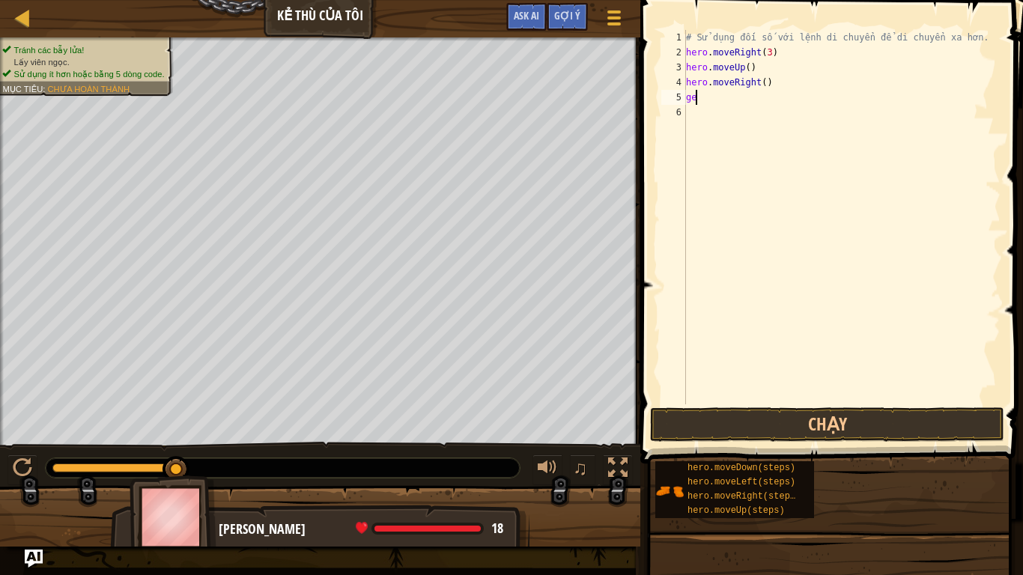
type textarea "g"
type textarea "he"
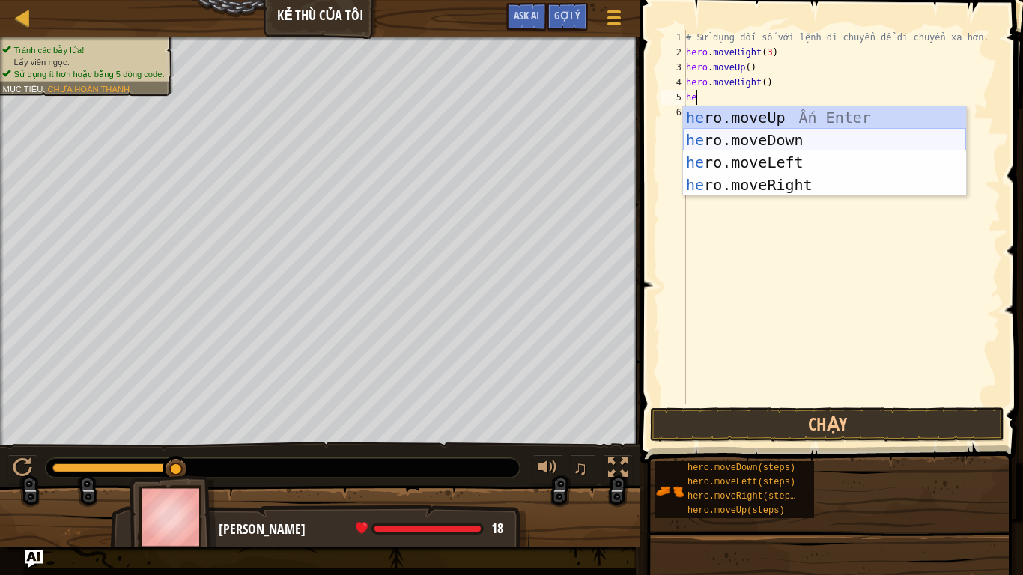
click at [765, 136] on div "he ro.moveUp Ấn Enter he ro.moveDown Ấn Enter he ro.moveLeft Ấn Enter he ro.mov…" at bounding box center [824, 173] width 283 height 135
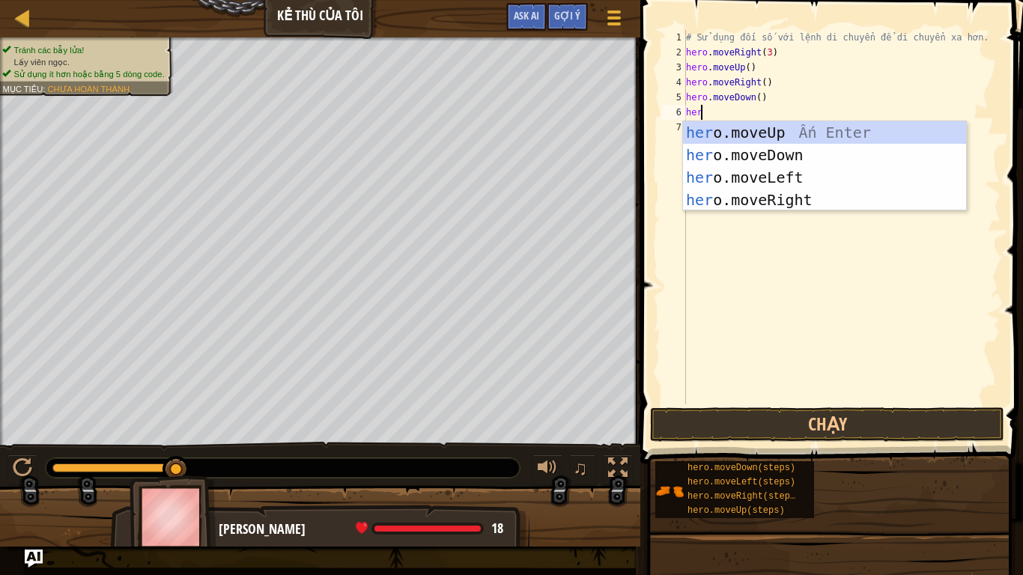
type textarea "hero"
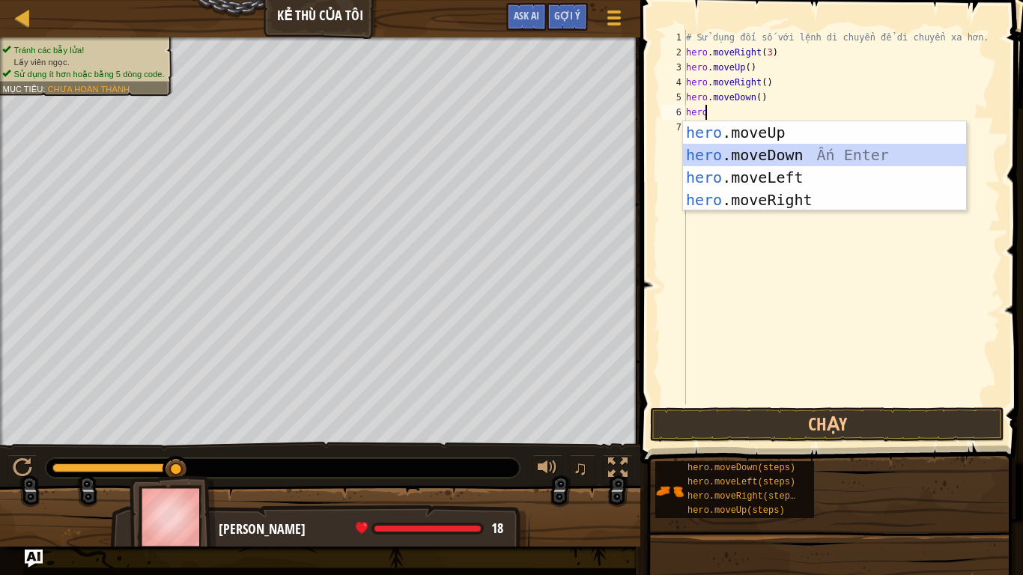
click at [749, 154] on div "hero .moveUp Ấn Enter hero .moveDown Ấn Enter hero .moveLeft Ấn Enter hero .mov…" at bounding box center [824, 188] width 283 height 135
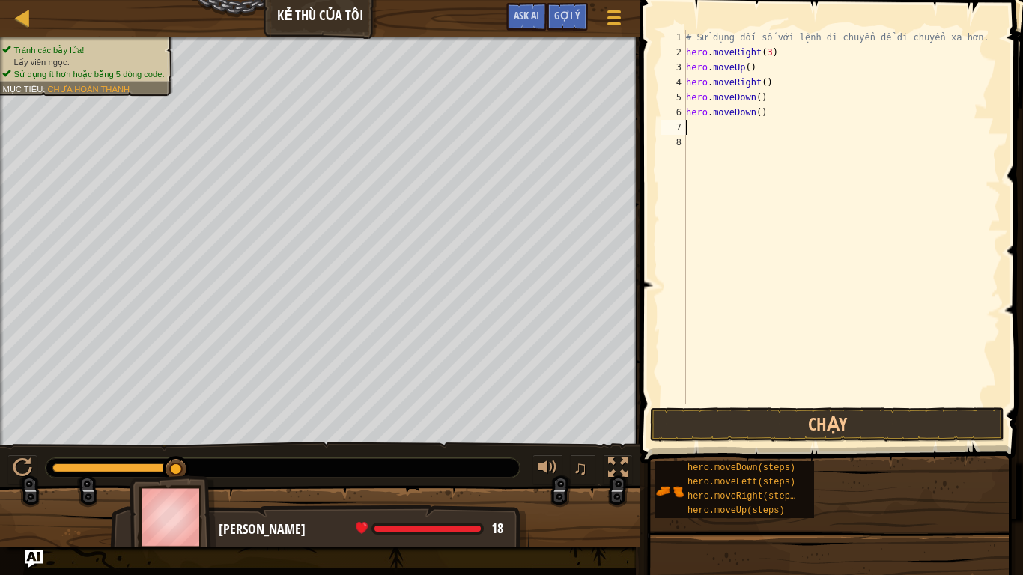
scroll to position [7, 0]
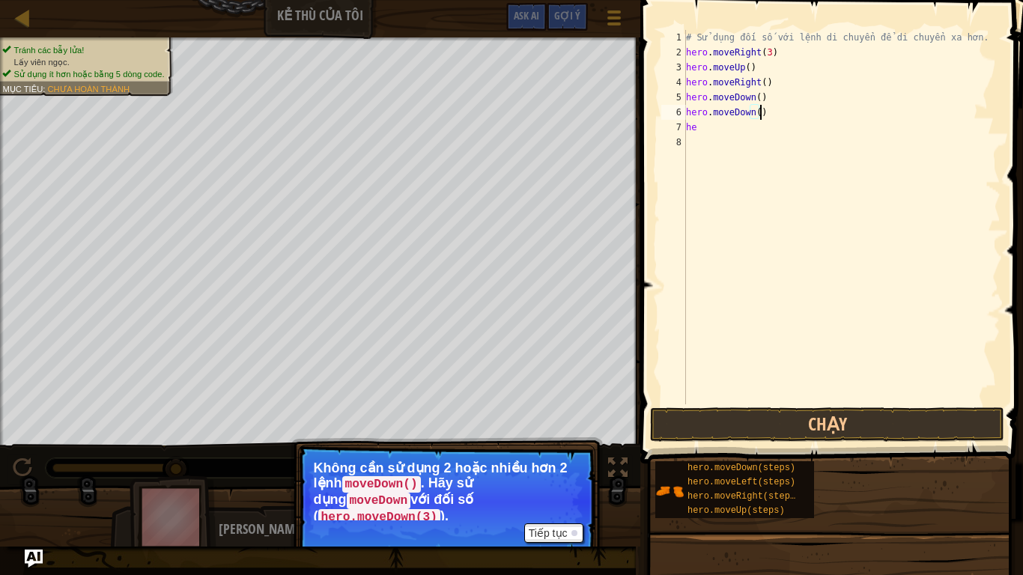
click at [800, 111] on div "# Sử dụng đối số với lệnh di chuyển để di chuyển xa hơn. hero . moveRight ( 3 )…" at bounding box center [842, 232] width 318 height 405
click at [755, 115] on div "# Sử dụng đối số với lệnh di chuyển để di chuyển xa hơn. hero . moveRight ( 3 )…" at bounding box center [842, 232] width 318 height 405
click at [769, 125] on div "# Sử dụng đối số với lệnh di chuyển để di chuyển xa hơn. hero . moveRight ( 3 )…" at bounding box center [842, 232] width 318 height 405
type textarea "h"
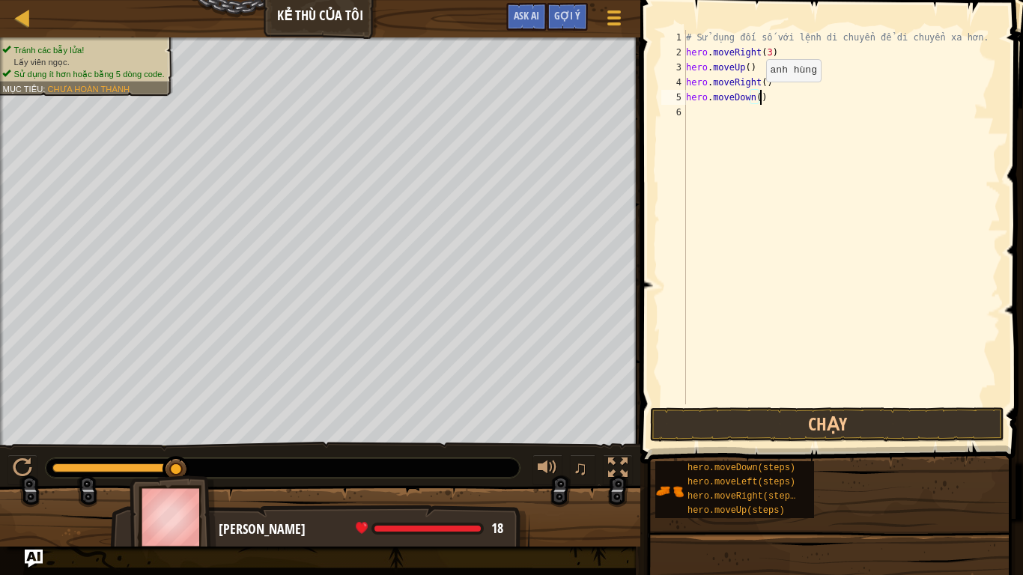
click at [754, 97] on div "# Sử dụng đối số với lệnh di chuyển để di chuyển xa hơn. hero . moveRight ( 3 )…" at bounding box center [842, 232] width 318 height 405
type textarea "hero.moveDown(4)"
click at [763, 105] on div "# Sử dụng đối số với lệnh di chuyển để di chuyển xa hơn. hero . moveRight ( 3 )…" at bounding box center [842, 232] width 318 height 405
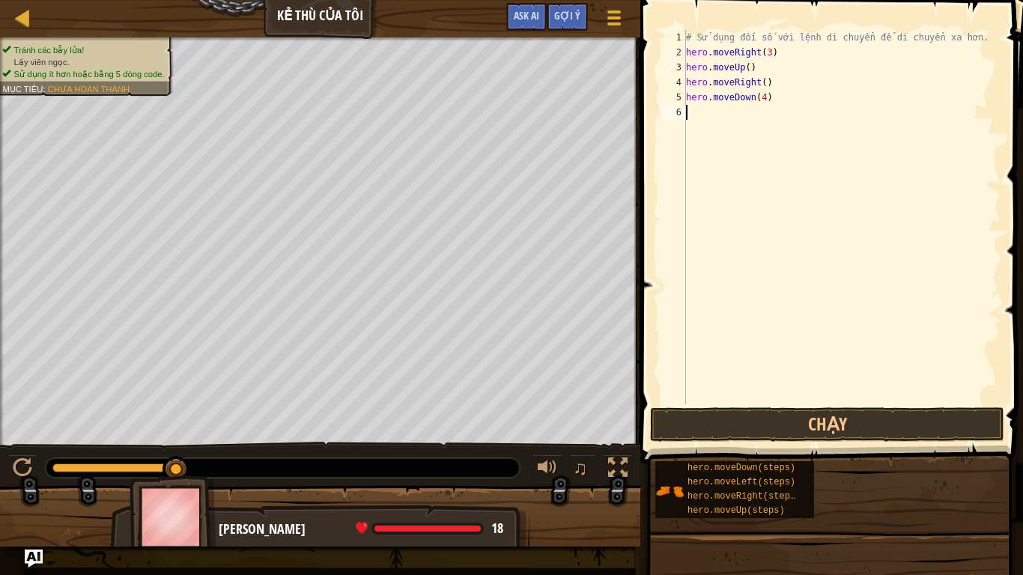
type textarea "r"
type textarea "h"
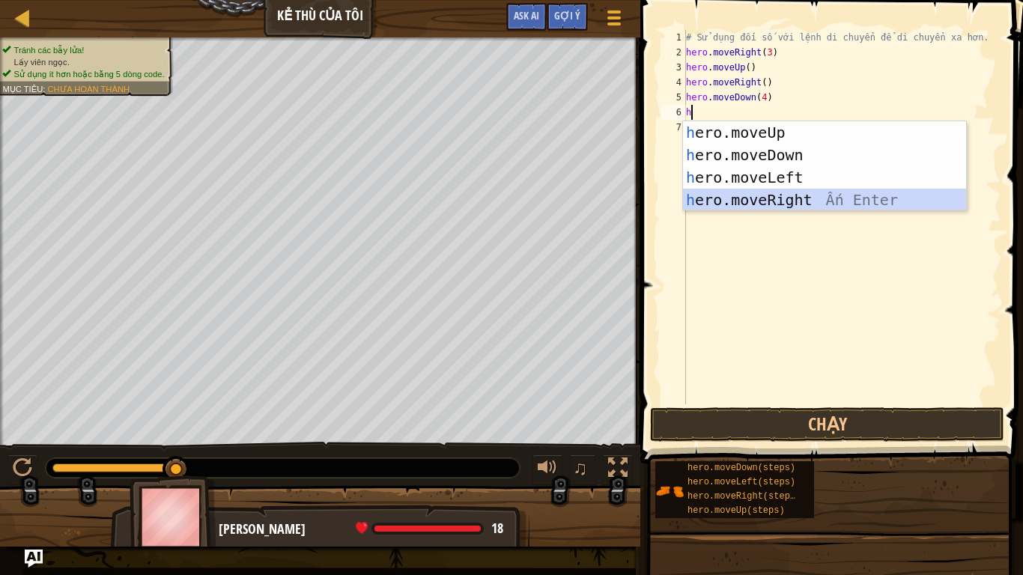
click at [766, 205] on div "h ero.moveUp Ấn Enter h ero.moveDown Ấn Enter h ero.moveLeft Ấn Enter h ero.mov…" at bounding box center [824, 188] width 283 height 135
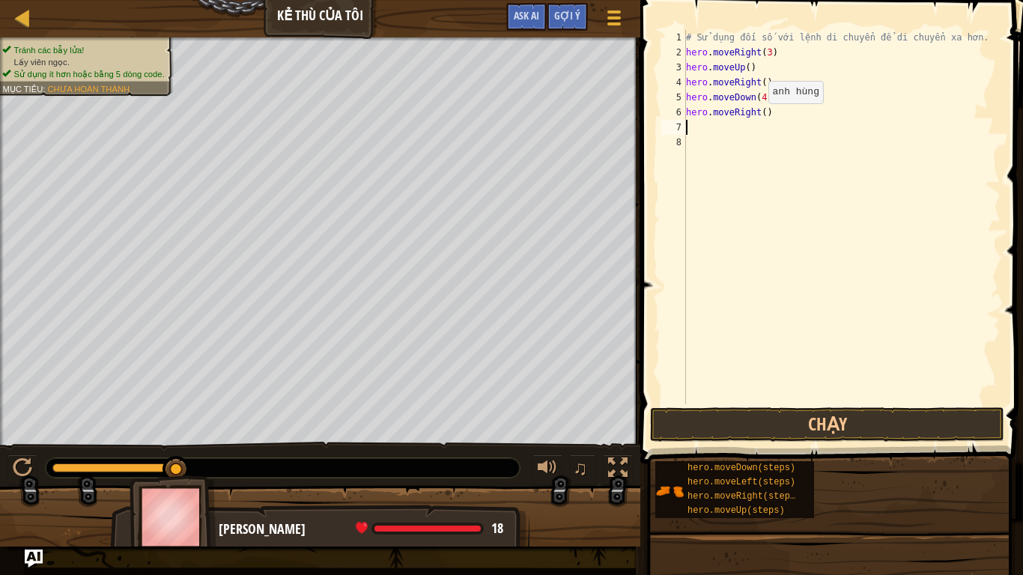
click at [756, 118] on div "# Sử dụng đối số với lệnh di chuyển để di chuyển xa hơn. hero . moveRight ( 3 )…" at bounding box center [842, 232] width 318 height 405
click at [761, 115] on div "# Sử dụng đối số với lệnh di chuyển để di chuyển xa hơn. hero . moveRight ( 3 )…" at bounding box center [842, 232] width 318 height 405
type textarea "hero.moveRight(3])"
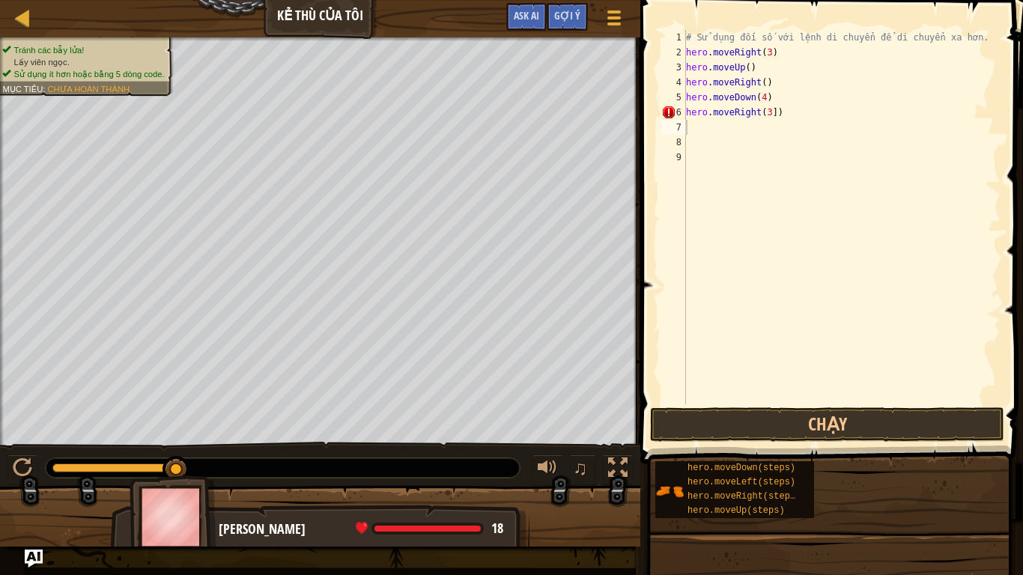
click at [748, 406] on span at bounding box center [833, 211] width 395 height 508
click at [770, 119] on div "# Sử dụng đối số với lệnh di chuyển để di chuyển xa hơn. hero . moveRight ( 3 )…" at bounding box center [842, 232] width 318 height 405
type textarea "hero.moveRight(3)"
click at [757, 412] on button "Chạy" at bounding box center [827, 425] width 354 height 34
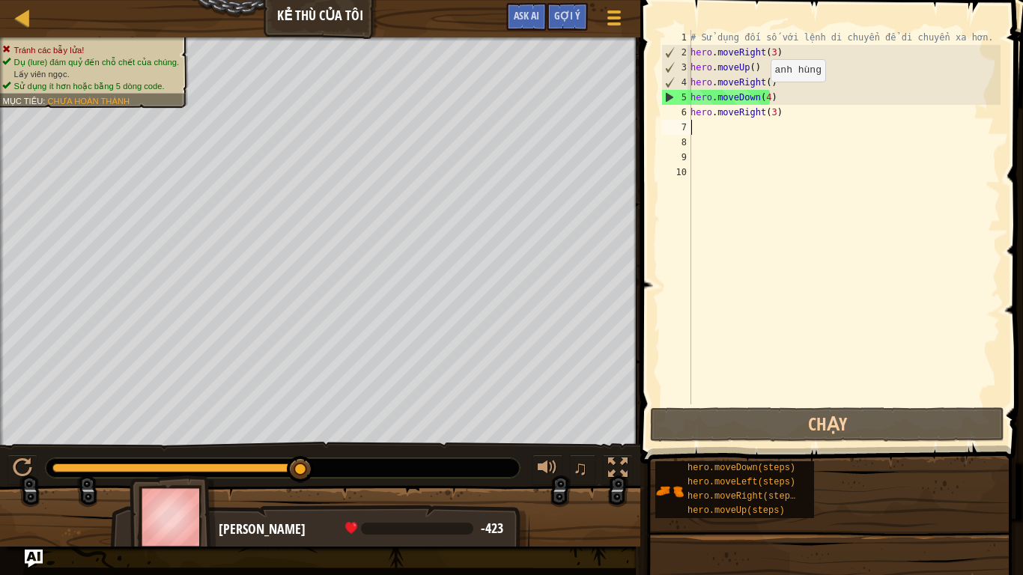
click at [763, 97] on div "# Sử dụng đối số với lệnh di chuyển để di chuyển xa hơn. hero . moveRight ( 3 )…" at bounding box center [844, 232] width 313 height 405
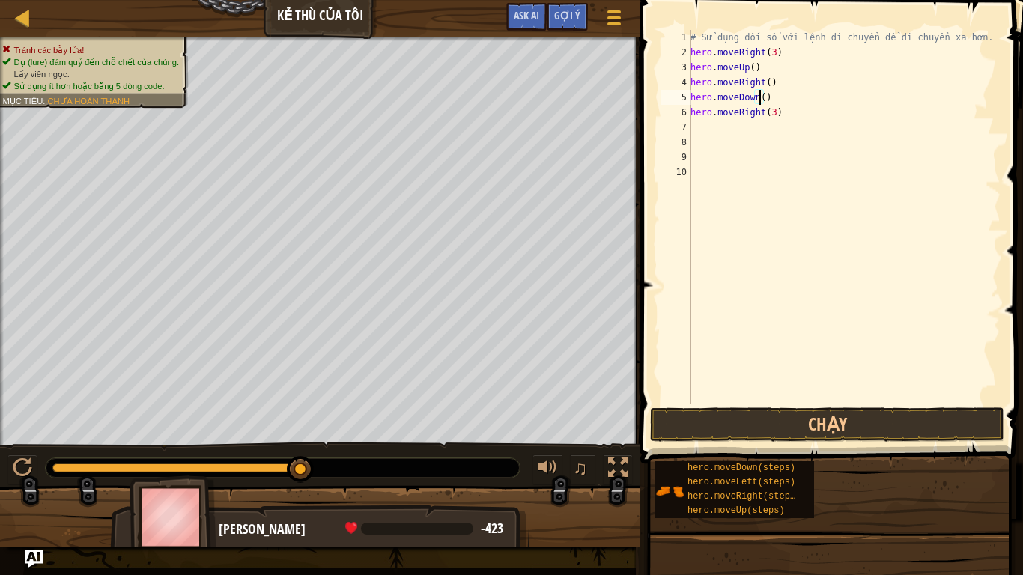
type textarea "hero.moveDown(3)"
click at [779, 130] on div "# Sử dụng đối số với lệnh di chuyển để di chuyển xa hơn. hero . moveRight ( 3 )…" at bounding box center [844, 232] width 313 height 405
drag, startPoint x: 766, startPoint y: 117, endPoint x: 773, endPoint y: 121, distance: 7.7
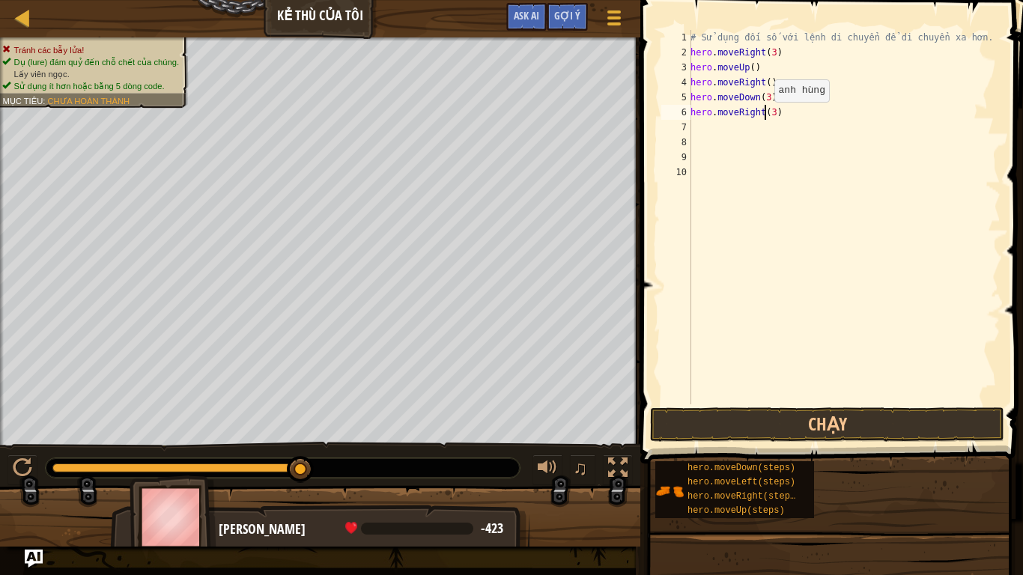
click at [771, 118] on div "# Sử dụng đối số với lệnh di chuyển để di chuyển xa hơn. hero . moveRight ( 3 )…" at bounding box center [844, 232] width 313 height 405
click at [773, 114] on div "# Sử dụng đối số với lệnh di chuyển để di chuyển xa hơn. hero . moveRight ( 3 )…" at bounding box center [844, 232] width 313 height 405
click at [771, 114] on div "# Sử dụng đối số với lệnh di chuyển để di chuyển xa hơn. hero . moveRight ( 3 )…" at bounding box center [844, 232] width 313 height 405
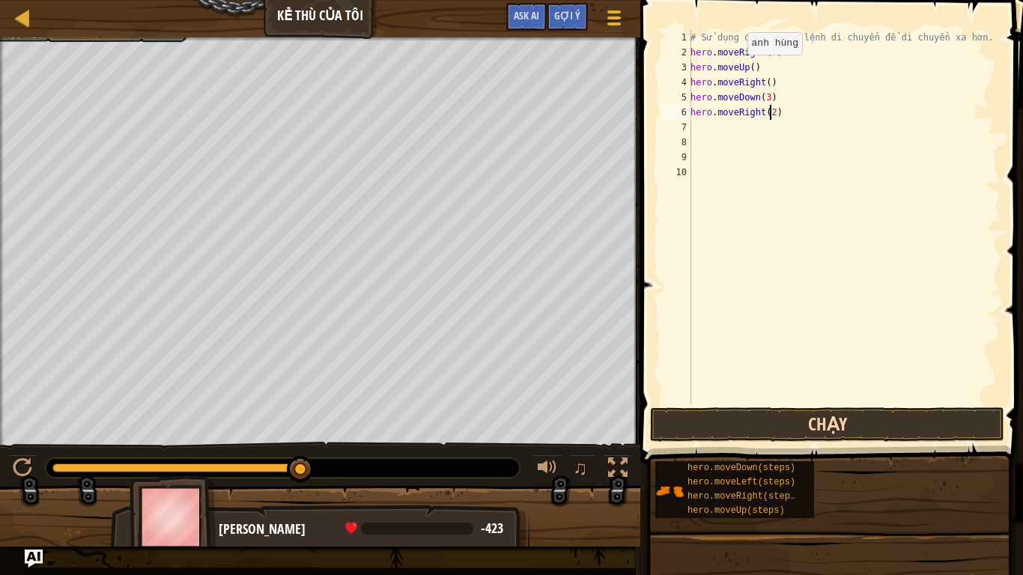
type textarea "hero.moveRight(2)"
click at [760, 423] on button "Chạy" at bounding box center [827, 425] width 354 height 34
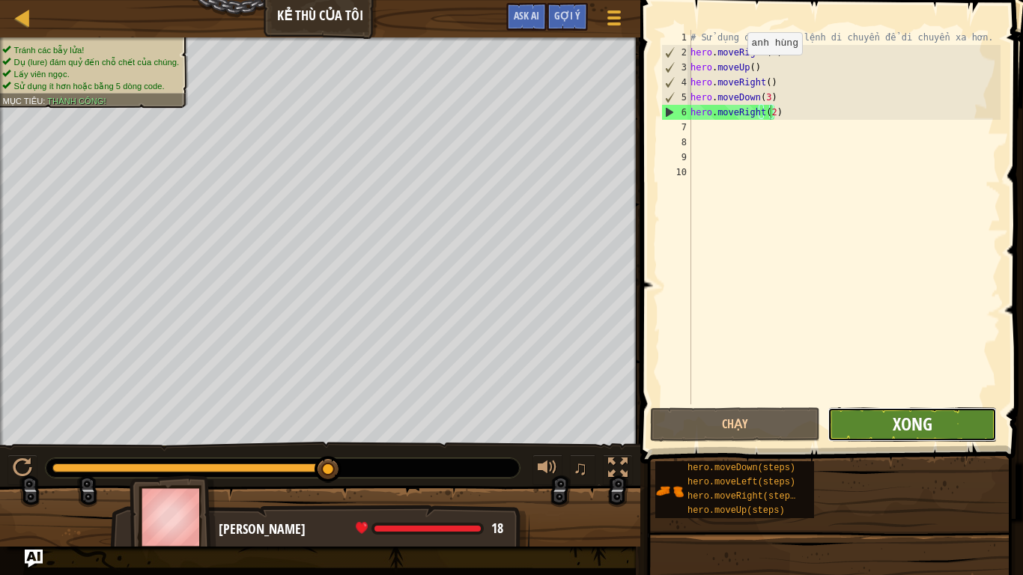
click at [898, 423] on span "Xong" at bounding box center [913, 424] width 40 height 24
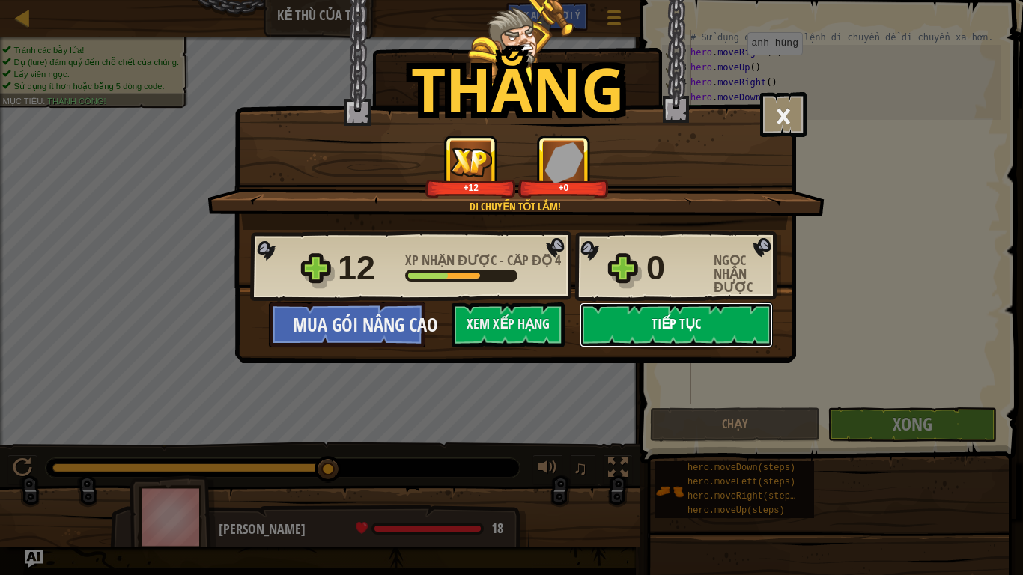
click at [638, 322] on button "Tiếp tục" at bounding box center [676, 325] width 193 height 45
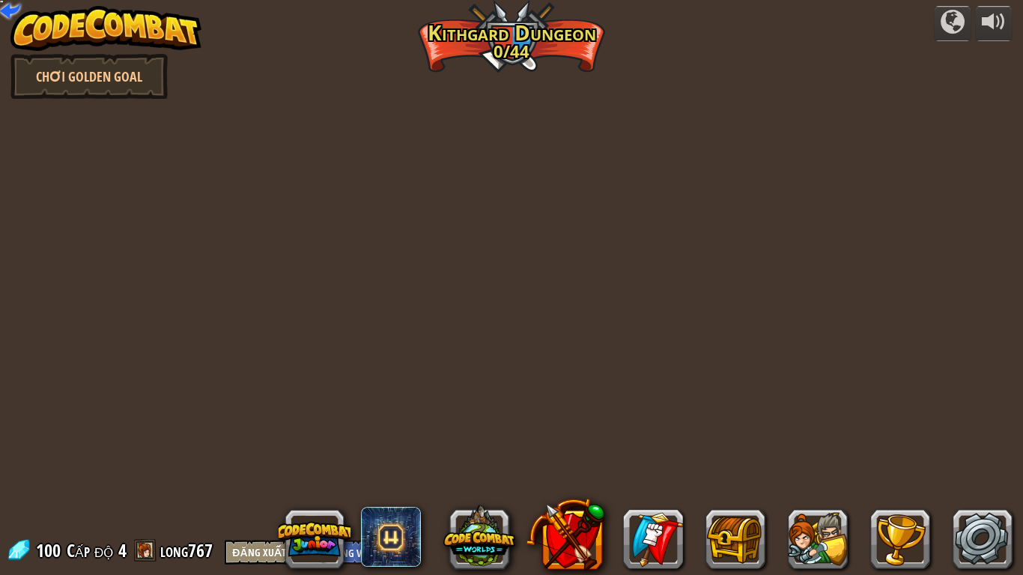
select select "vi"
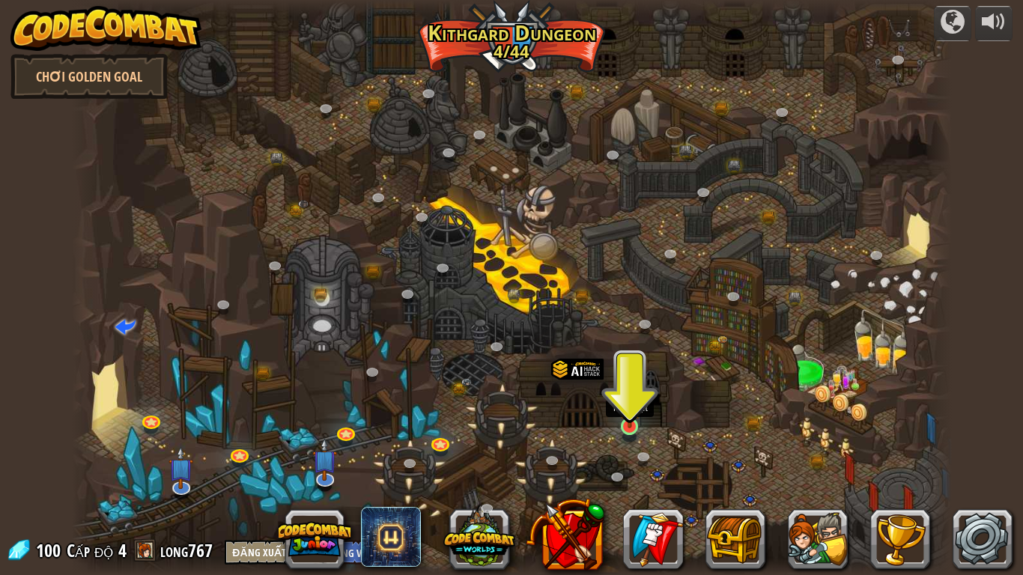
click at [635, 426] on img at bounding box center [630, 403] width 22 height 51
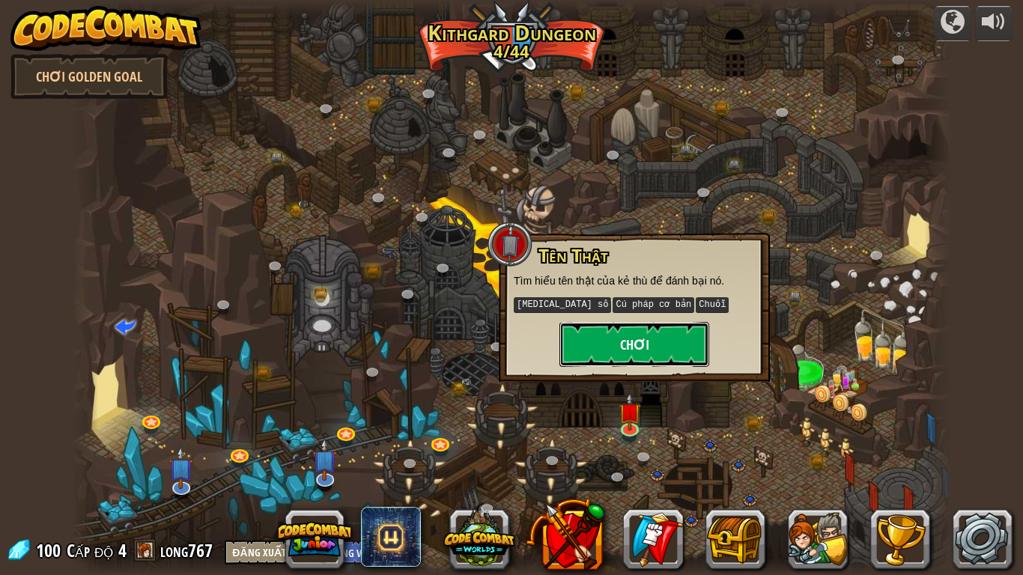
click at [657, 346] on button "Chơi" at bounding box center [635, 344] width 150 height 45
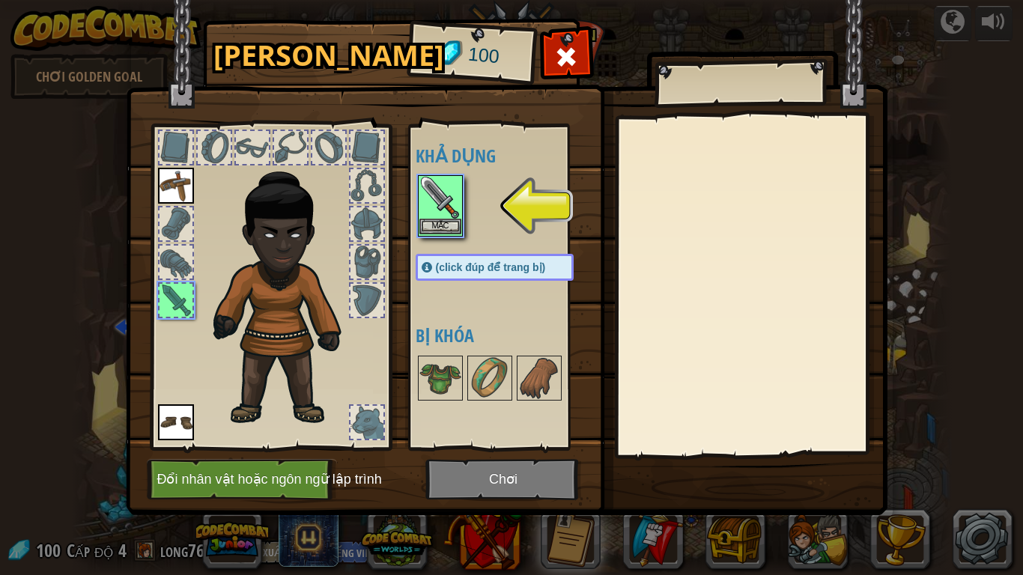
click at [441, 205] on div "Hành Trang 100 Khả dụng [PERSON_NAME] (click đúp để trang bị) Bị khóa Mặc Cởi r…" at bounding box center [511, 287] width 1023 height 575
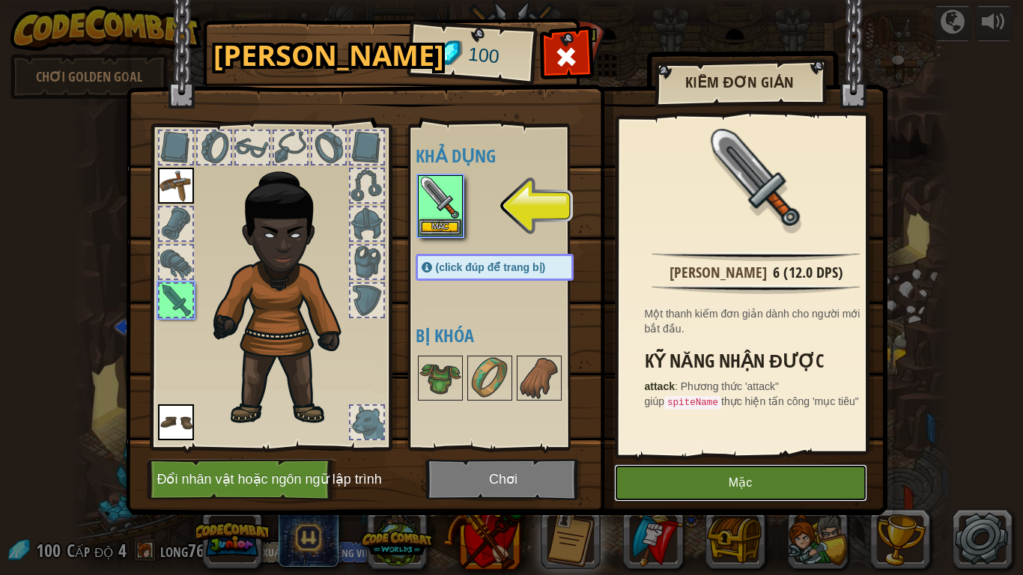
click at [745, 474] on button "Mặc" at bounding box center [740, 483] width 253 height 37
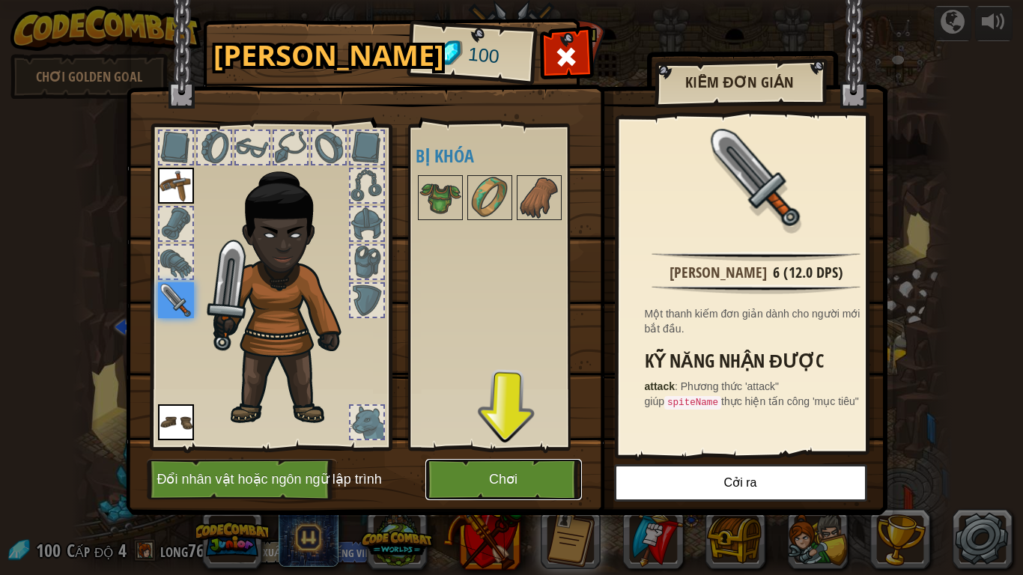
click at [474, 462] on button "Chơi" at bounding box center [504, 479] width 157 height 41
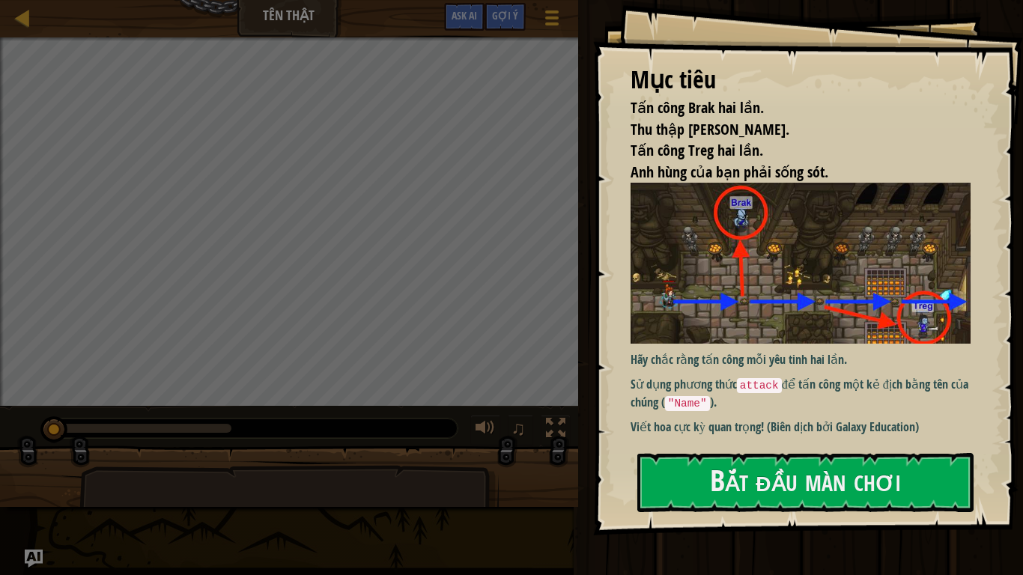
click at [773, 315] on div "Mục [PERSON_NAME] công Brak hai lần. Thu thập viên ngọc. Tấn công Treg hai lần.…" at bounding box center [808, 268] width 430 height 536
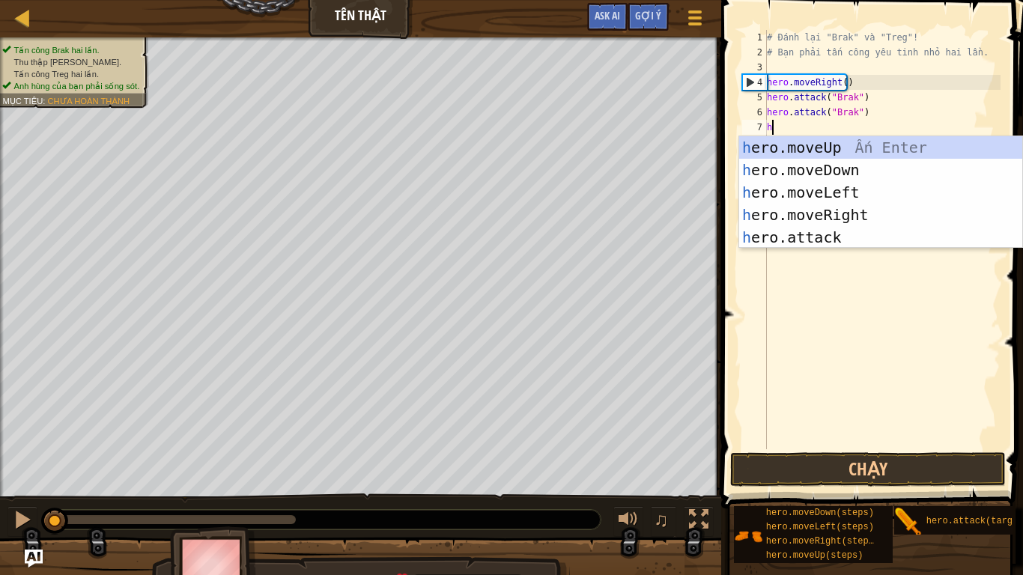
scroll to position [7, 0]
type textarea "her"
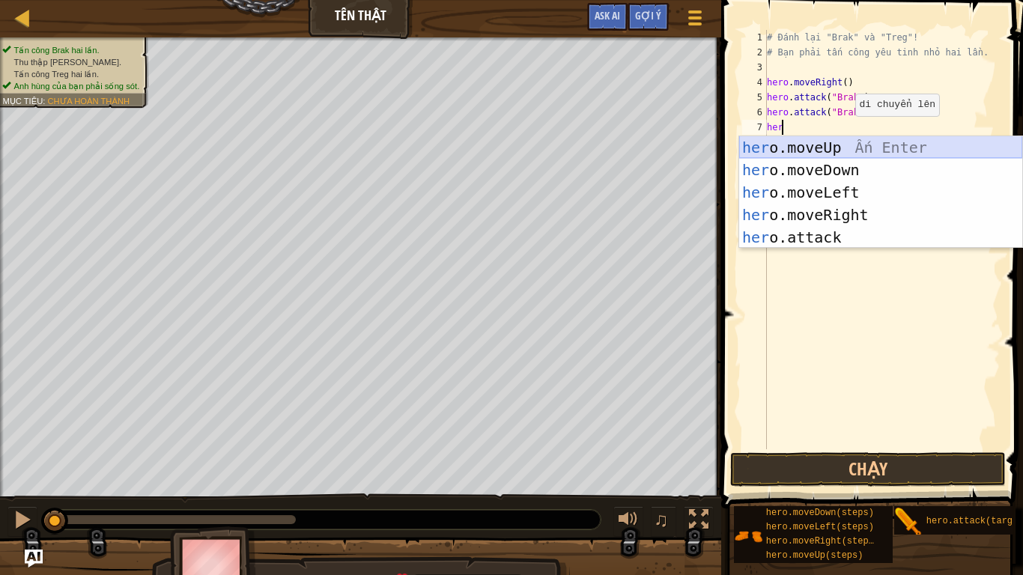
click at [814, 144] on div "her o.moveUp Ấn Enter her o.moveDown Ấn Enter her o.moveLeft Ấn Enter her o.mov…" at bounding box center [881, 214] width 283 height 157
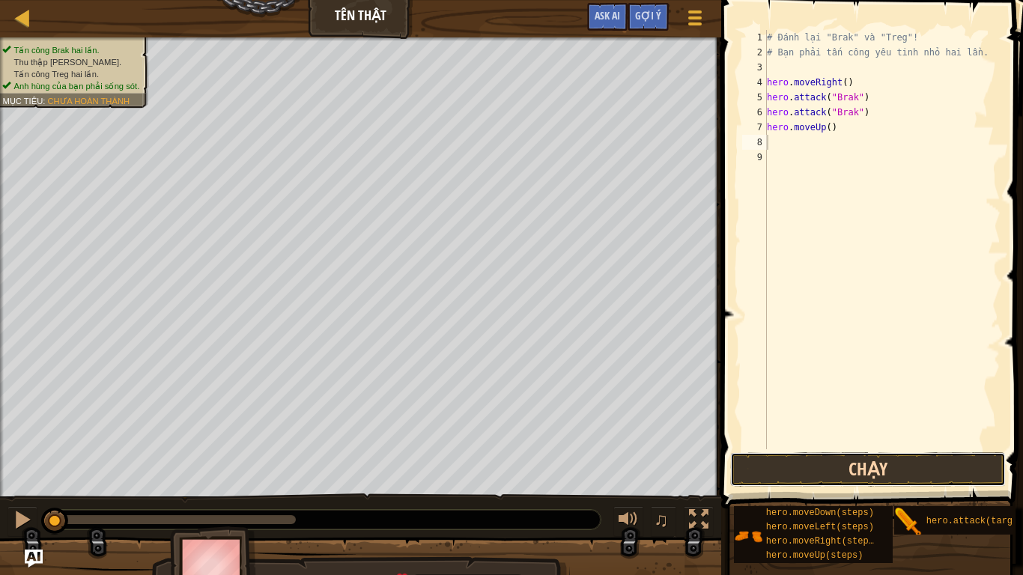
click at [806, 467] on button "Chạy" at bounding box center [869, 470] width 276 height 34
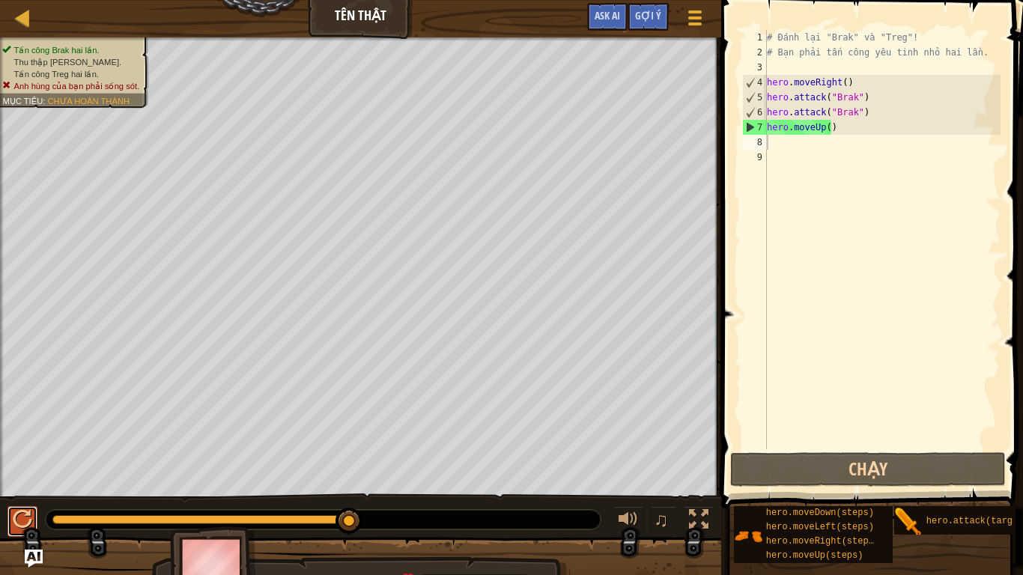
click at [21, 474] on div at bounding box center [22, 519] width 19 height 19
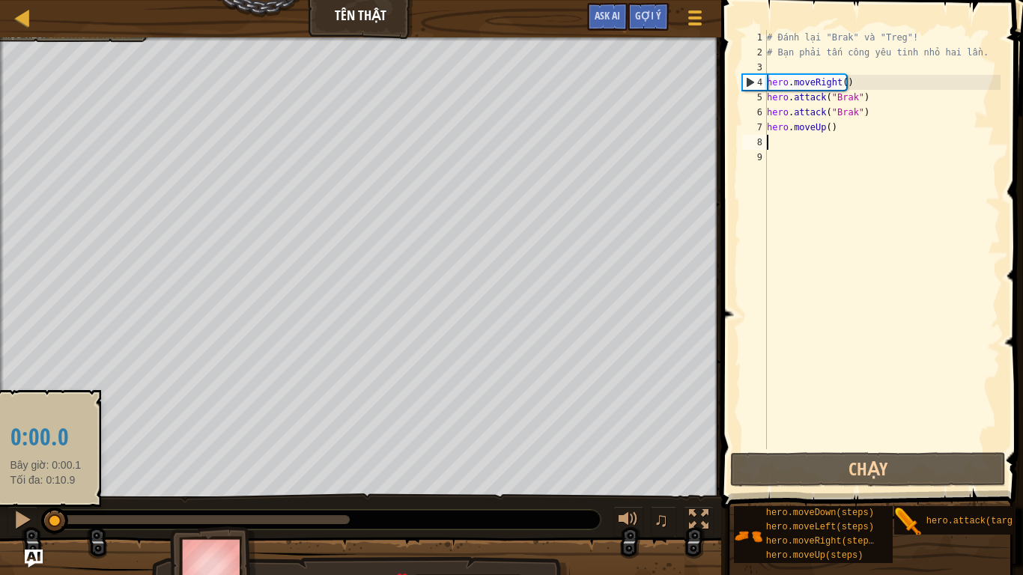
drag, startPoint x: 57, startPoint y: 518, endPoint x: 46, endPoint y: 520, distance: 11.5
click at [52, 474] on div at bounding box center [53, 519] width 3 height 9
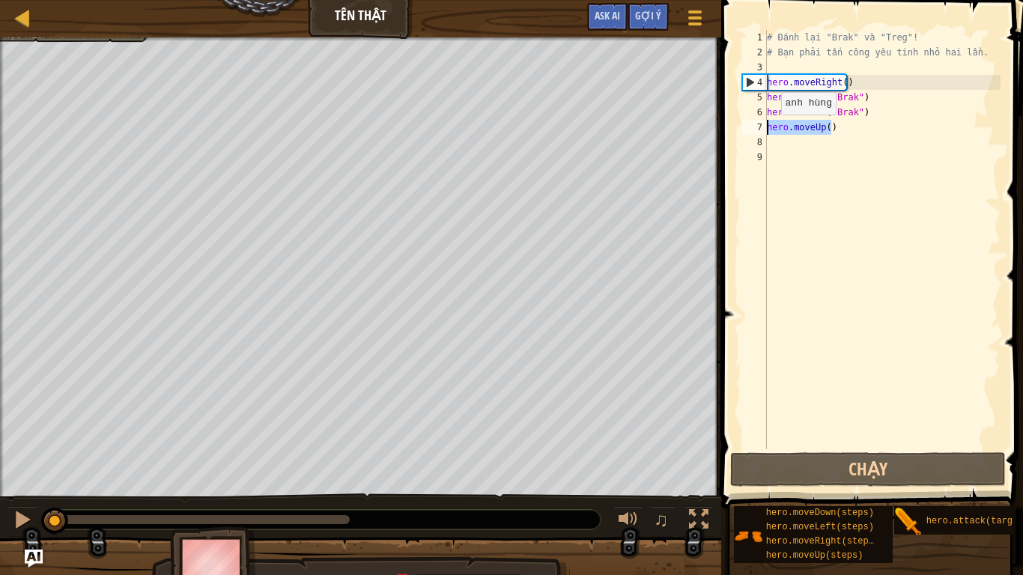
drag, startPoint x: 829, startPoint y: 130, endPoint x: 769, endPoint y: 130, distance: 60.7
click at [769, 130] on div "# Đánh lại "Brak" và "Treg"! # Bạn phải tấn công yêu tinh nhỏ hai lần. hero . m…" at bounding box center [882, 255] width 237 height 450
type textarea "hero.moveUp()"
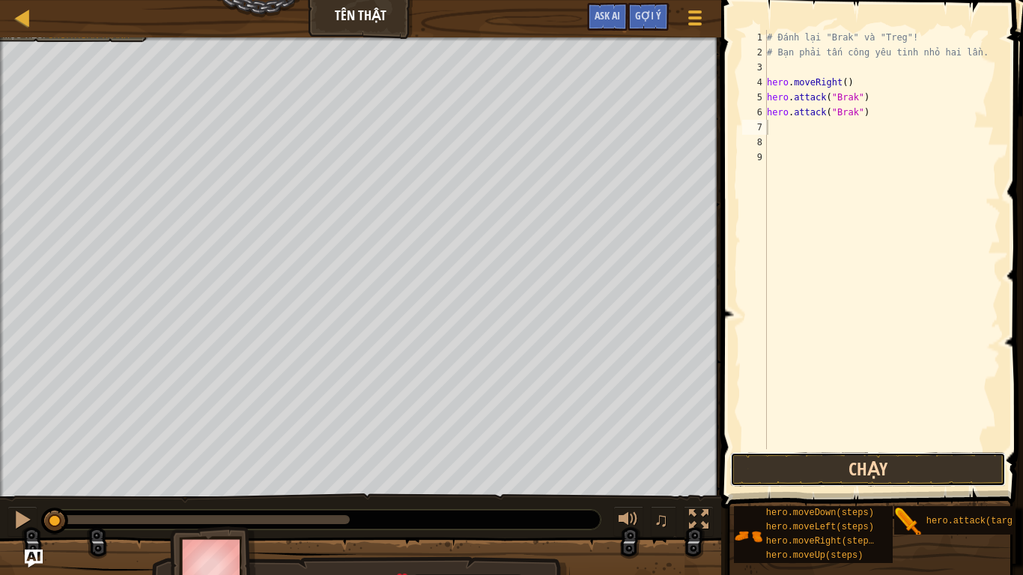
click at [820, 473] on button "Chạy" at bounding box center [869, 470] width 276 height 34
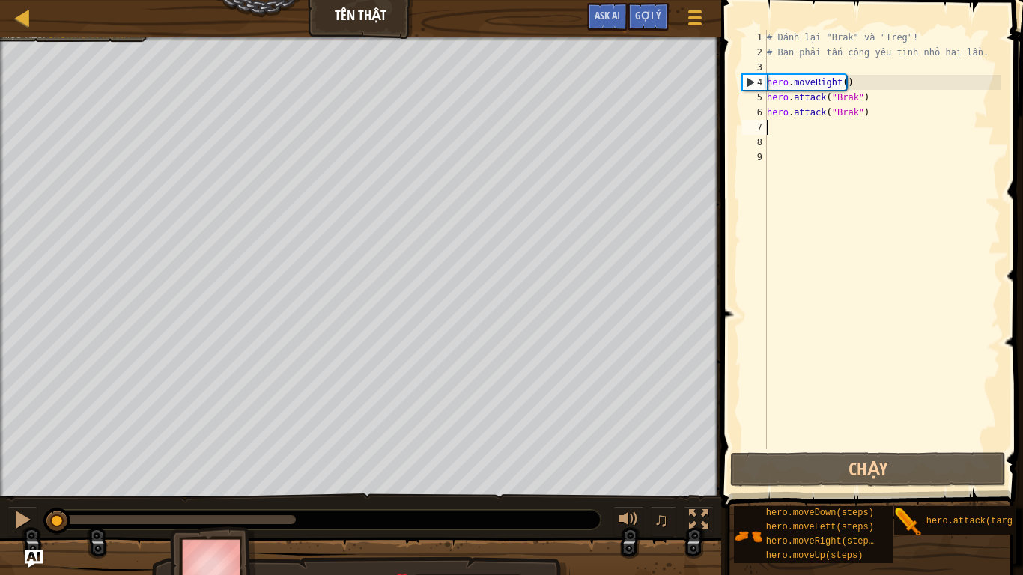
drag, startPoint x: 169, startPoint y: 522, endPoint x: 50, endPoint y: 517, distance: 118.5
click at [58, 474] on div at bounding box center [56, 521] width 27 height 27
click at [7, 474] on button at bounding box center [22, 521] width 30 height 31
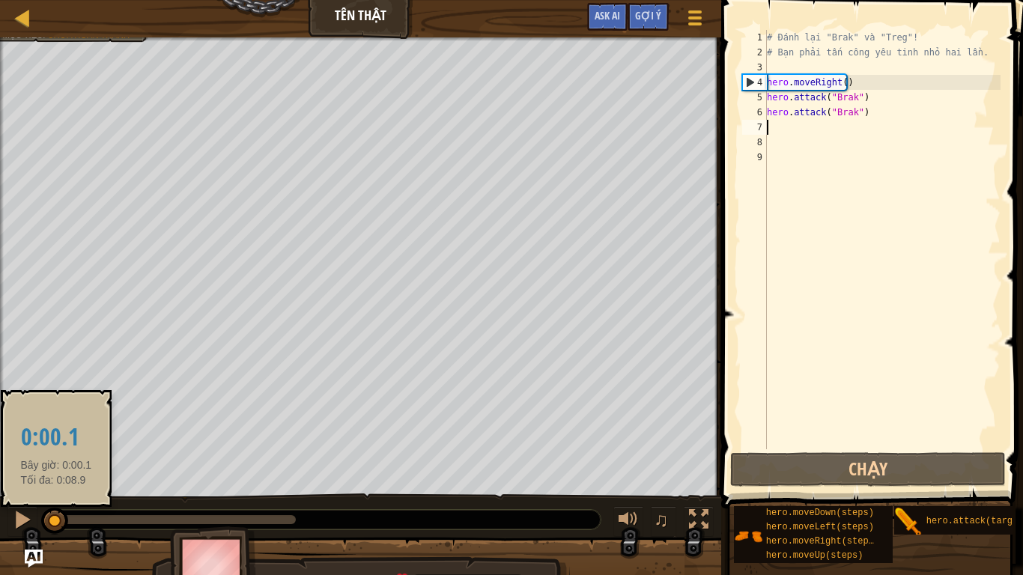
click at [56, 474] on div at bounding box center [54, 521] width 27 height 27
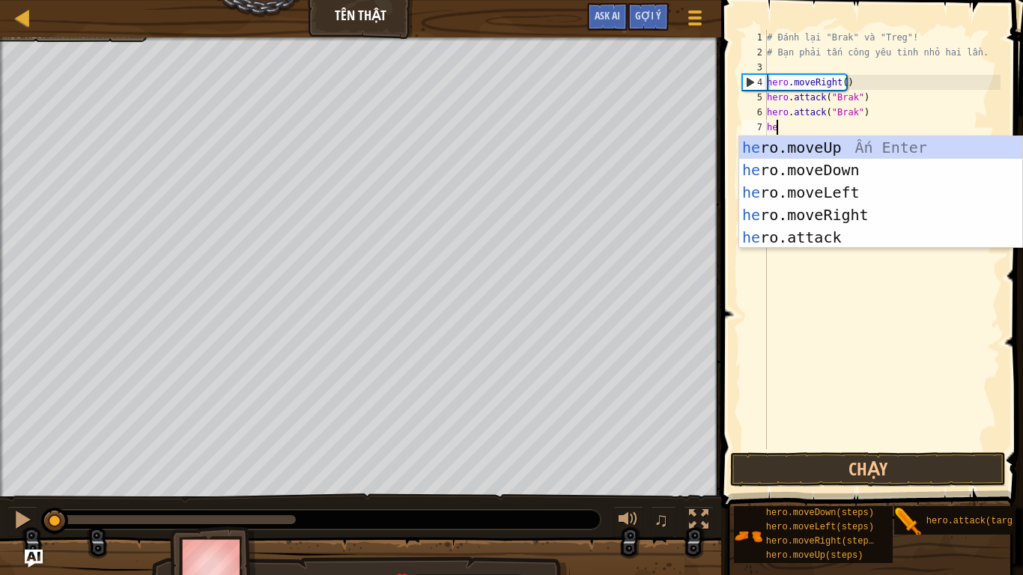
type textarea "her"
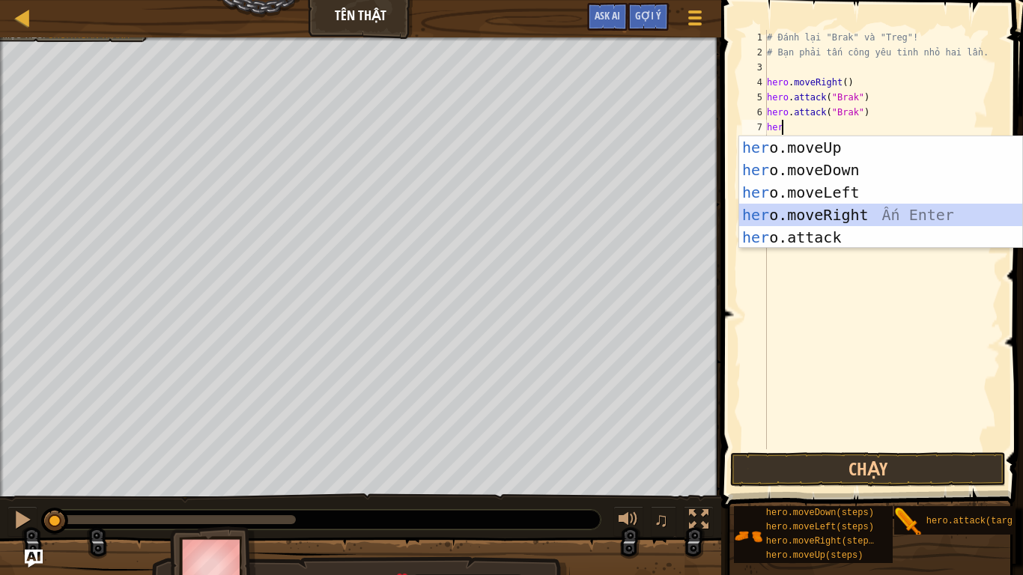
click at [871, 211] on div "her o.moveUp Ấn Enter her o.moveDown Ấn Enter her o.moveLeft Ấn Enter her o.mov…" at bounding box center [881, 214] width 283 height 157
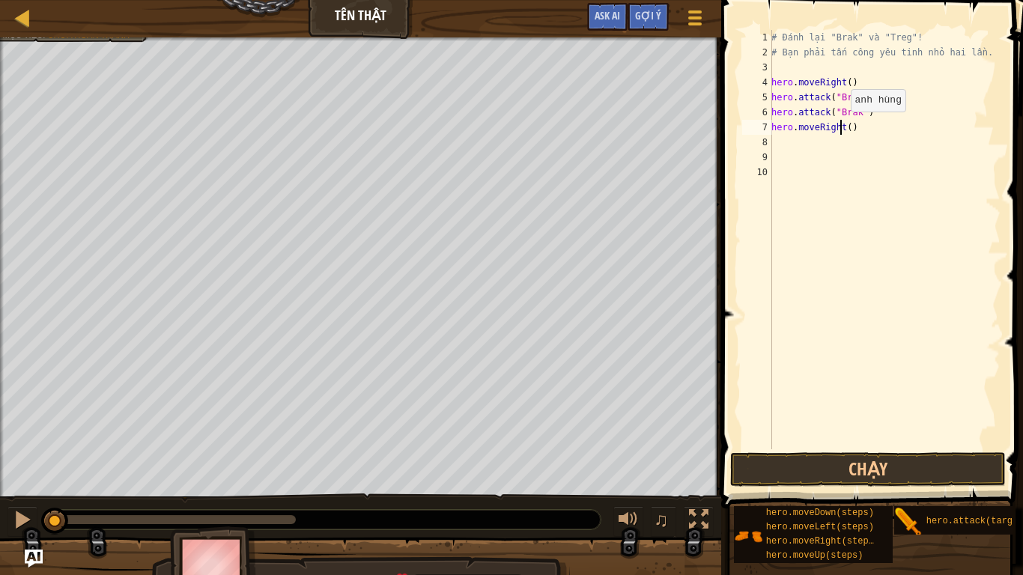
click at [843, 127] on div "# Đánh lại "Brak" và "Treg"! # Bạn phải tấn công yêu tinh nhỏ hai lần. hero . m…" at bounding box center [885, 255] width 232 height 450
click at [844, 127] on div "# Đánh lại "Brak" và "Treg"! # Bạn phải tấn công yêu tinh nhỏ hai lần. hero . m…" at bounding box center [885, 255] width 232 height 450
type textarea "hero.moveRight(2)"
click at [823, 169] on div "# Đánh lại "Brak" và "Treg"! # Bạn phải tấn công yêu tinh nhỏ hai lần. hero . m…" at bounding box center [885, 255] width 232 height 450
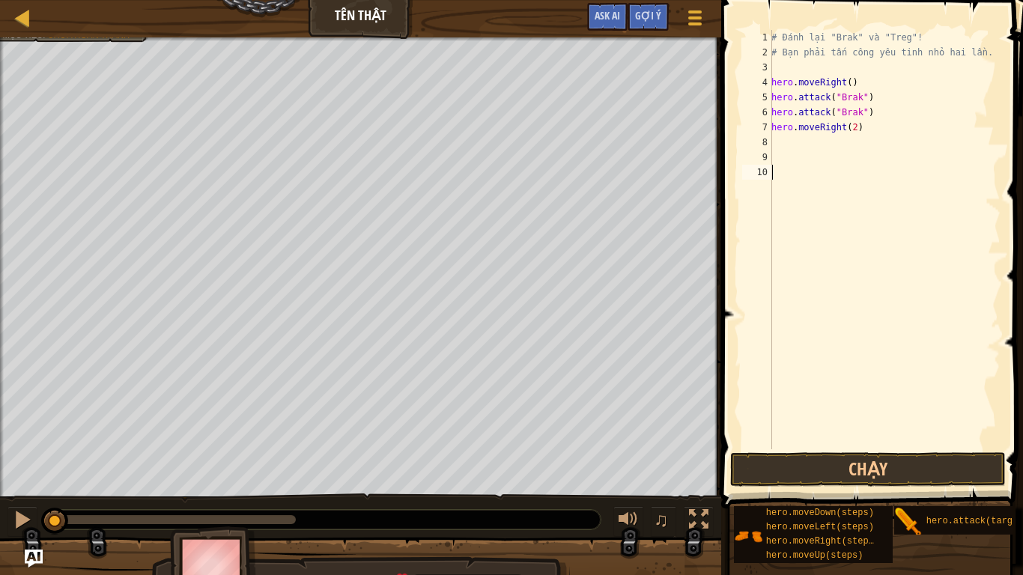
scroll to position [7, 0]
click at [775, 149] on div "# Đánh lại "Brak" và "Treg"! # Bạn phải tấn công yêu tinh nhỏ hai lần. hero . m…" at bounding box center [885, 255] width 232 height 450
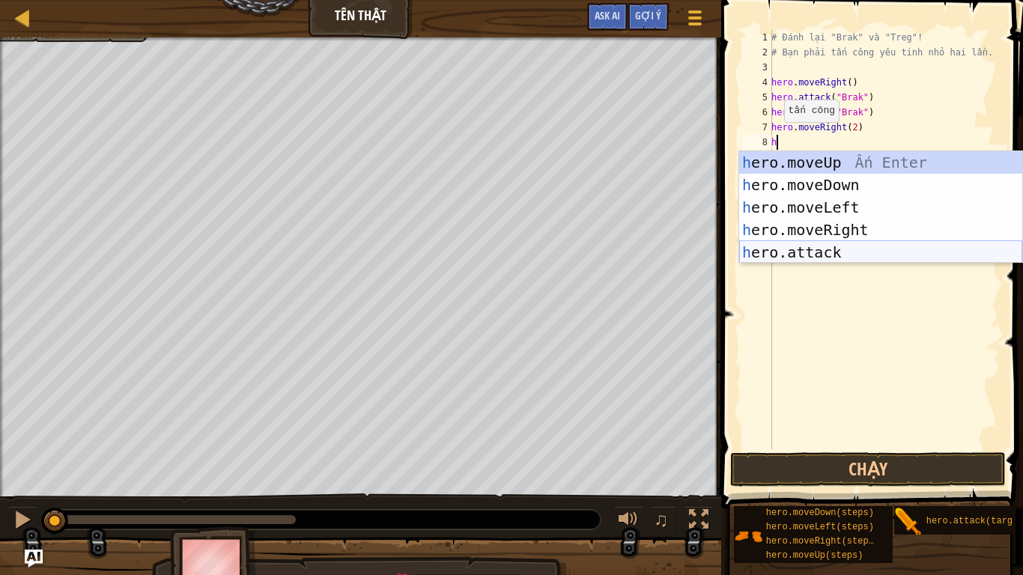
click at [833, 260] on div "h ero.moveUp Ấn Enter h ero.moveDown Ấn Enter h ero.moveLeft Ấn Enter h ero.mov…" at bounding box center [881, 229] width 283 height 157
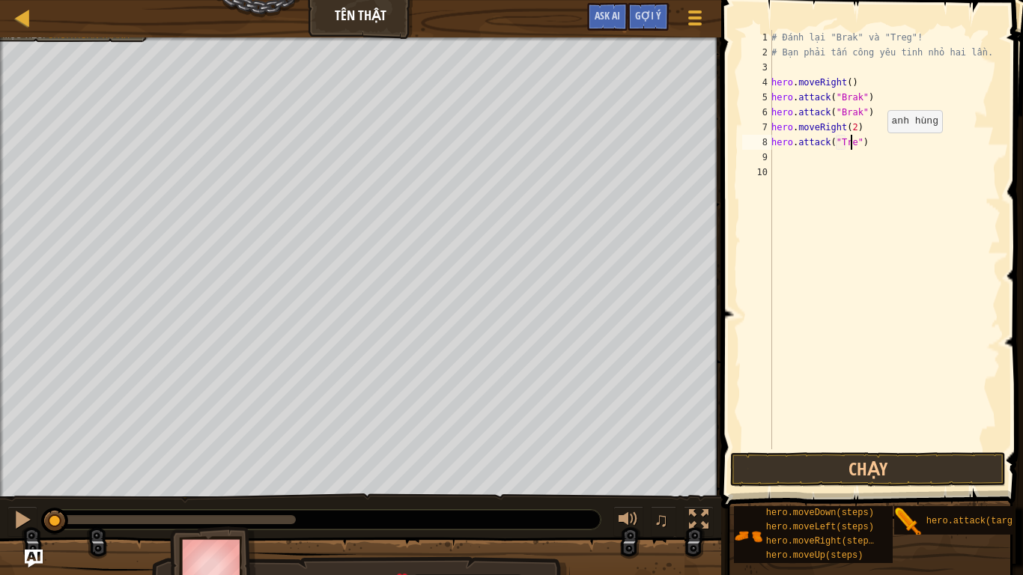
scroll to position [7, 7]
click at [811, 471] on button "Chạy" at bounding box center [869, 470] width 276 height 34
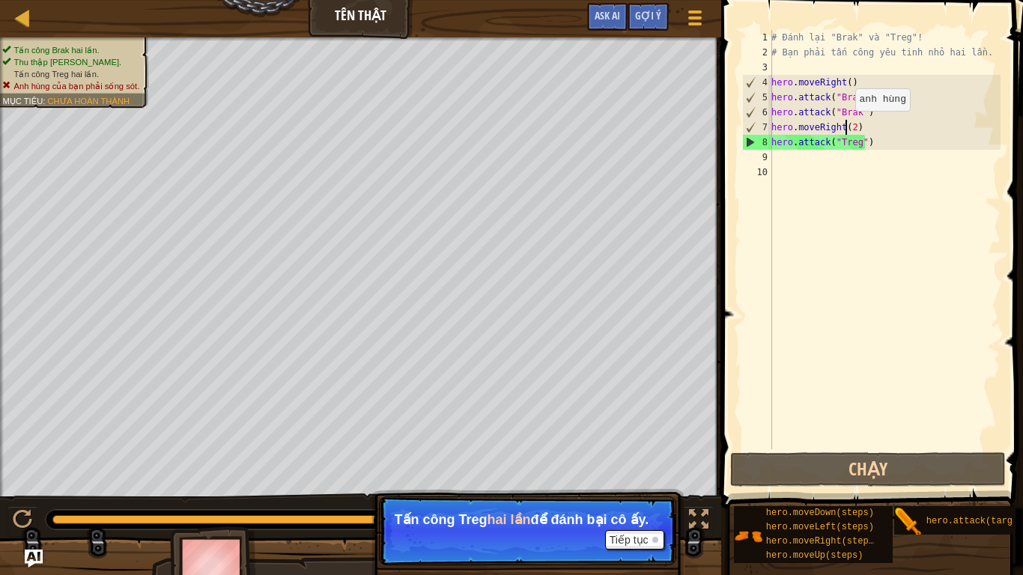
click at [847, 126] on div "# Đánh lại "Brak" và "Treg"! # Bạn phải tấn công yêu tinh nhỏ hai lần. hero . m…" at bounding box center [885, 255] width 232 height 450
type textarea "hero.moveRight(2)"
click at [853, 127] on div "# Đánh lại "Brak" và "Treg"! # Bạn phải tấn công yêu tinh nhỏ hai lần. hero . m…" at bounding box center [885, 255] width 232 height 450
click at [841, 166] on div "# Đánh lại "Brak" và "Treg"! # Bạn phải tấn công yêu tinh nhỏ hai lần. hero . m…" at bounding box center [885, 255] width 232 height 450
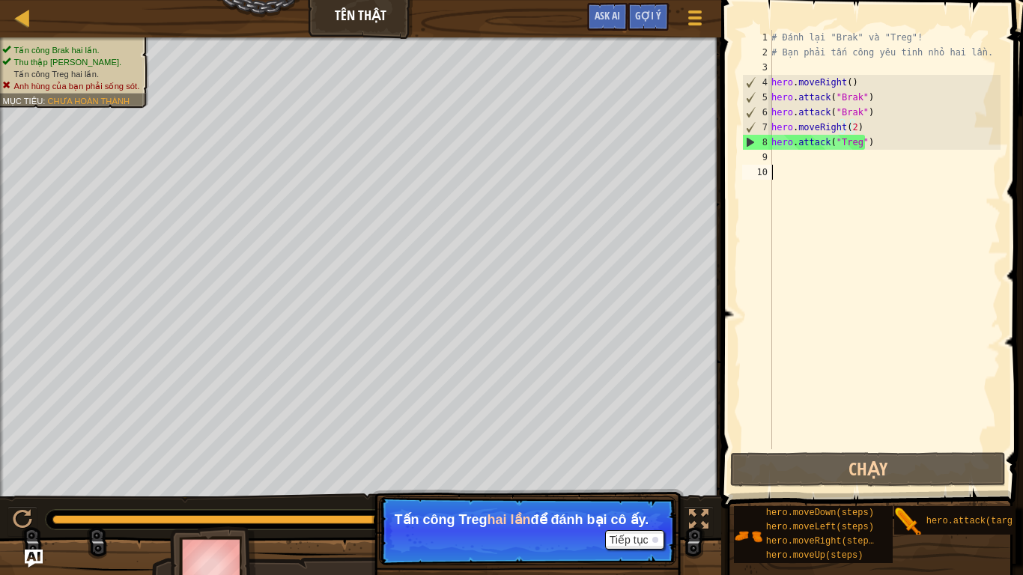
scroll to position [7, 0]
click at [810, 160] on div "# Đánh lại "Brak" và "Treg"! # Bạn phải tấn công yêu tinh nhỏ hai lần. hero . m…" at bounding box center [885, 255] width 232 height 450
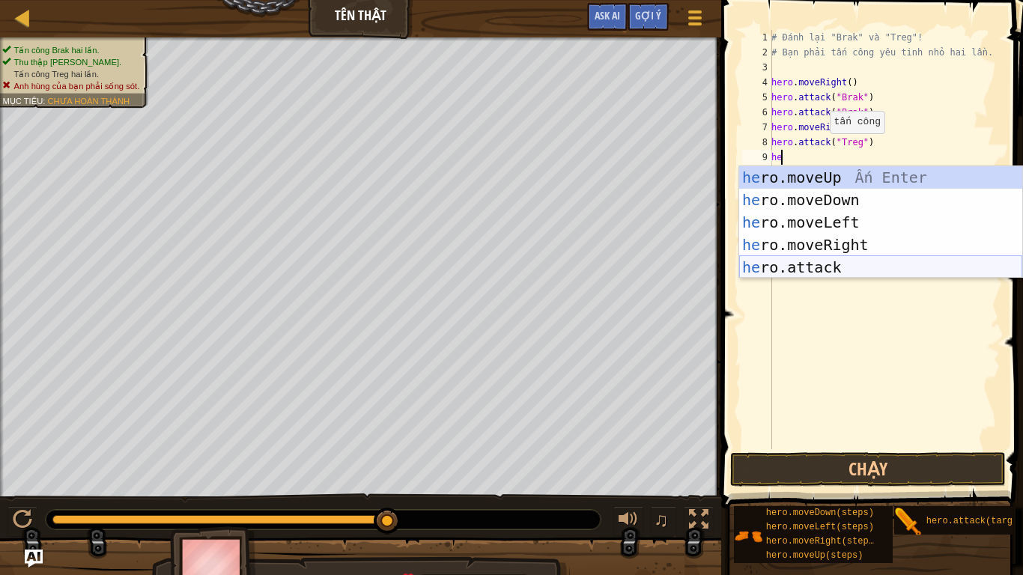
click at [811, 265] on div "he ro.moveUp Ấn Enter he ro.moveDown Ấn Enter he ro.moveLeft Ấn Enter he ro.mov…" at bounding box center [881, 244] width 283 height 157
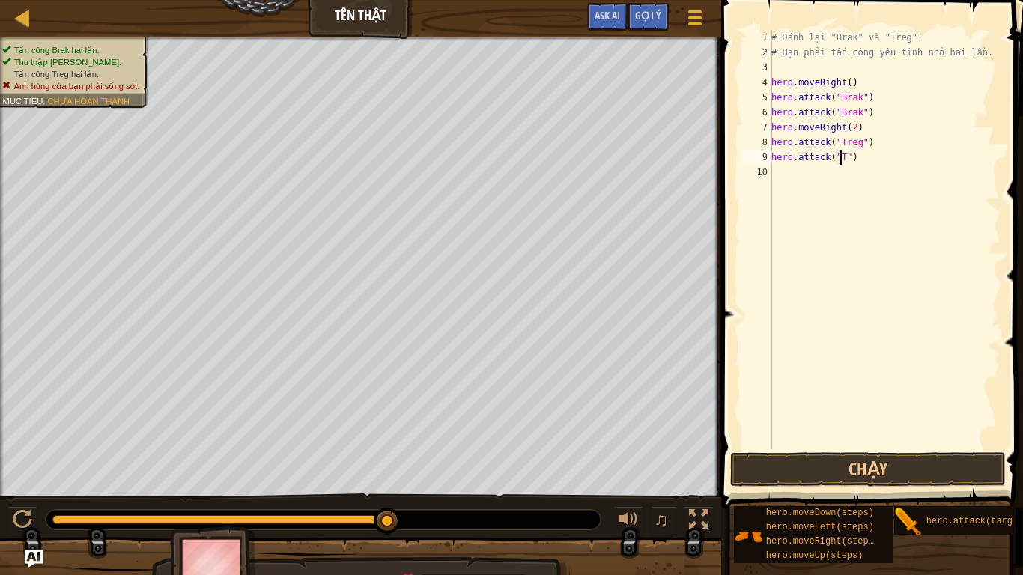
scroll to position [7, 6]
type textarea "hero.attack("Treg")"
click at [874, 137] on div "# Đánh lại "Brak" và "Treg"! # Bạn phải tấn công yêu tinh nhỏ hai lần. hero . m…" at bounding box center [885, 255] width 232 height 450
click at [874, 155] on div "# Đánh lại "Brak" và "Treg"! # Bạn phải tấn công yêu tinh nhỏ hai lần. hero . m…" at bounding box center [885, 255] width 232 height 450
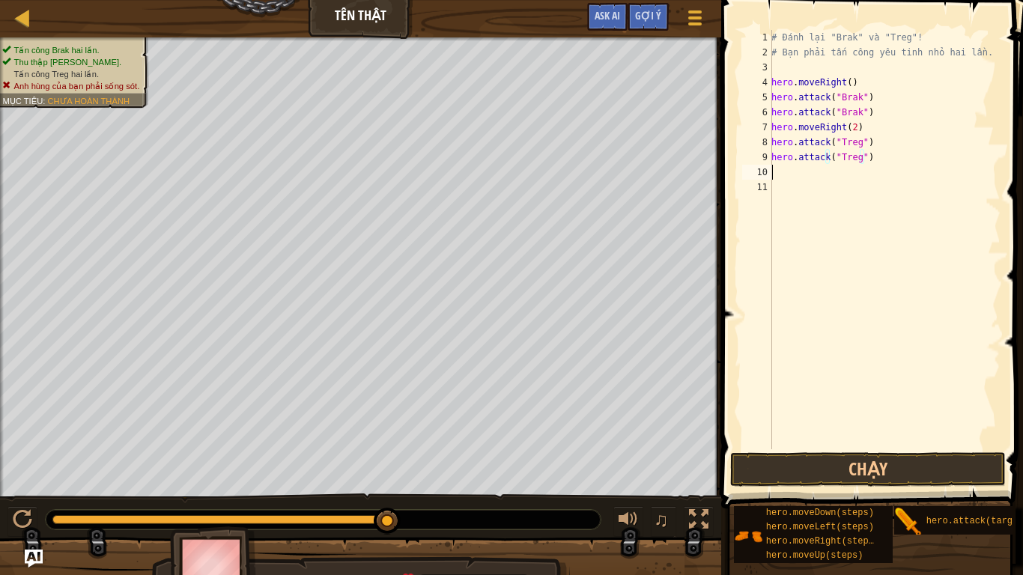
scroll to position [7, 0]
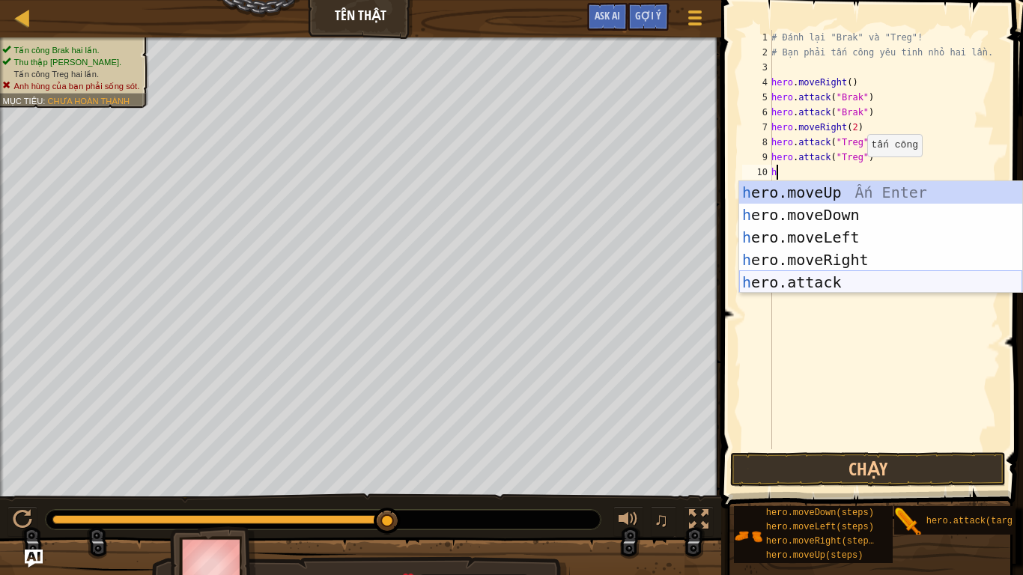
click at [783, 279] on div "h ero.moveUp Ấn Enter h ero.moveDown Ấn Enter h ero.moveLeft Ấn Enter h ero.mov…" at bounding box center [881, 259] width 283 height 157
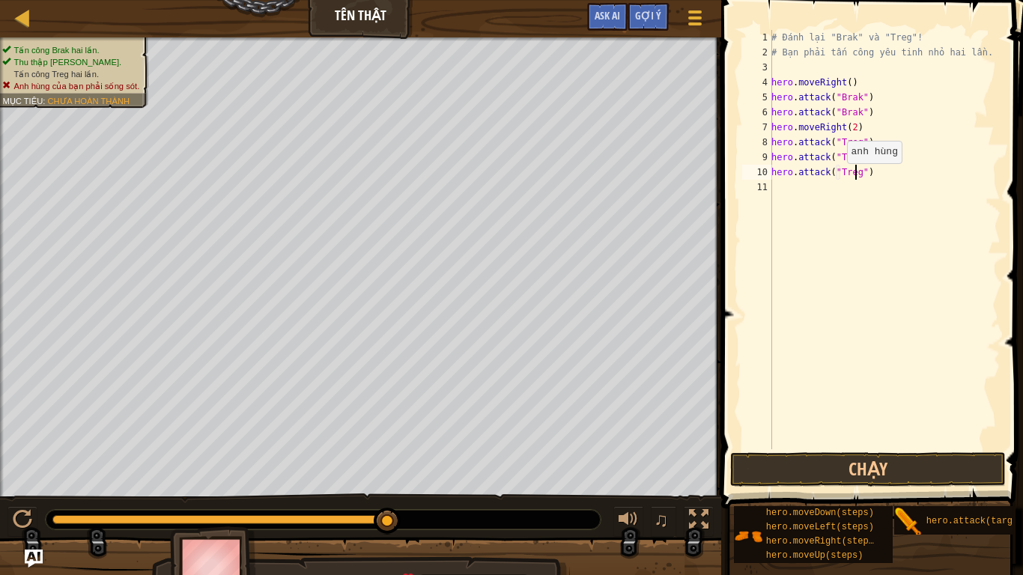
scroll to position [7, 7]
click at [848, 125] on div "# Đánh lại "Brak" và "Treg"! # Bạn phải tấn công yêu tinh nhỏ hai lần. hero . m…" at bounding box center [885, 255] width 232 height 450
type textarea "hero.moveRight(2)"
click at [820, 474] on button "Chạy" at bounding box center [869, 470] width 276 height 34
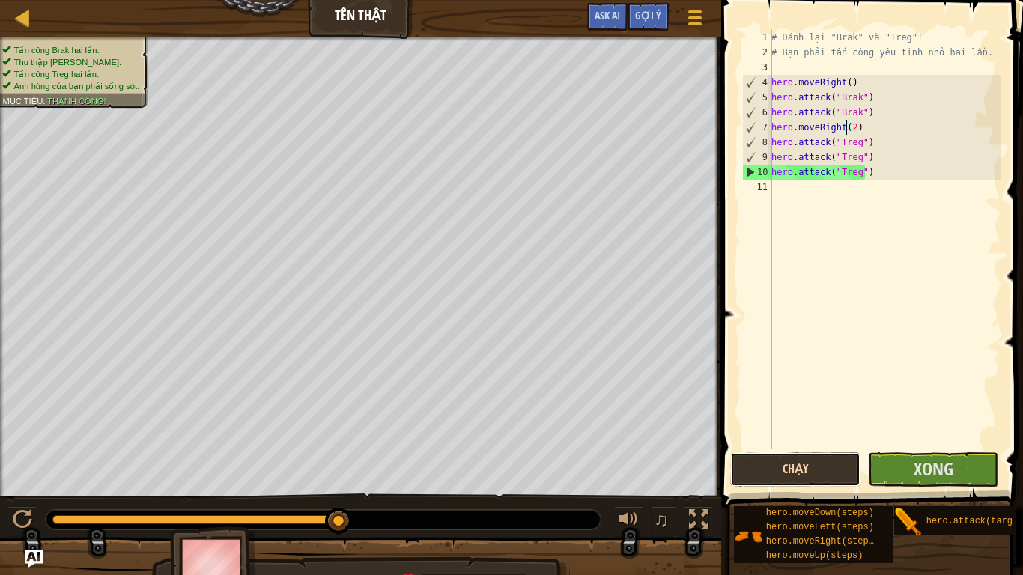
click at [856, 474] on button "Chạy" at bounding box center [796, 470] width 130 height 34
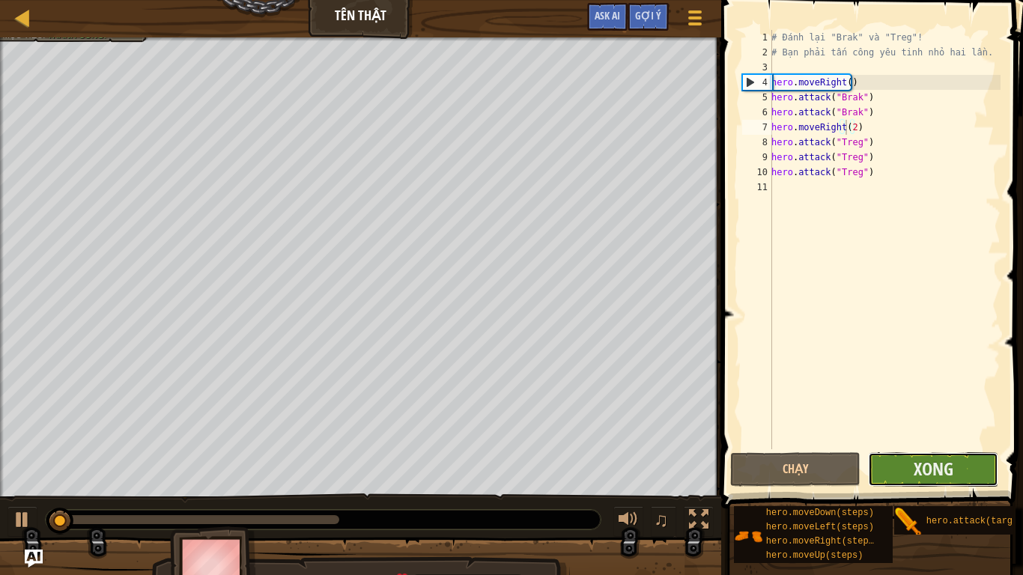
click at [898, 469] on button "Xong" at bounding box center [933, 470] width 130 height 34
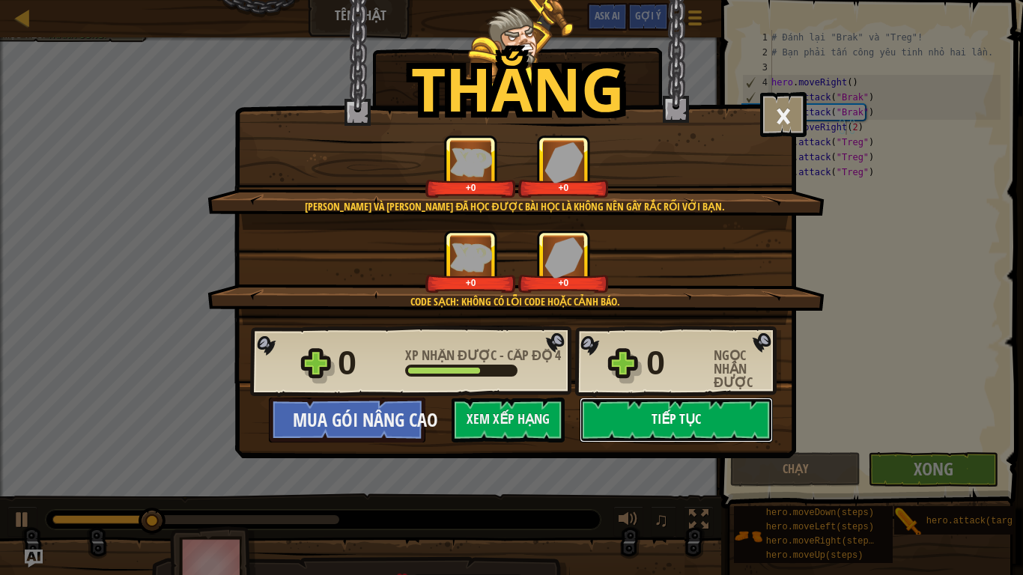
click at [706, 417] on button "Tiếp tục" at bounding box center [676, 420] width 193 height 45
select select "vi"
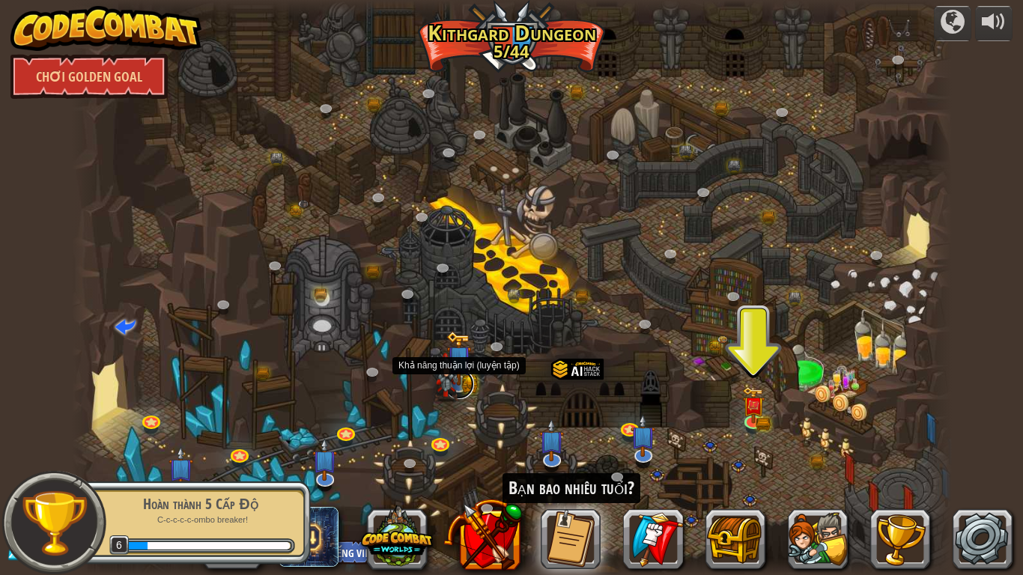
click at [459, 393] on link at bounding box center [459, 384] width 30 height 30
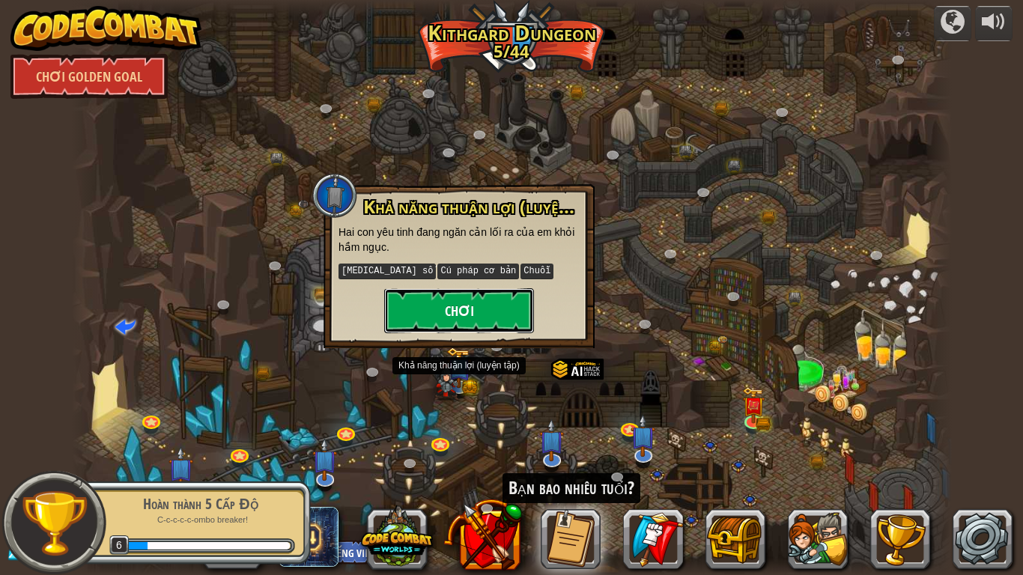
click at [471, 319] on button "Chơi" at bounding box center [459, 310] width 150 height 45
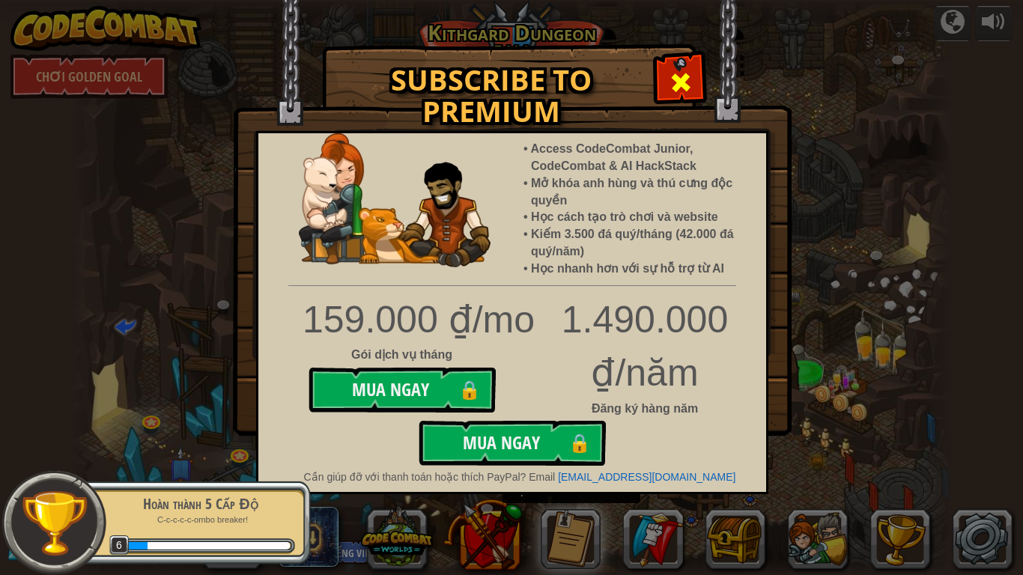
click at [667, 88] on div at bounding box center [680, 80] width 47 height 47
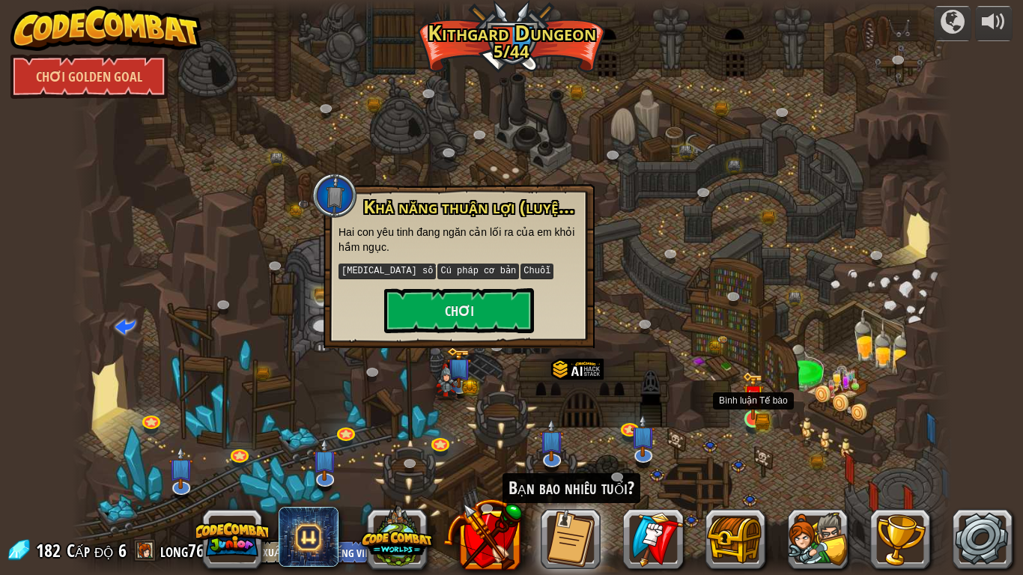
click at [755, 411] on img at bounding box center [754, 396] width 22 height 49
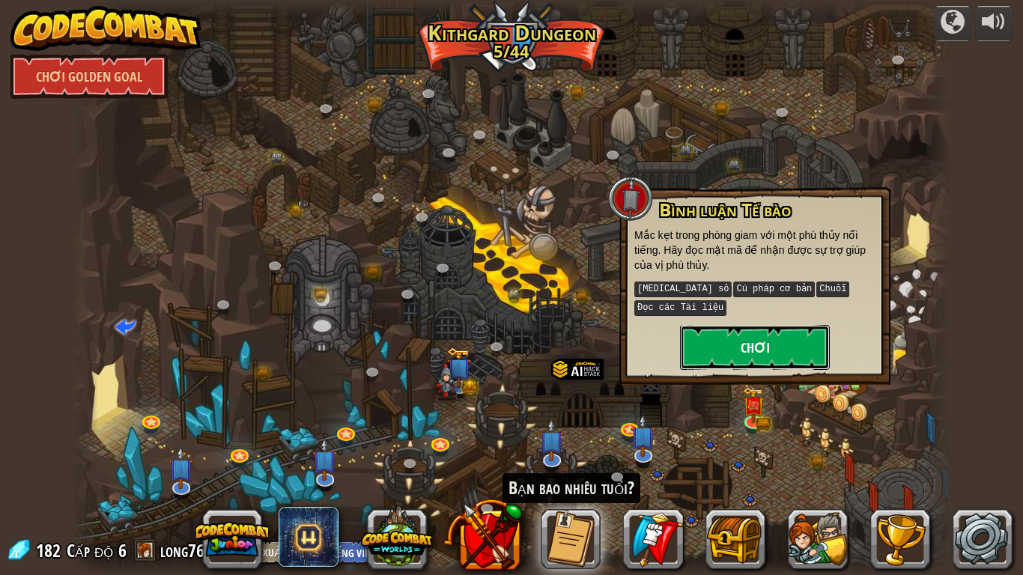
click at [764, 330] on button "Chơi" at bounding box center [755, 347] width 150 height 45
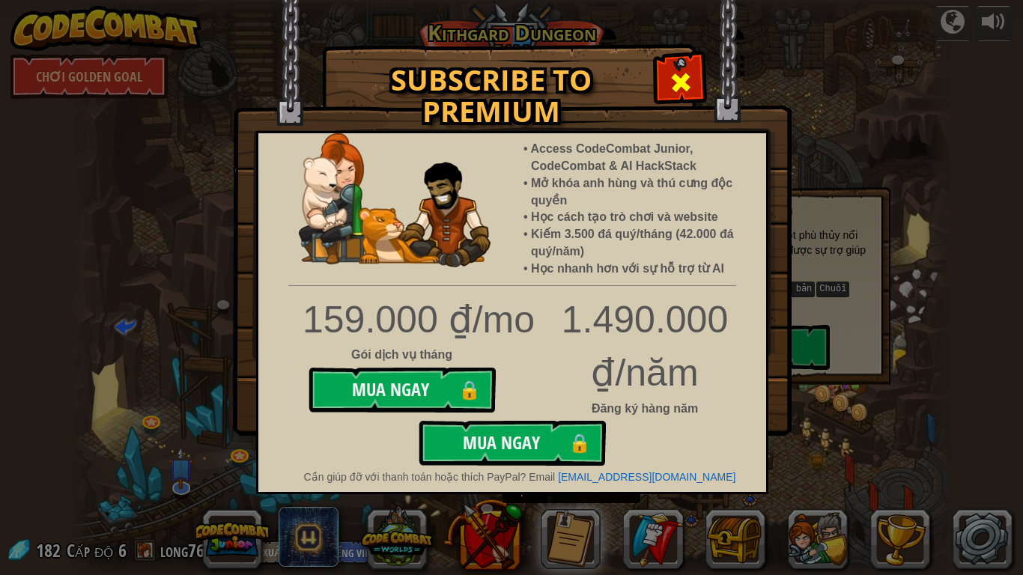
click at [667, 71] on div at bounding box center [680, 80] width 47 height 47
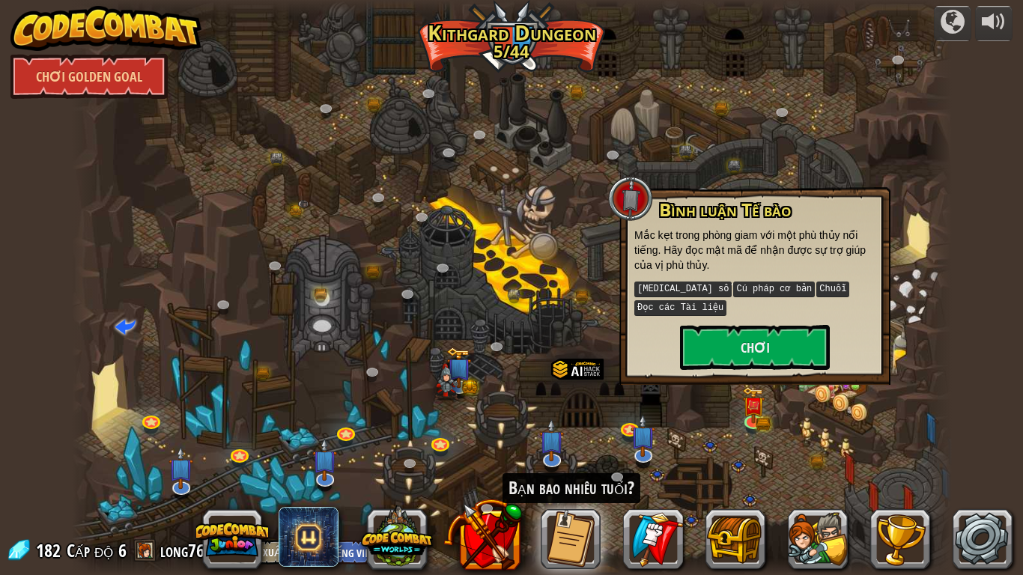
click at [751, 145] on div at bounding box center [512, 287] width 880 height 575
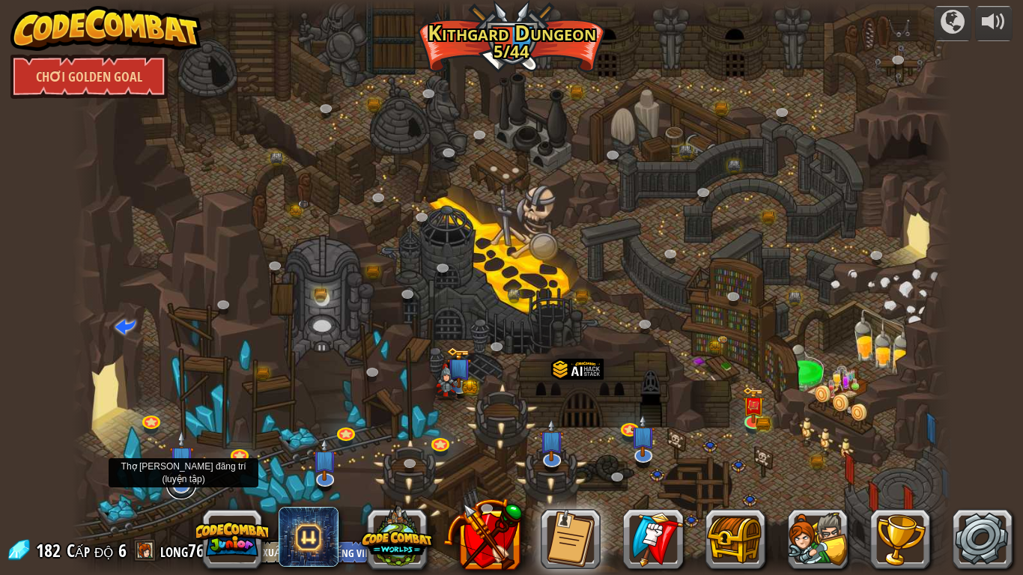
click at [171, 474] on link at bounding box center [181, 485] width 30 height 30
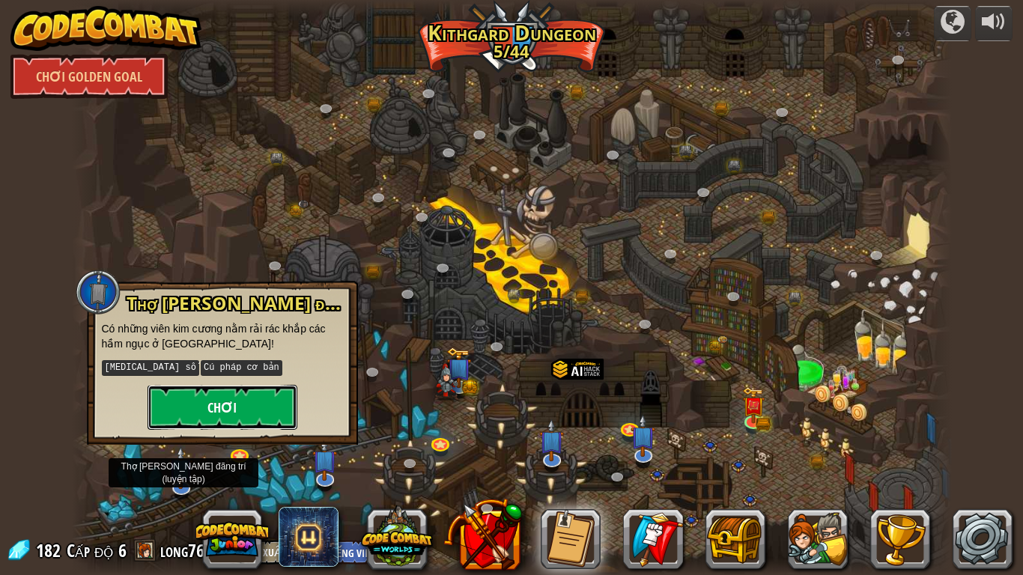
click at [253, 411] on button "Chơi" at bounding box center [223, 407] width 150 height 45
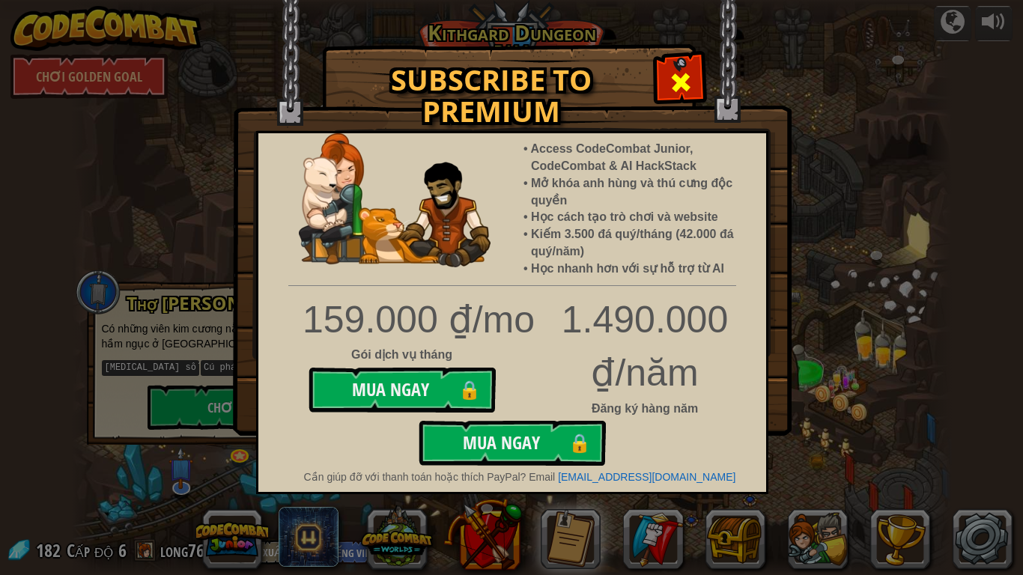
click at [684, 84] on span at bounding box center [681, 82] width 24 height 24
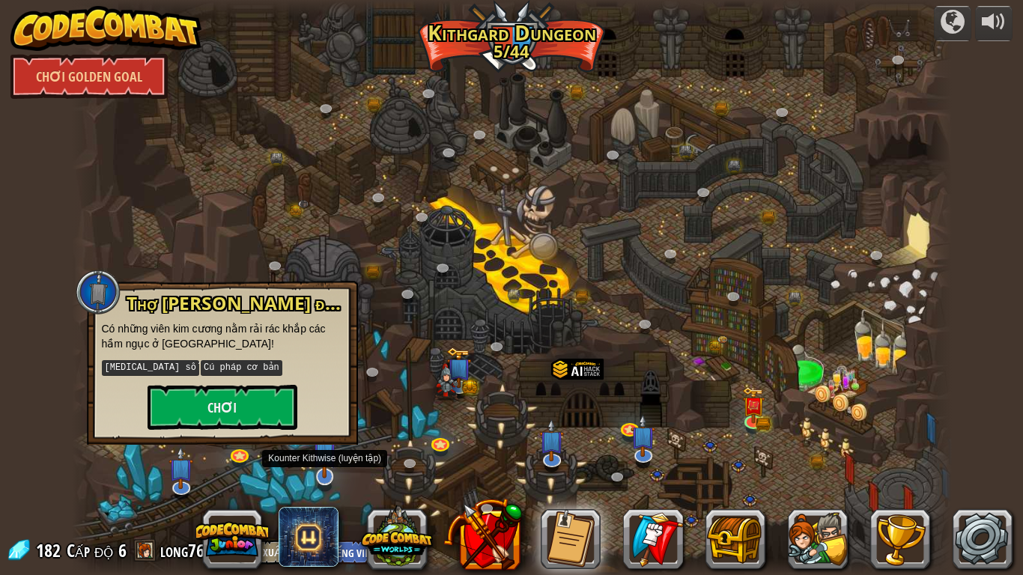
click at [324, 466] on img at bounding box center [324, 450] width 25 height 57
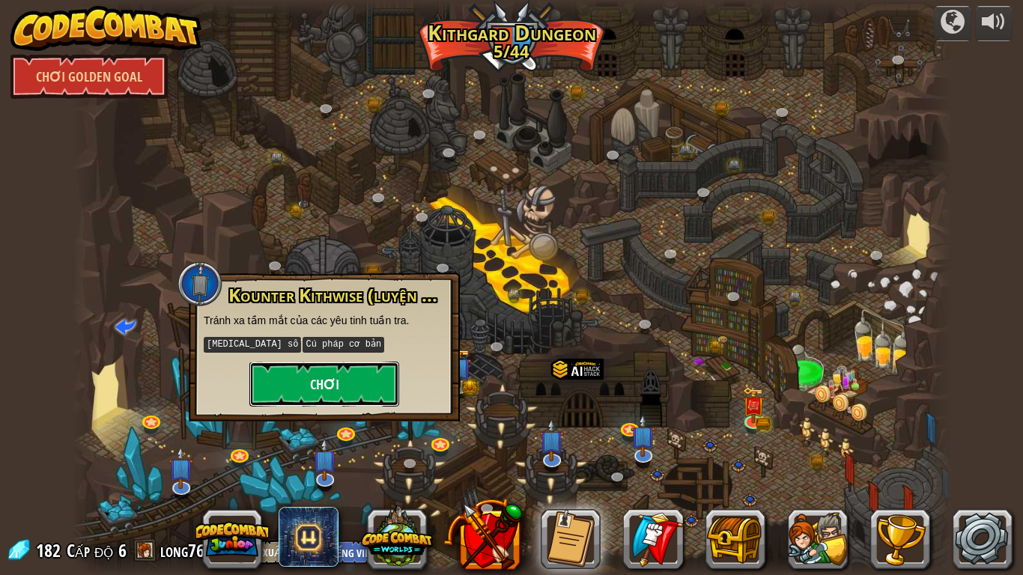
click at [382, 373] on button "Chơi" at bounding box center [325, 384] width 150 height 45
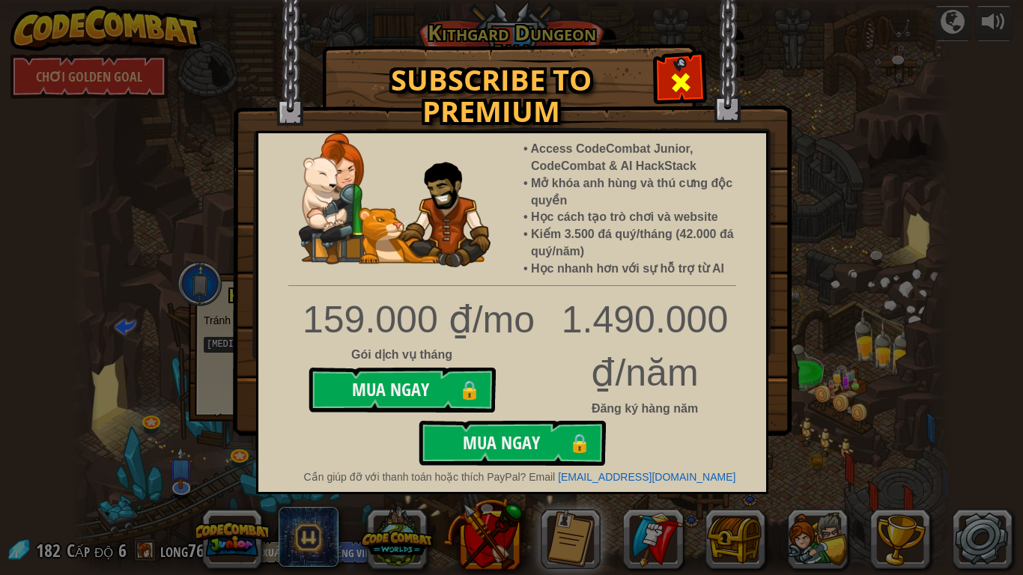
click at [684, 65] on div at bounding box center [680, 80] width 47 height 47
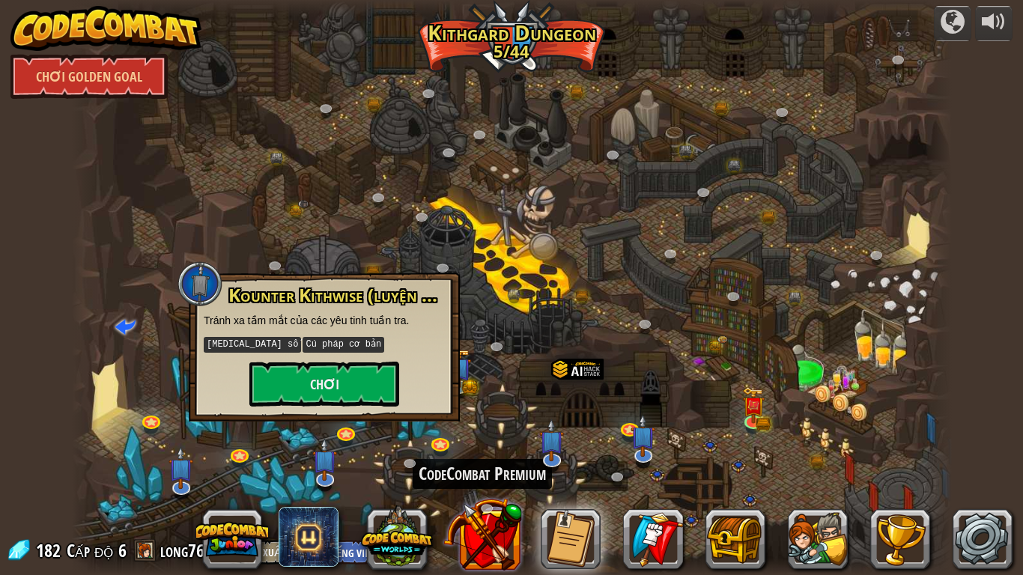
click at [497, 474] on button at bounding box center [483, 534] width 79 height 79
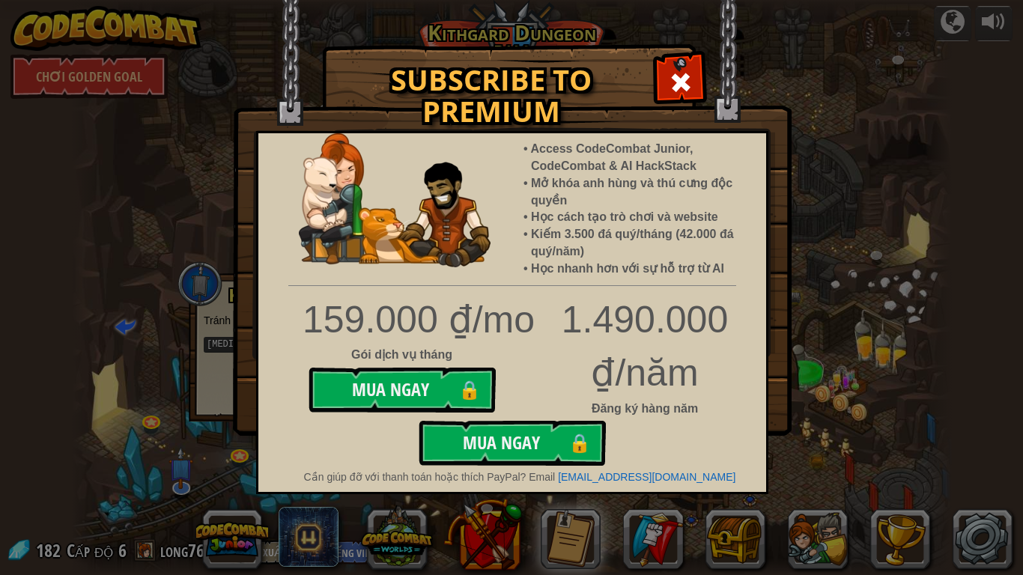
click at [683, 94] on span at bounding box center [681, 82] width 24 height 24
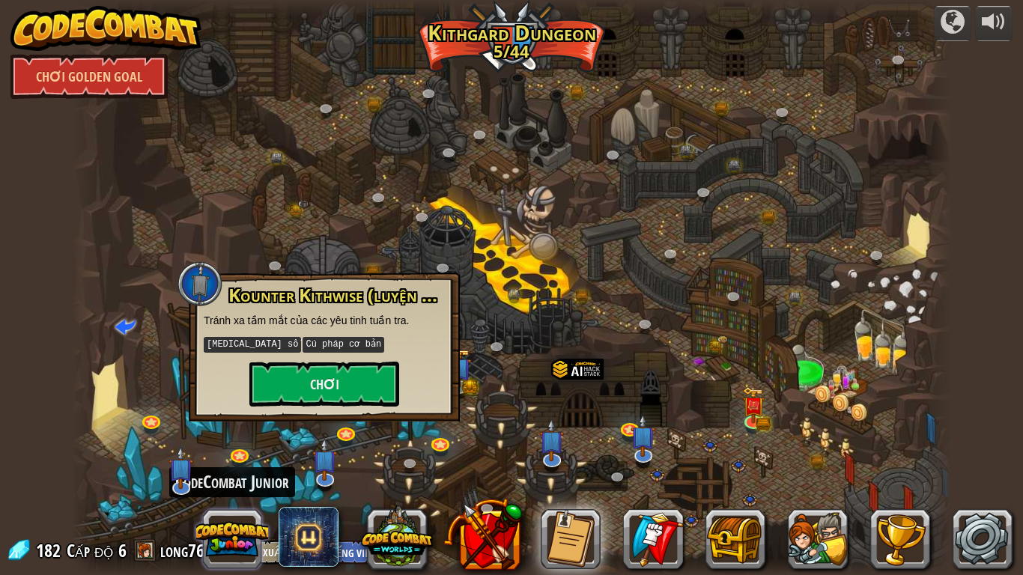
click at [233, 474] on button at bounding box center [232, 540] width 72 height 72
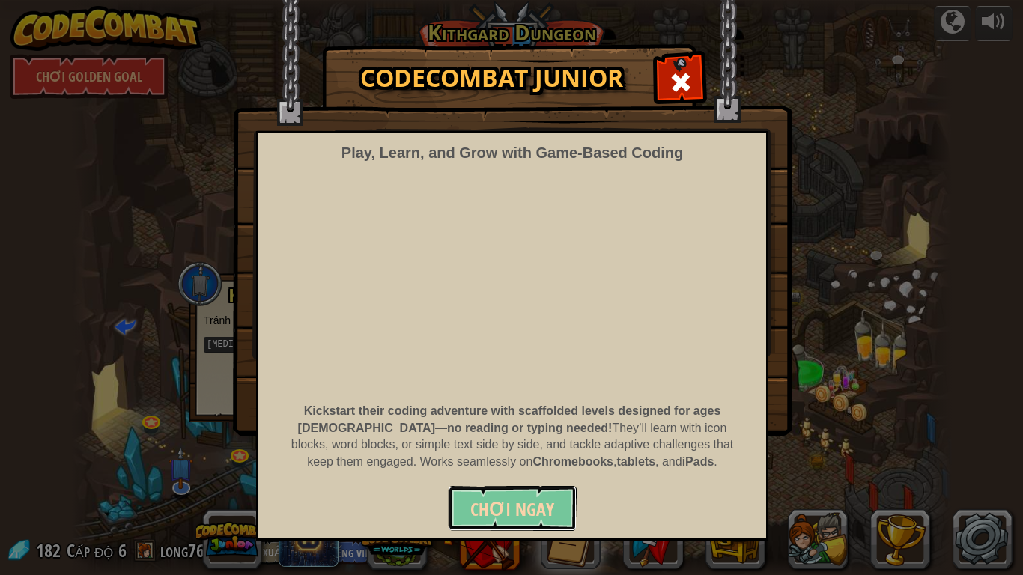
click at [530, 474] on span "Chơi ngay" at bounding box center [513, 510] width 84 height 24
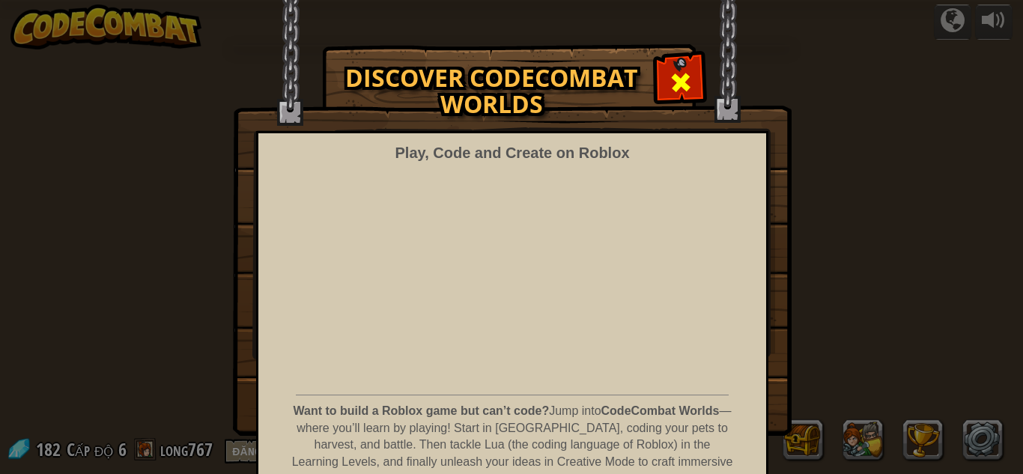
click at [671, 71] on span at bounding box center [681, 82] width 24 height 24
select select "vi"
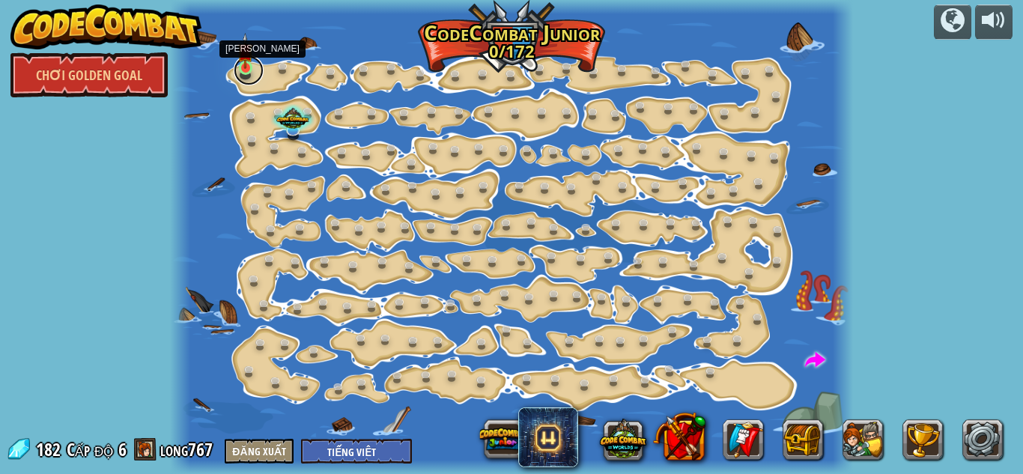
click at [250, 72] on link at bounding box center [249, 70] width 30 height 30
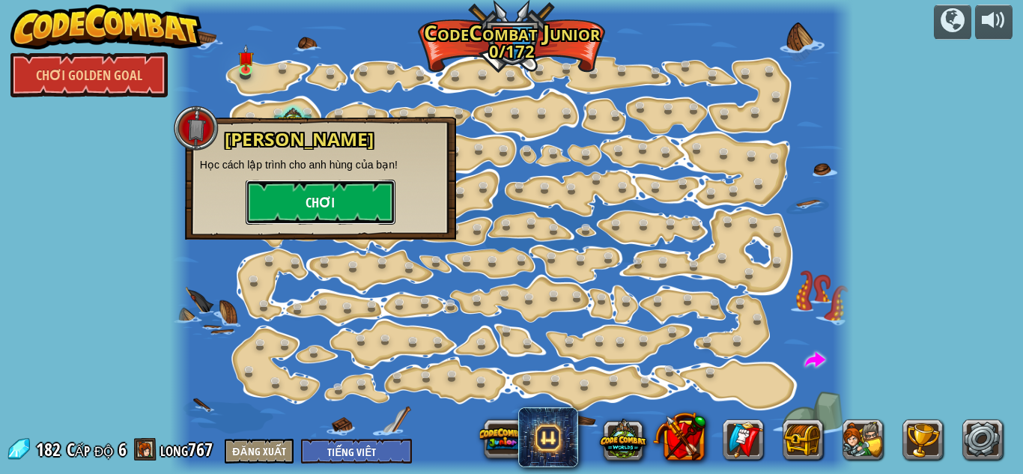
click at [254, 206] on button "Chơi" at bounding box center [321, 202] width 150 height 45
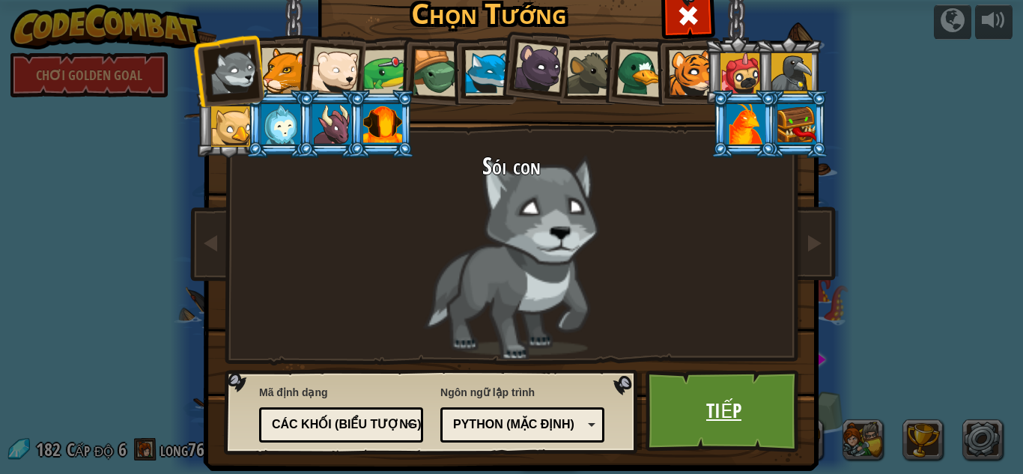
click at [710, 400] on link "Tiếp" at bounding box center [724, 411] width 157 height 82
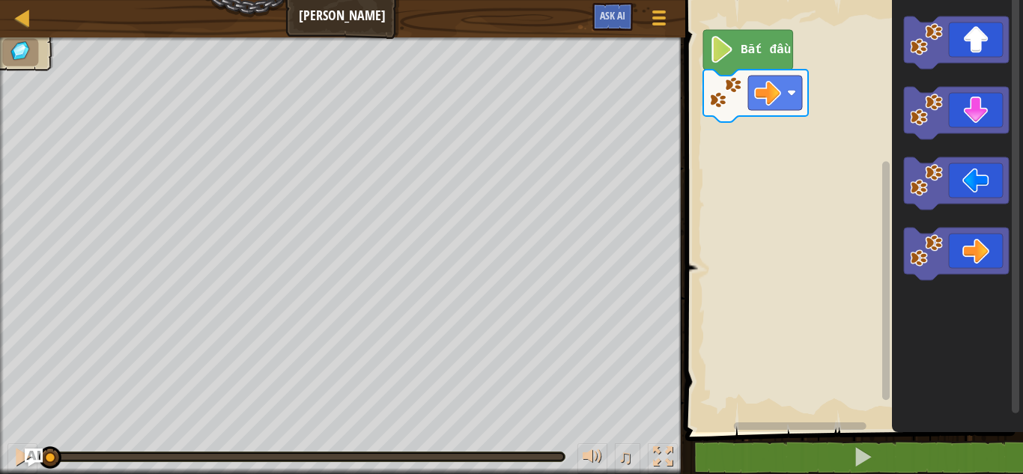
click at [710, 54] on image "Không gian làm việc Blockly" at bounding box center [722, 49] width 25 height 27
click at [749, 132] on div "Bắt đầu" at bounding box center [852, 213] width 342 height 440
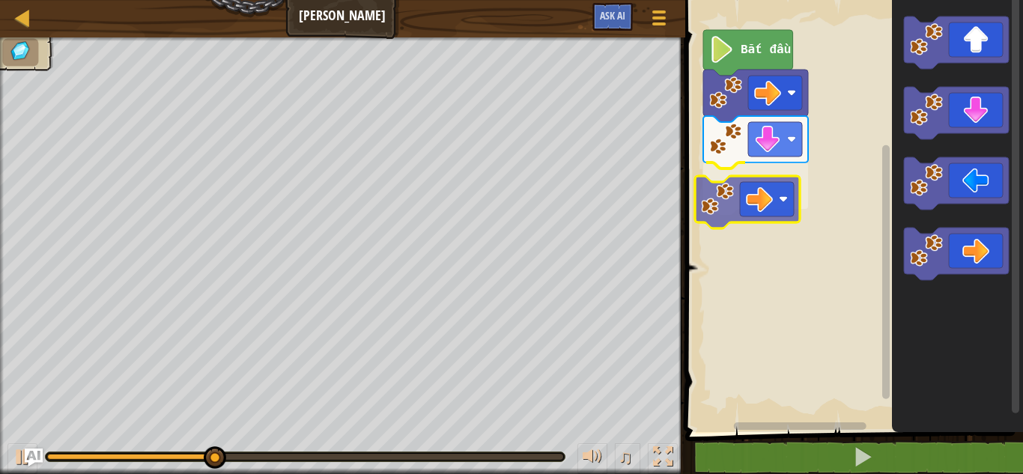
click at [761, 204] on div "Bắt đầu" at bounding box center [852, 213] width 342 height 440
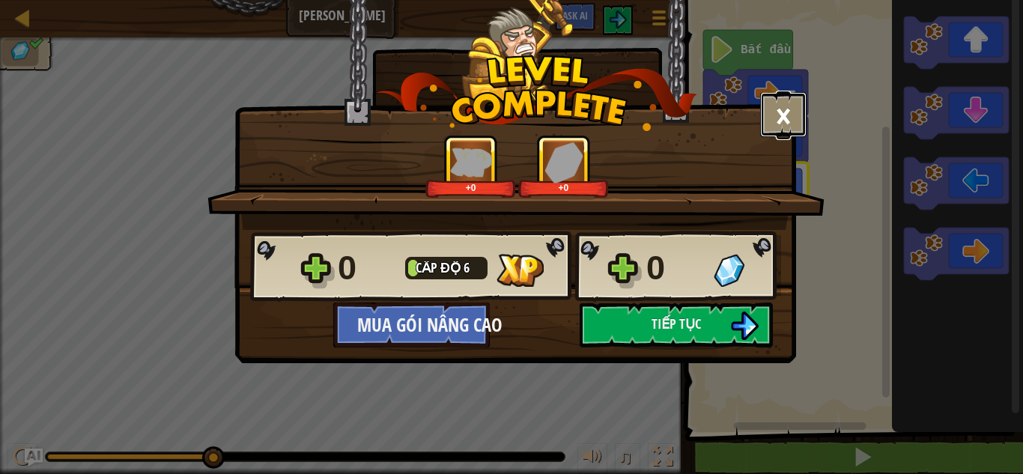
click at [803, 118] on button "×" at bounding box center [783, 114] width 46 height 45
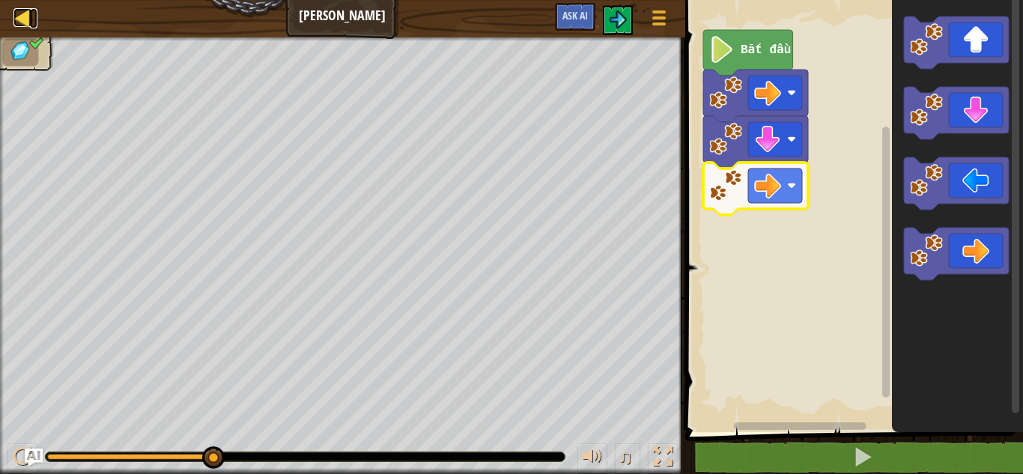
click at [22, 8] on div at bounding box center [22, 17] width 19 height 19
select select "vi"
